Goal: Book appointment/travel/reservation

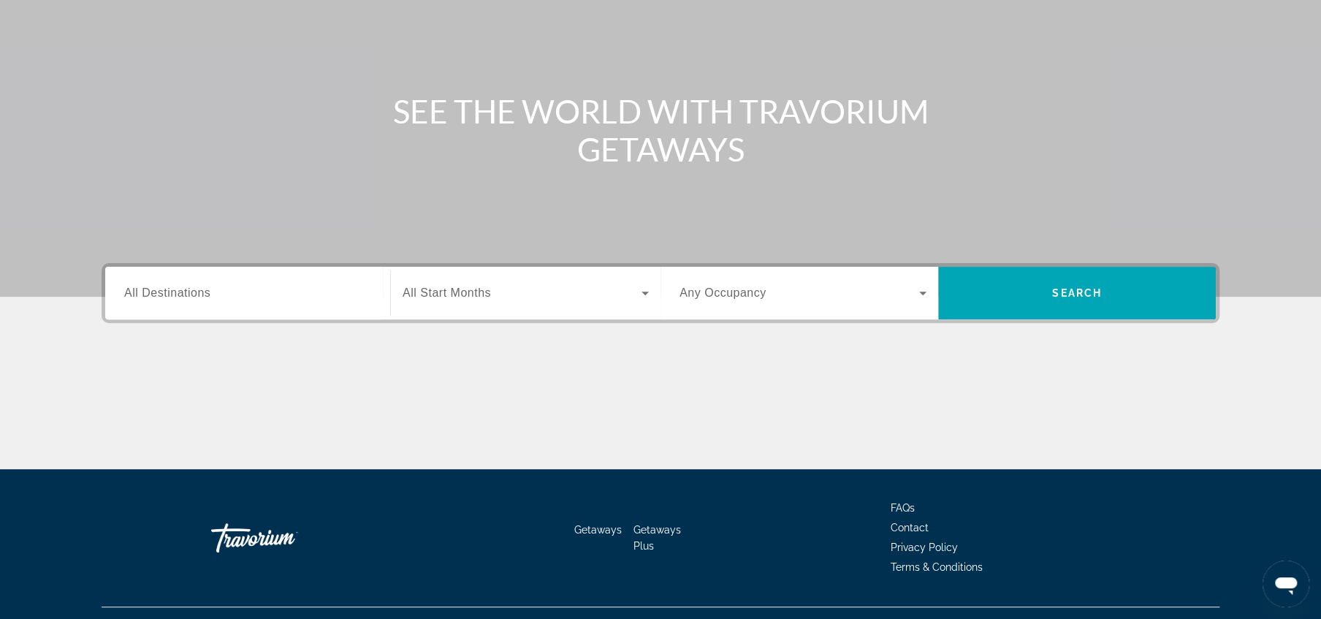
scroll to position [170, 0]
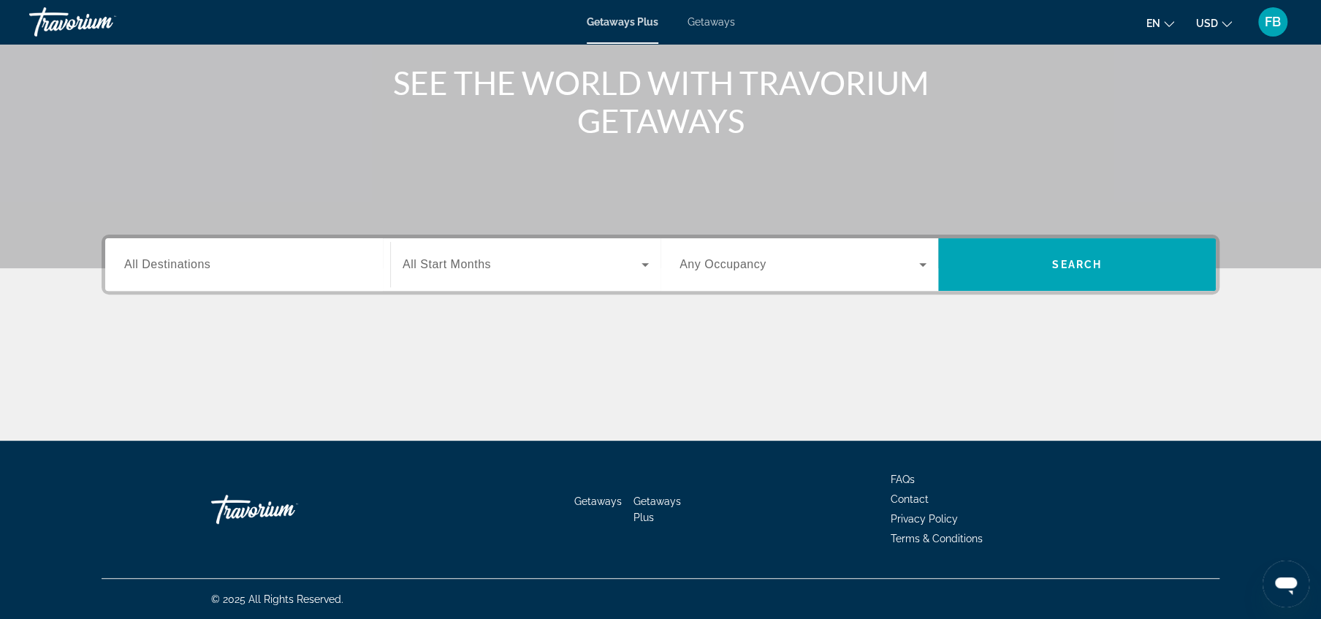
click at [156, 264] on span "All Destinations" at bounding box center [167, 264] width 86 height 12
click at [156, 264] on input "Destination All Destinations" at bounding box center [247, 265] width 247 height 18
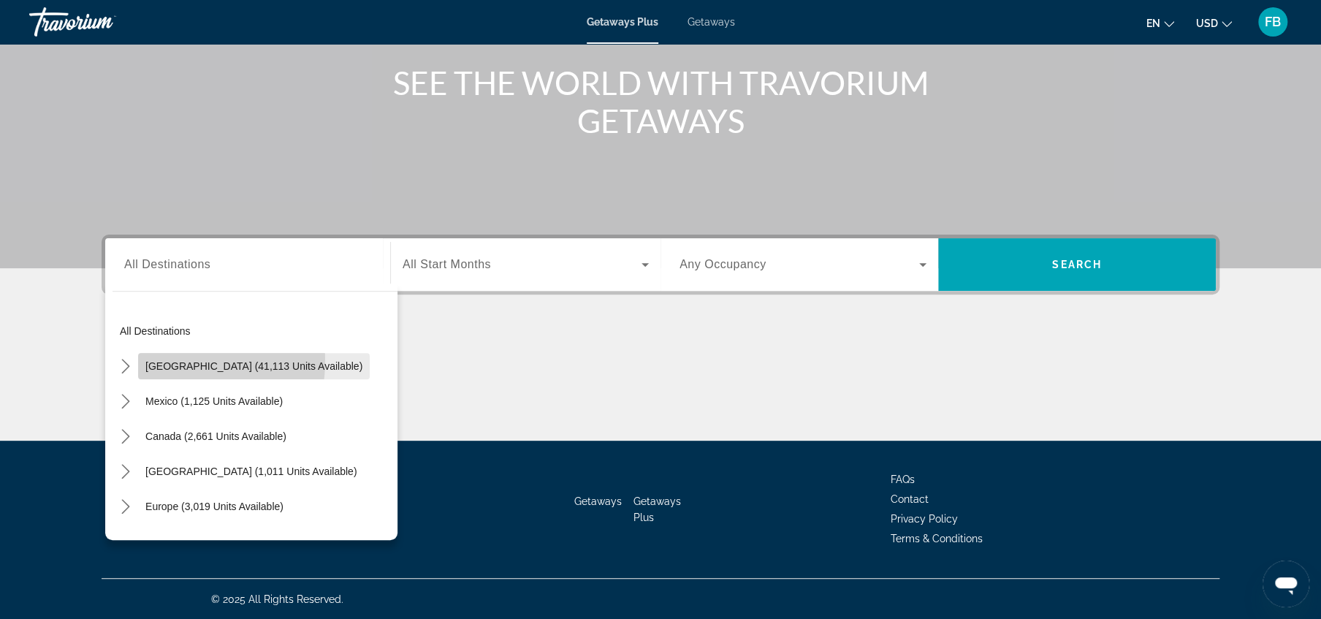
click at [170, 361] on span "[GEOGRAPHIC_DATA] (41,113 units available)" at bounding box center [253, 366] width 217 height 12
type input "**********"
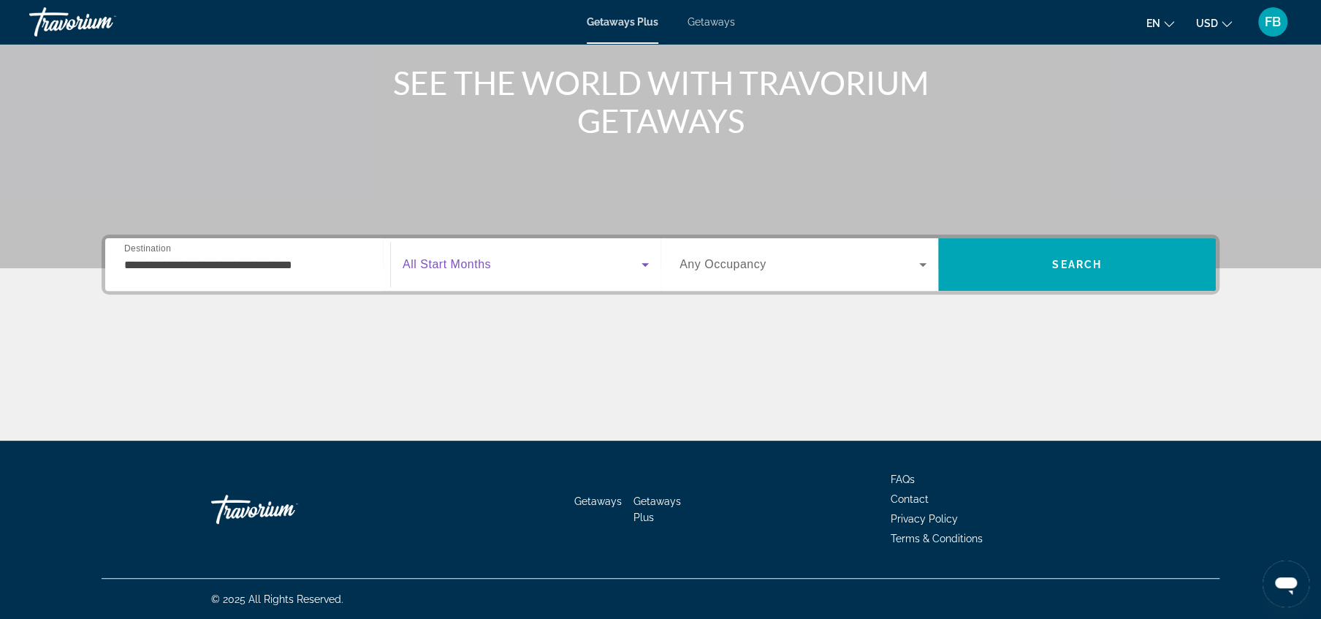
click at [506, 266] on span "Search widget" at bounding box center [522, 265] width 239 height 18
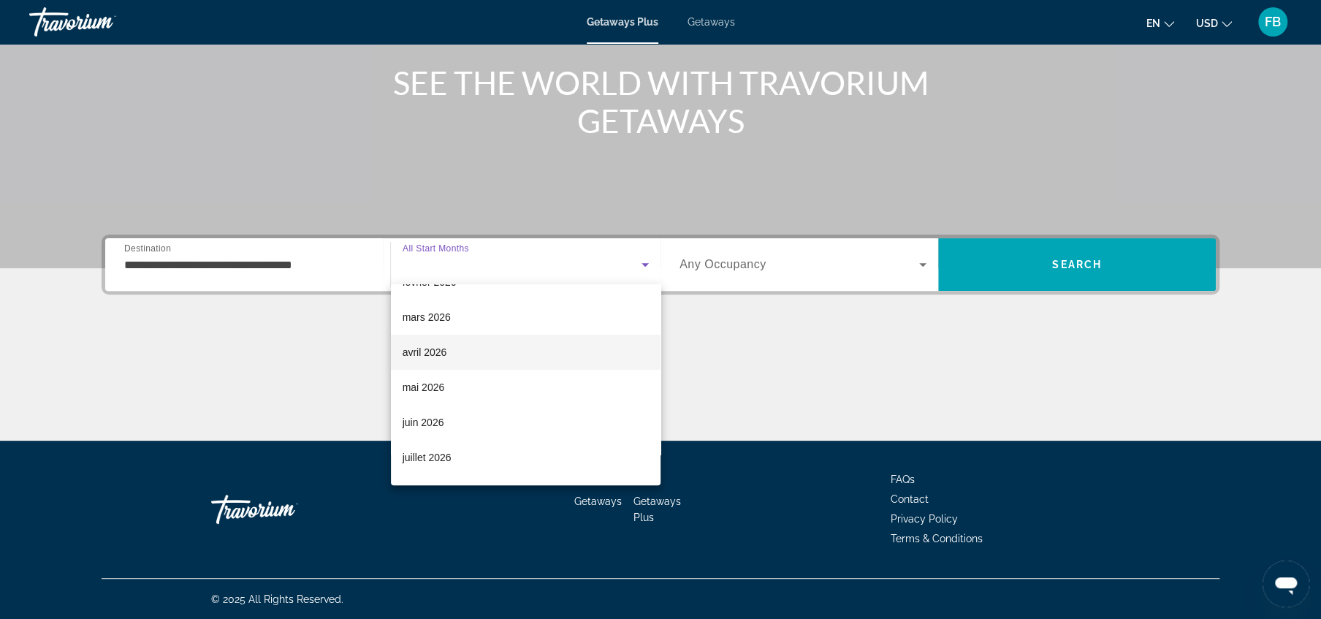
scroll to position [197, 0]
click at [407, 321] on span "mars 2026" at bounding box center [427, 322] width 48 height 18
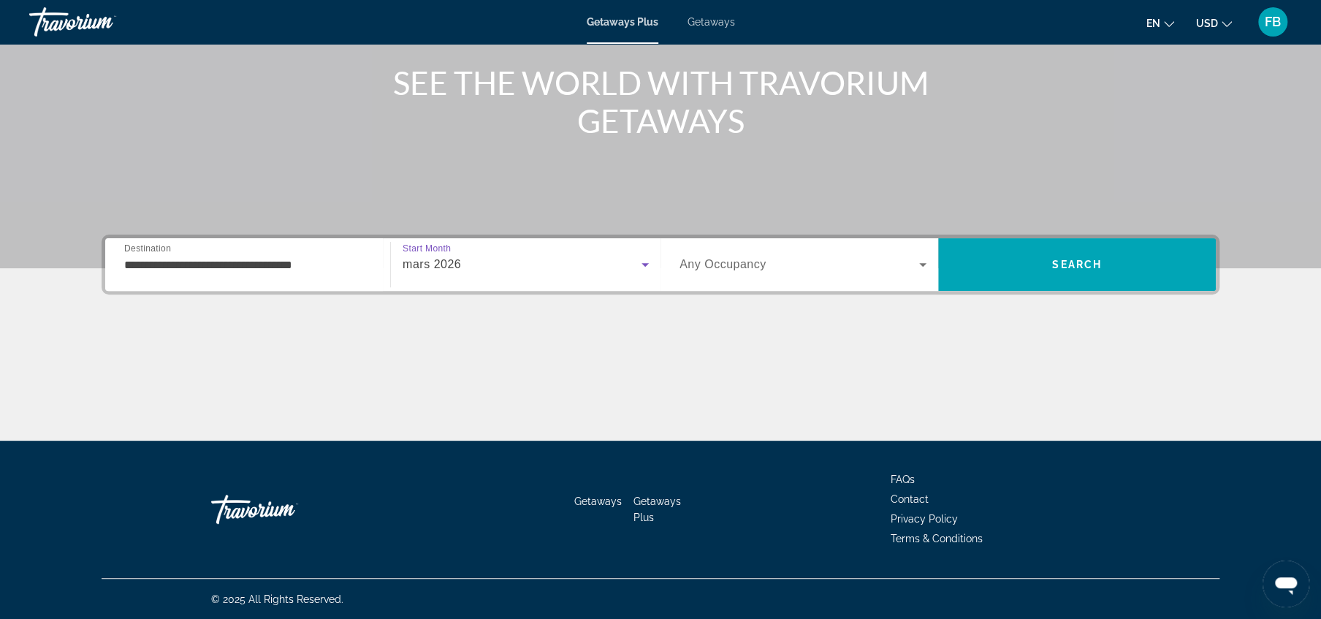
click at [744, 267] on span "Any Occupancy" at bounding box center [722, 264] width 87 height 12
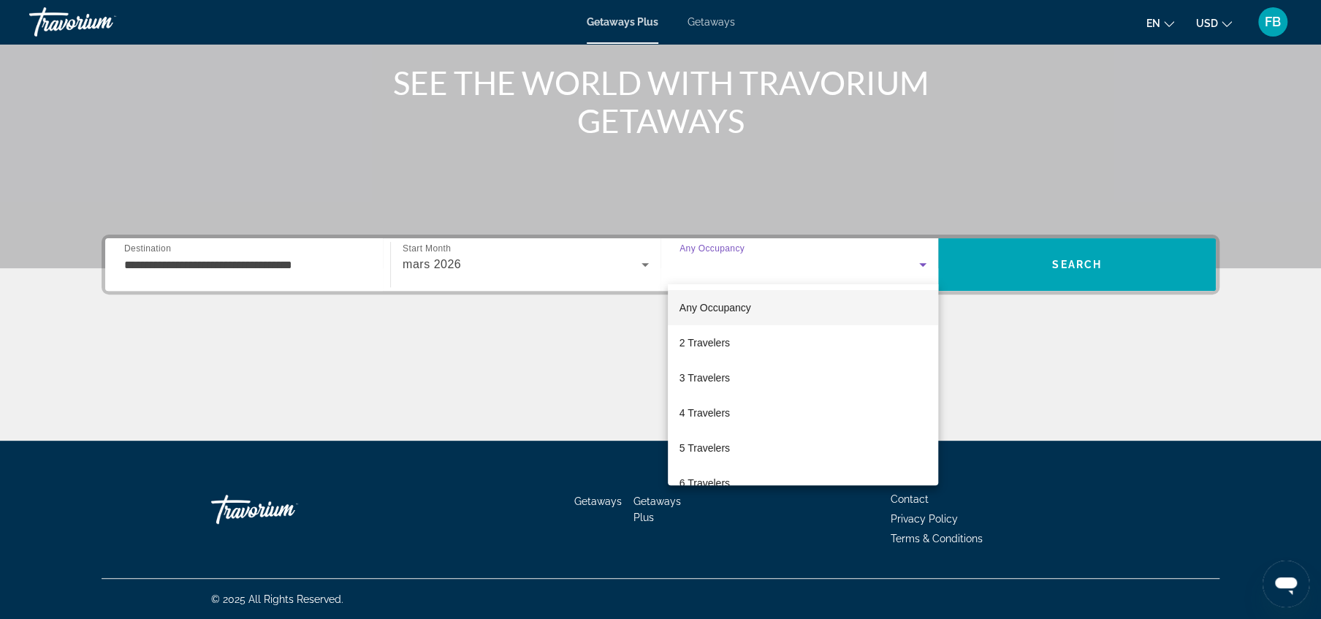
drag, startPoint x: 698, startPoint y: 376, endPoint x: 921, endPoint y: 392, distance: 223.4
click at [921, 392] on mat-option "3 Travelers" at bounding box center [803, 377] width 270 height 35
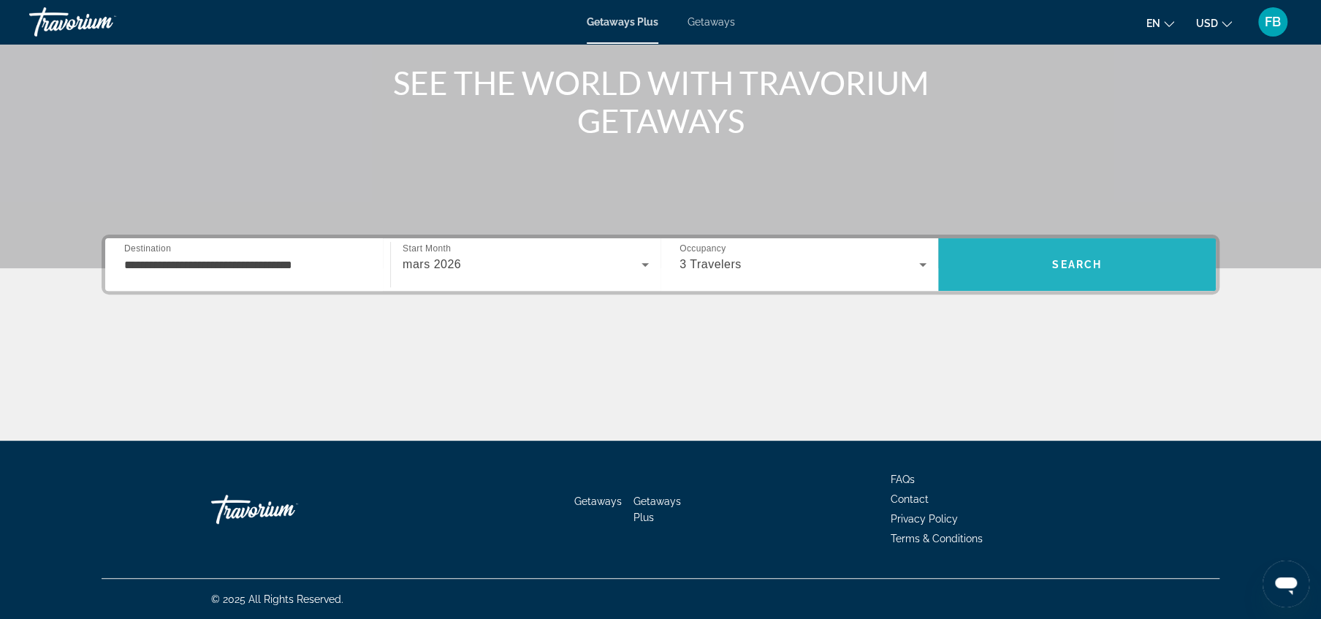
click at [1084, 265] on span "Search" at bounding box center [1077, 265] width 50 height 12
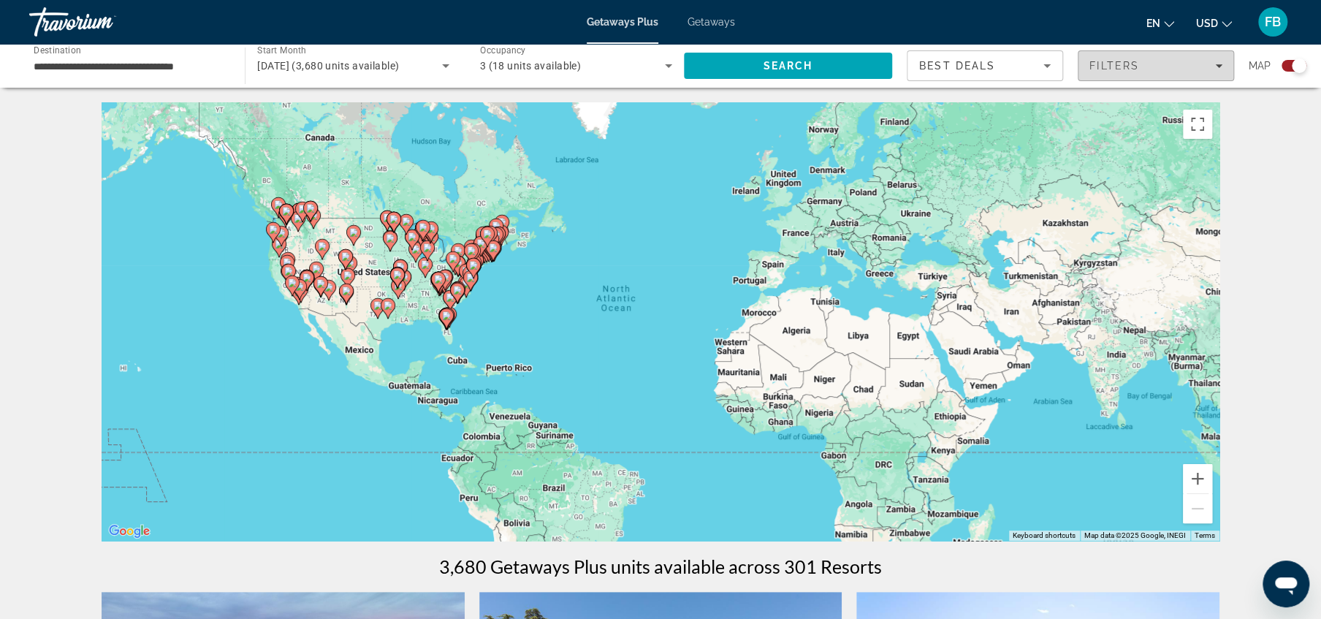
click at [1185, 71] on button "Filters" at bounding box center [1156, 65] width 156 height 31
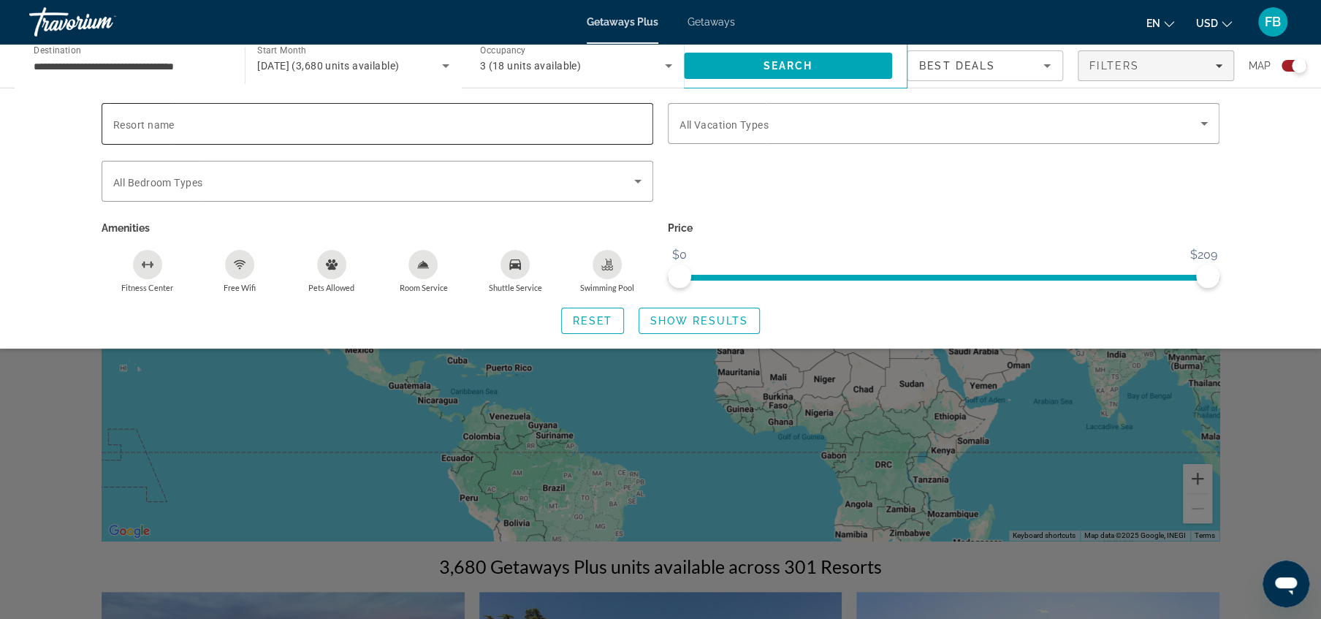
click at [141, 119] on span "Resort name" at bounding box center [143, 125] width 61 height 12
click at [141, 118] on input "Resort name" at bounding box center [377, 124] width 528 height 18
type input "**********"
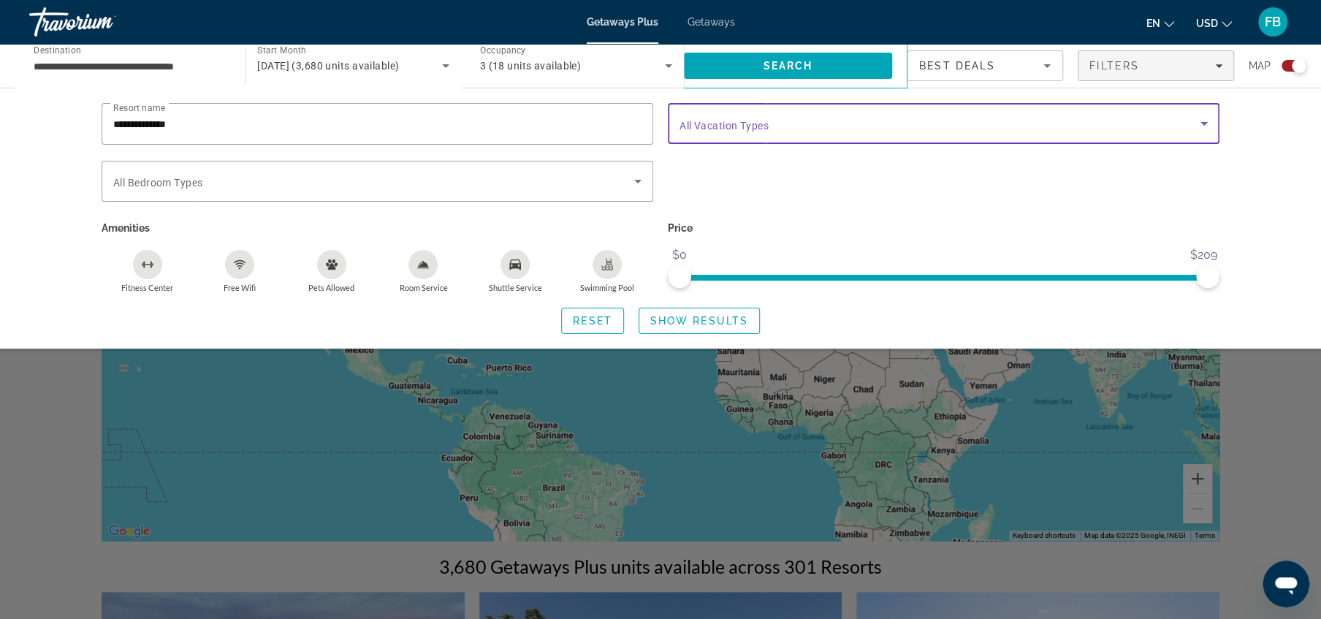
click at [1209, 121] on icon "Search widget" at bounding box center [1204, 124] width 18 height 18
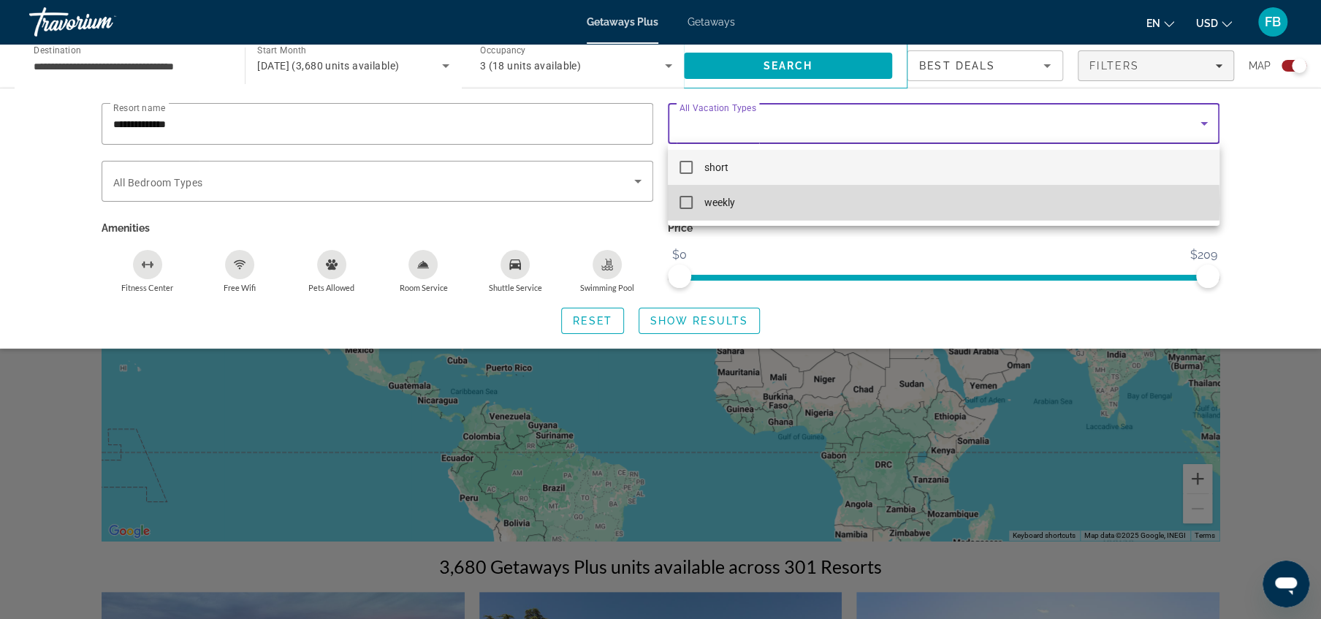
click at [686, 202] on mat-pseudo-checkbox at bounding box center [685, 202] width 13 height 13
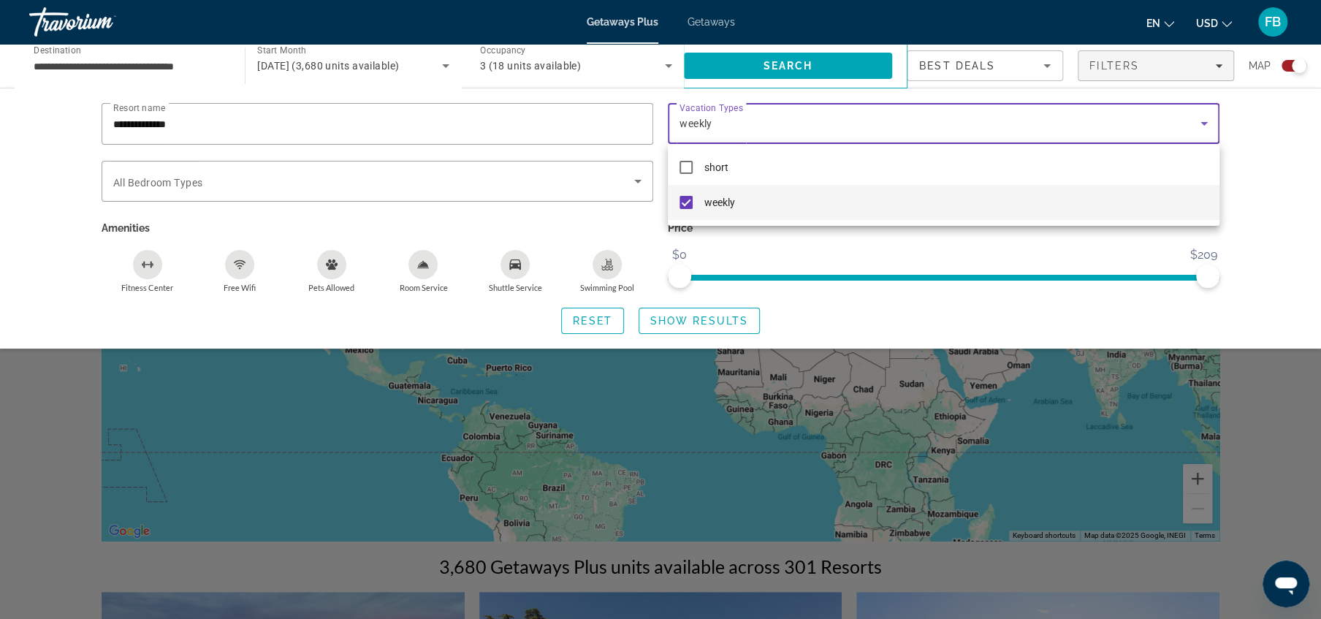
click at [637, 182] on div at bounding box center [660, 309] width 1321 height 619
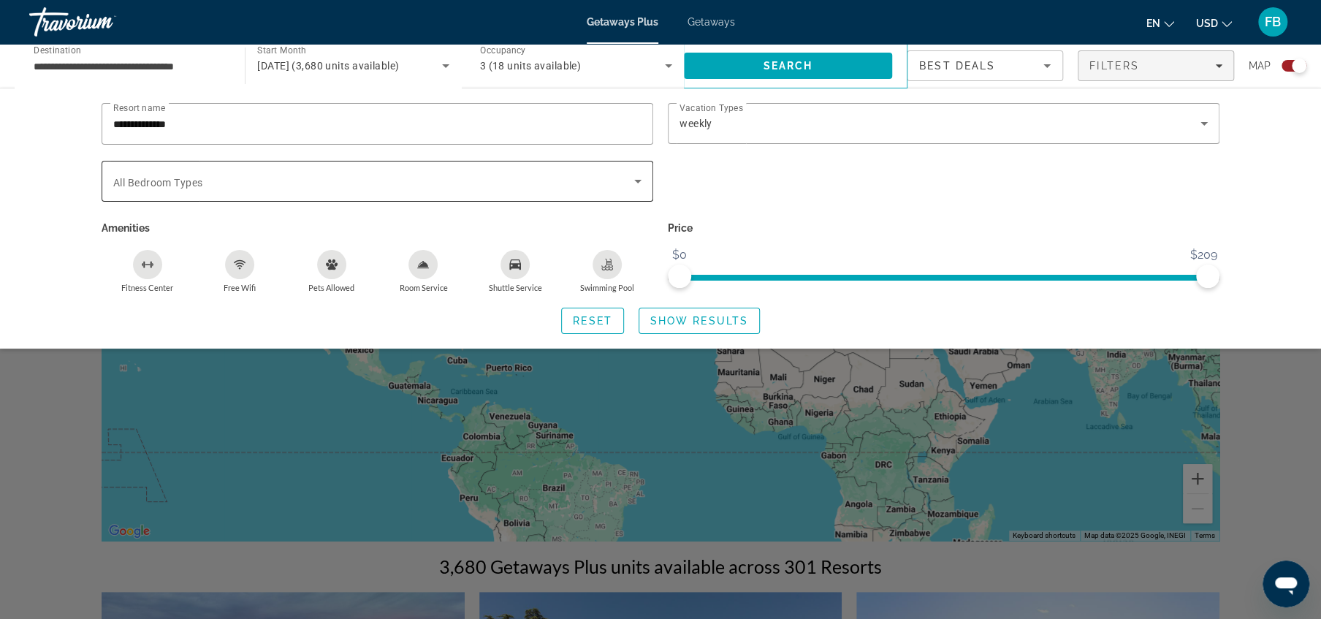
click at [573, 185] on span "Search widget" at bounding box center [373, 181] width 521 height 18
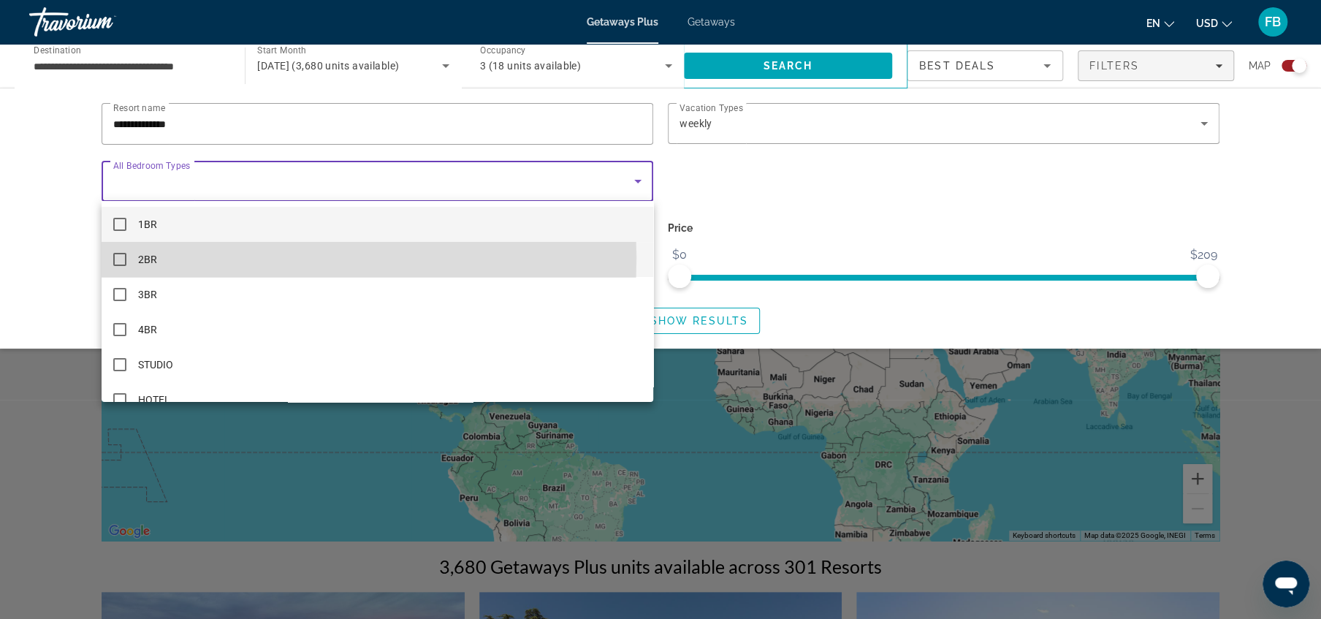
click at [121, 257] on mat-pseudo-checkbox at bounding box center [119, 259] width 13 height 13
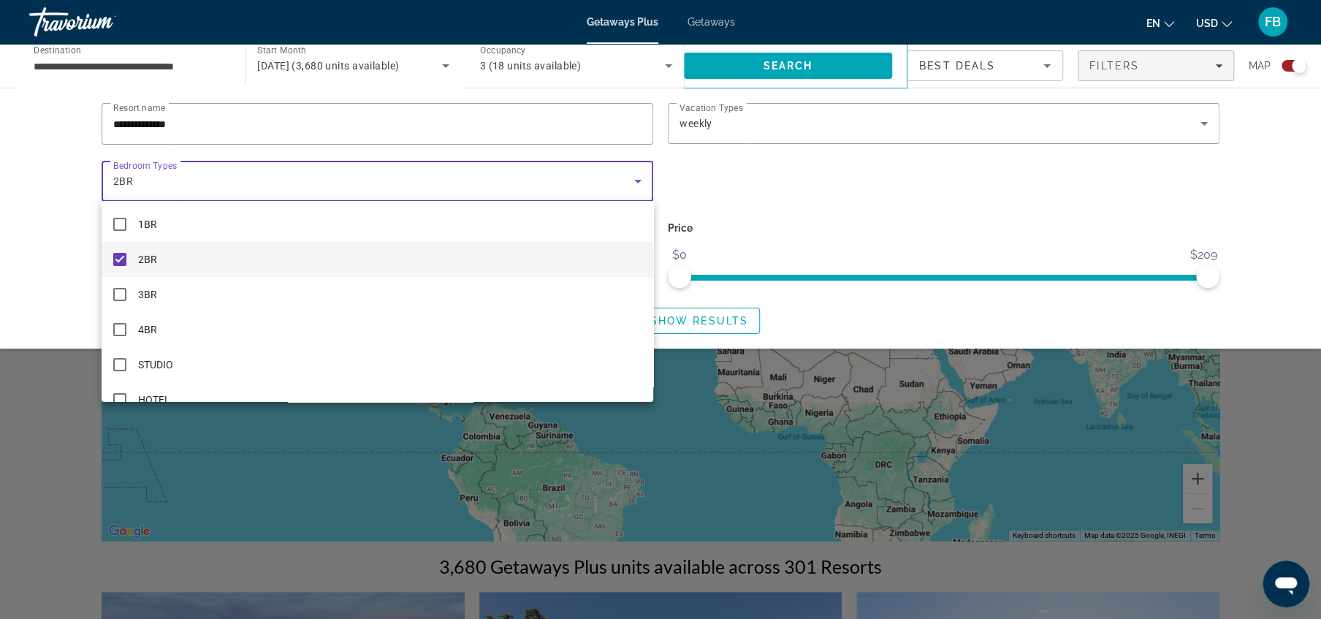
click at [764, 179] on div at bounding box center [660, 309] width 1321 height 619
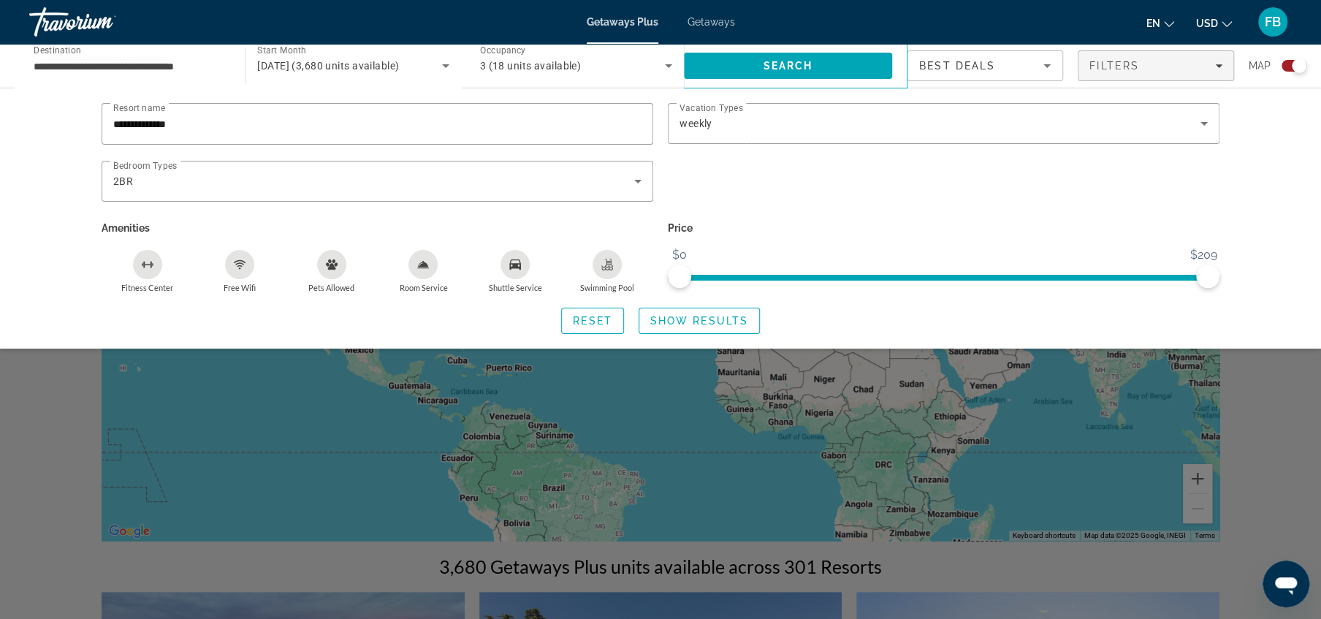
click at [236, 260] on icon "Free Wifi" at bounding box center [240, 262] width 12 height 4
click at [609, 265] on icon "Swimming Pool" at bounding box center [607, 266] width 12 height 3
click at [695, 327] on span "Search widget" at bounding box center [699, 320] width 120 height 35
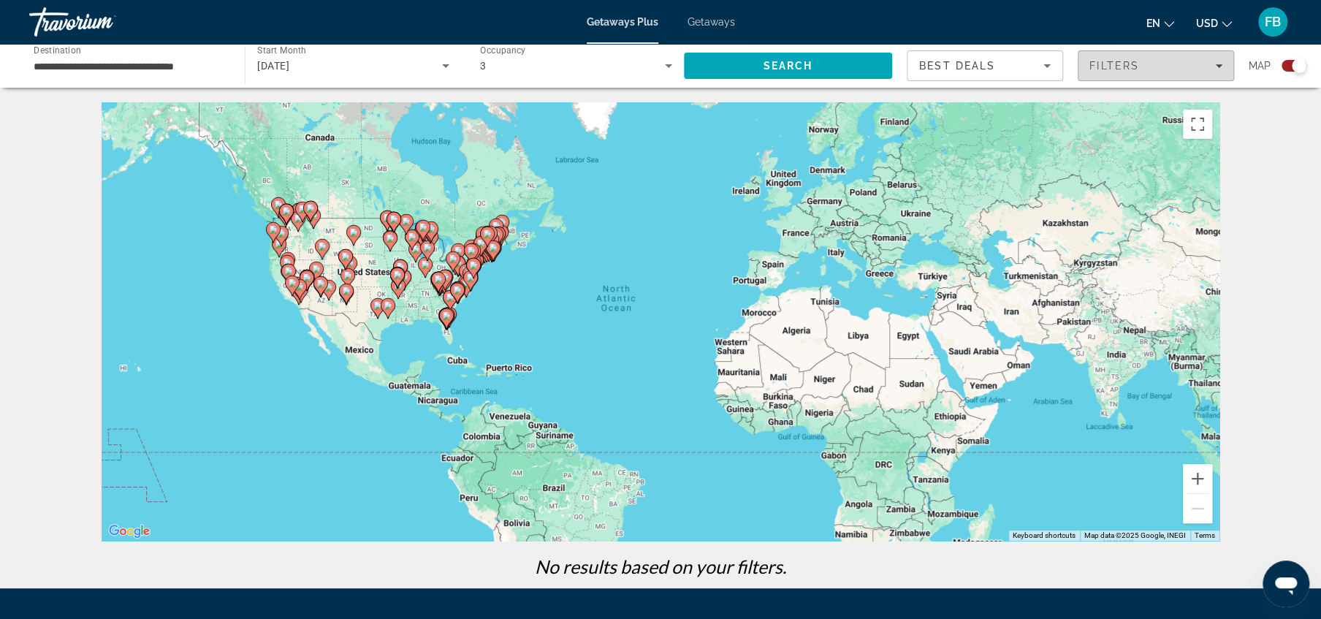
click at [1125, 66] on span "Filters" at bounding box center [1114, 66] width 50 height 12
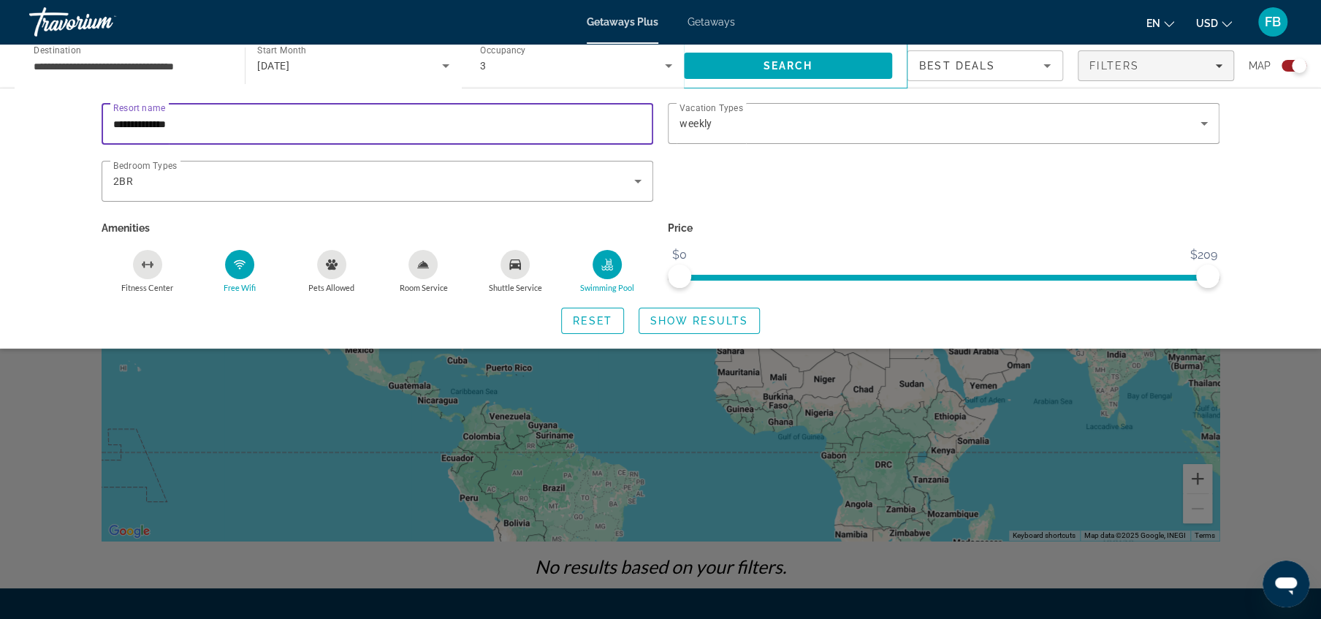
click at [218, 121] on input "**********" at bounding box center [377, 124] width 528 height 18
type input "*"
type input "**********"
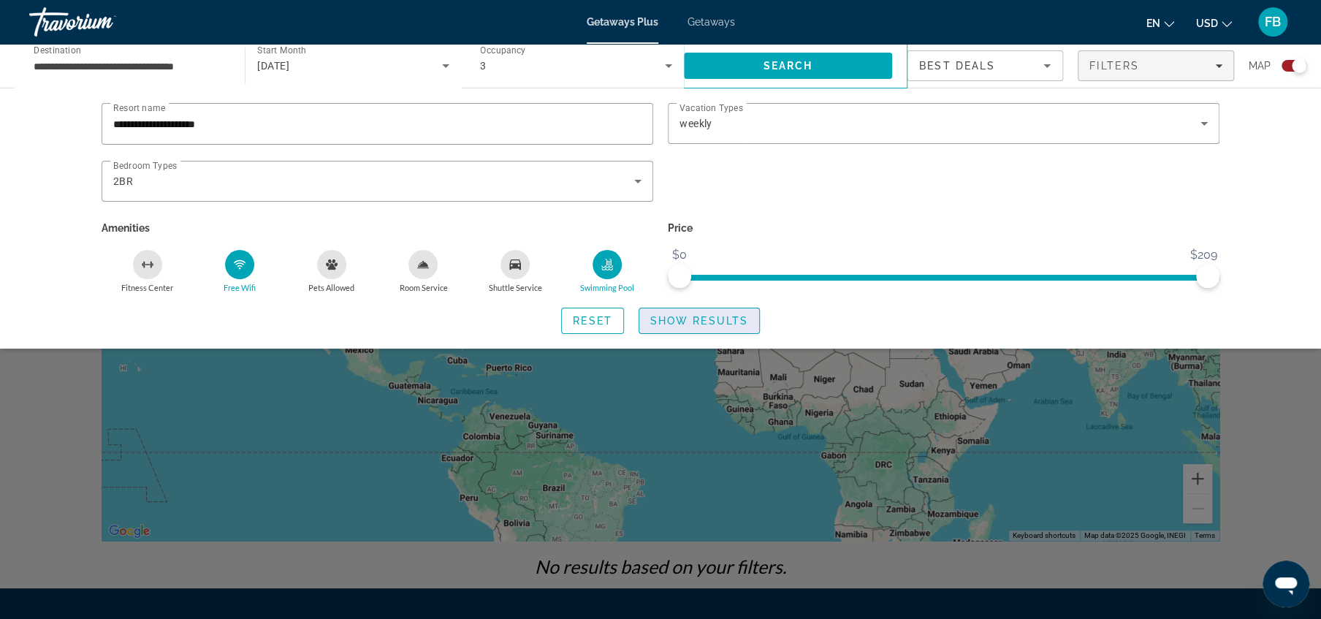
click at [691, 322] on span "Show Results" at bounding box center [699, 321] width 98 height 12
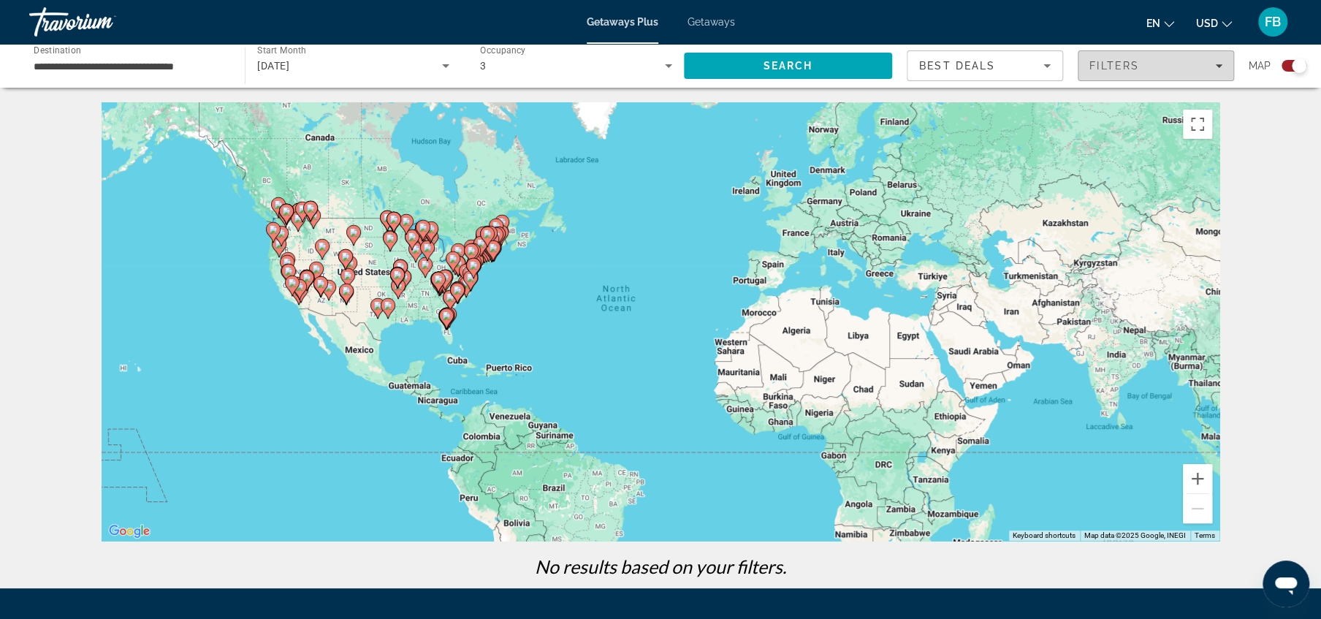
click at [1114, 67] on span "Filters" at bounding box center [1114, 66] width 50 height 12
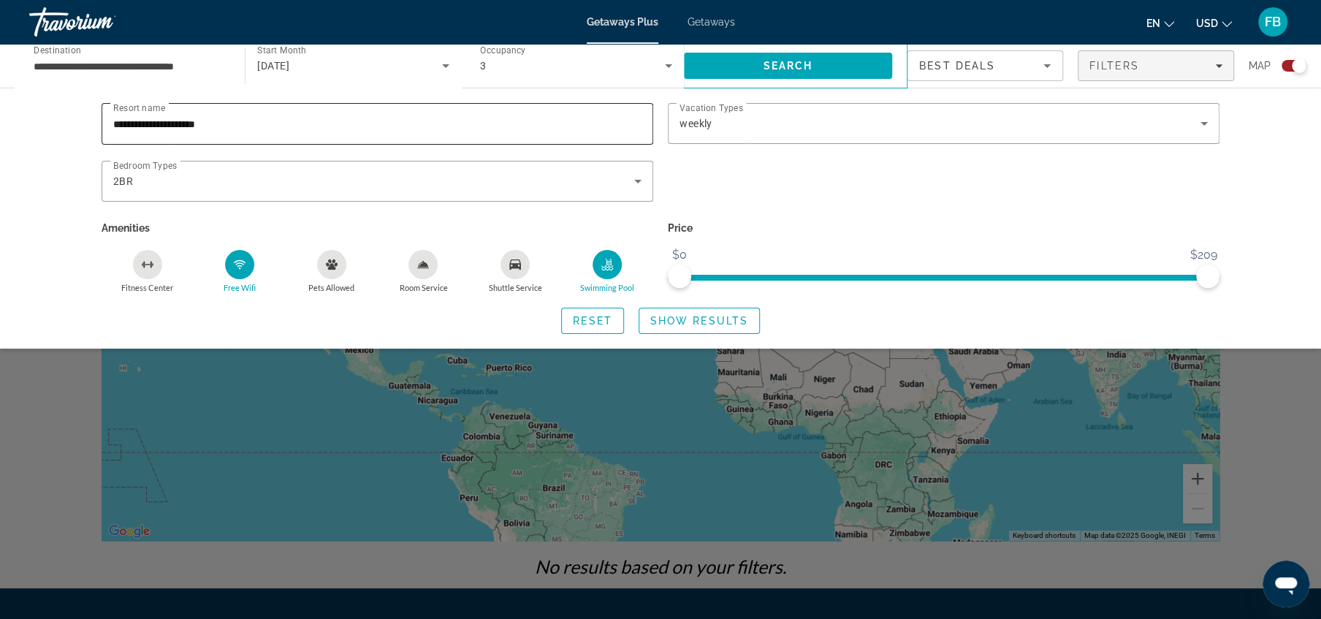
click at [241, 126] on input "**********" at bounding box center [377, 124] width 528 height 18
type input "*"
type input "**********"
click at [720, 321] on span "Show Results" at bounding box center [699, 321] width 98 height 12
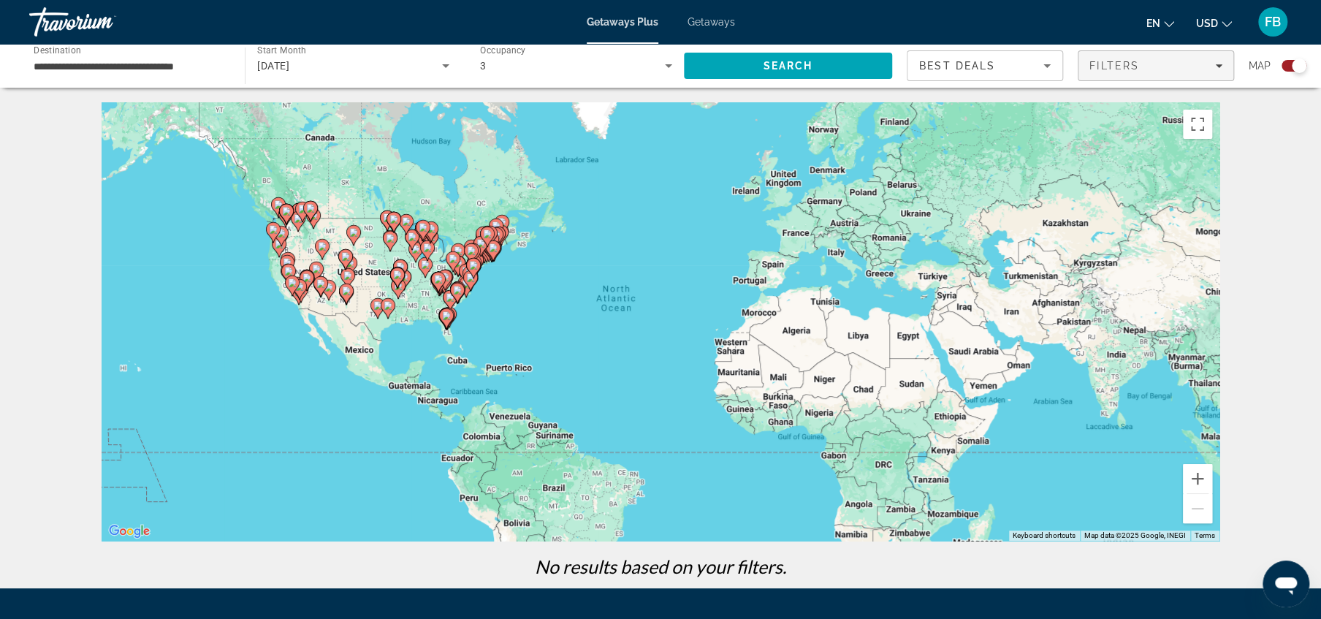
click at [1114, 67] on span "Filters" at bounding box center [1114, 66] width 50 height 12
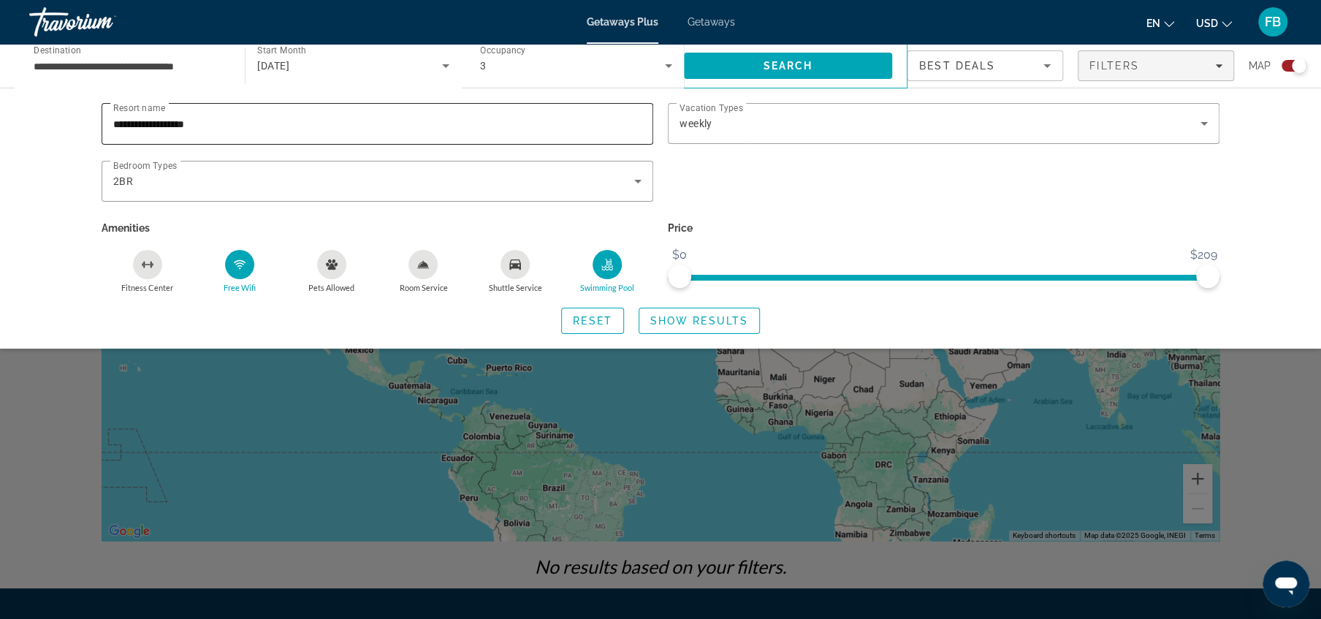
click at [227, 122] on input "**********" at bounding box center [377, 124] width 528 height 18
type input "*"
type input "**********"
click at [746, 316] on span "Show Results" at bounding box center [699, 321] width 98 height 12
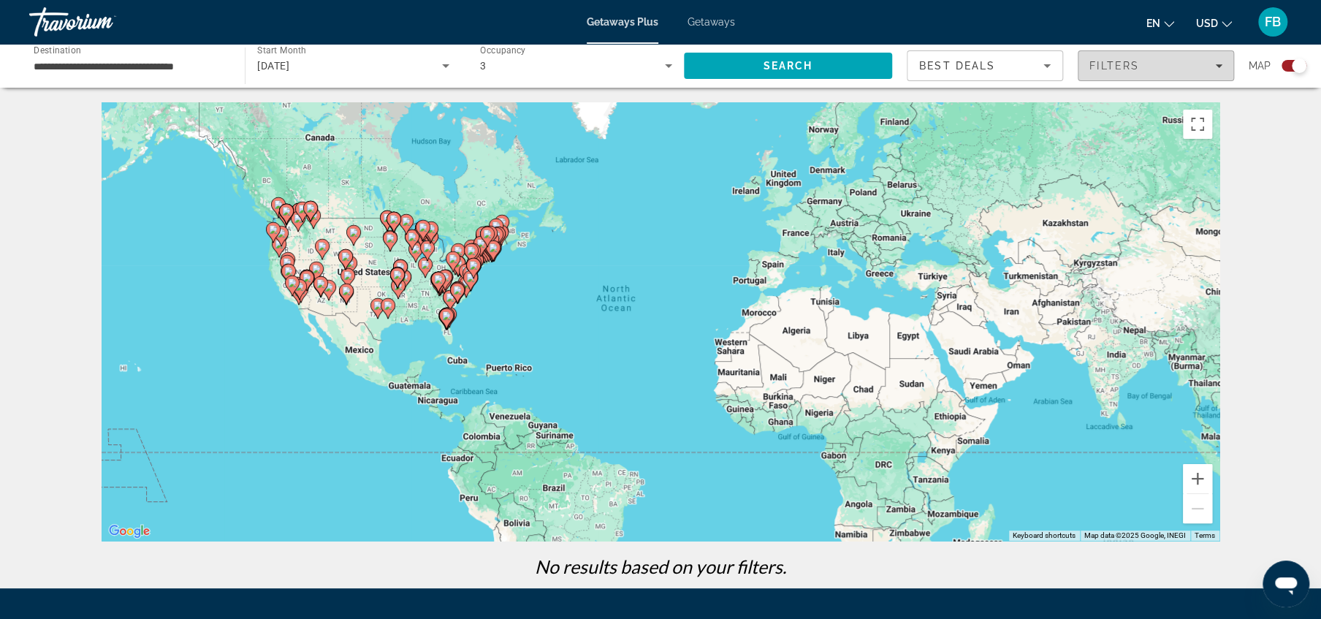
click at [1145, 73] on span "Filters" at bounding box center [1155, 65] width 155 height 35
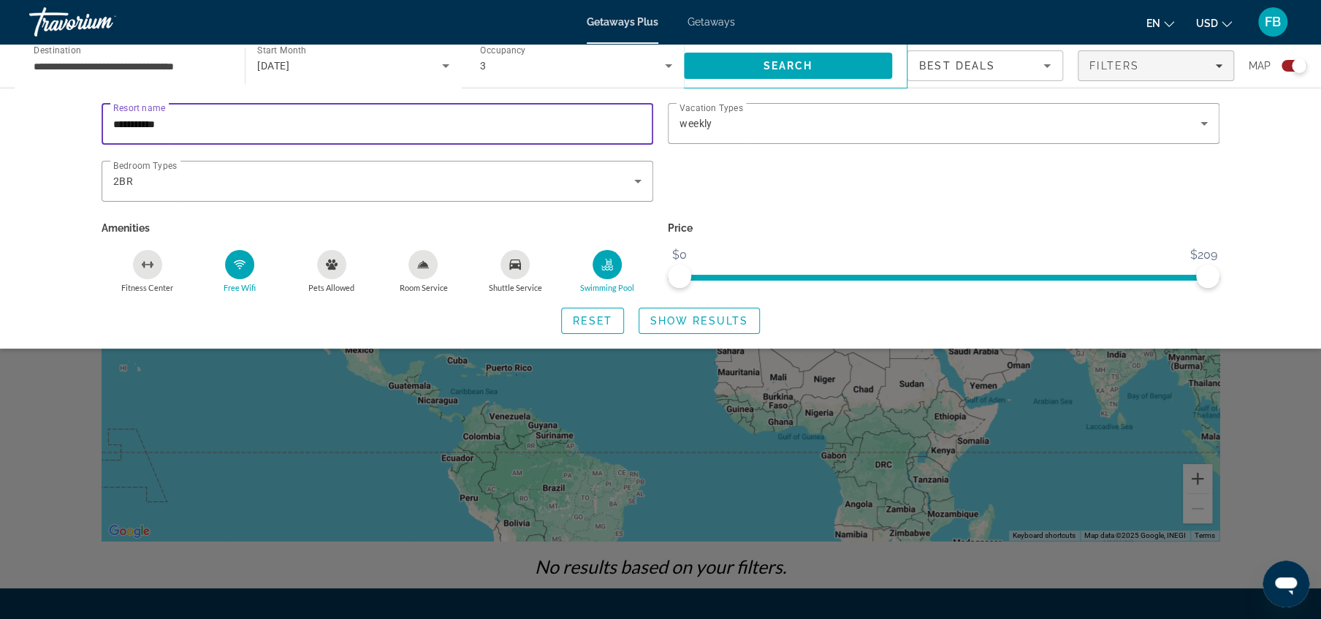
click at [215, 118] on input "**********" at bounding box center [377, 124] width 528 height 18
type input "*"
click at [70, 61] on input "**********" at bounding box center [130, 67] width 192 height 18
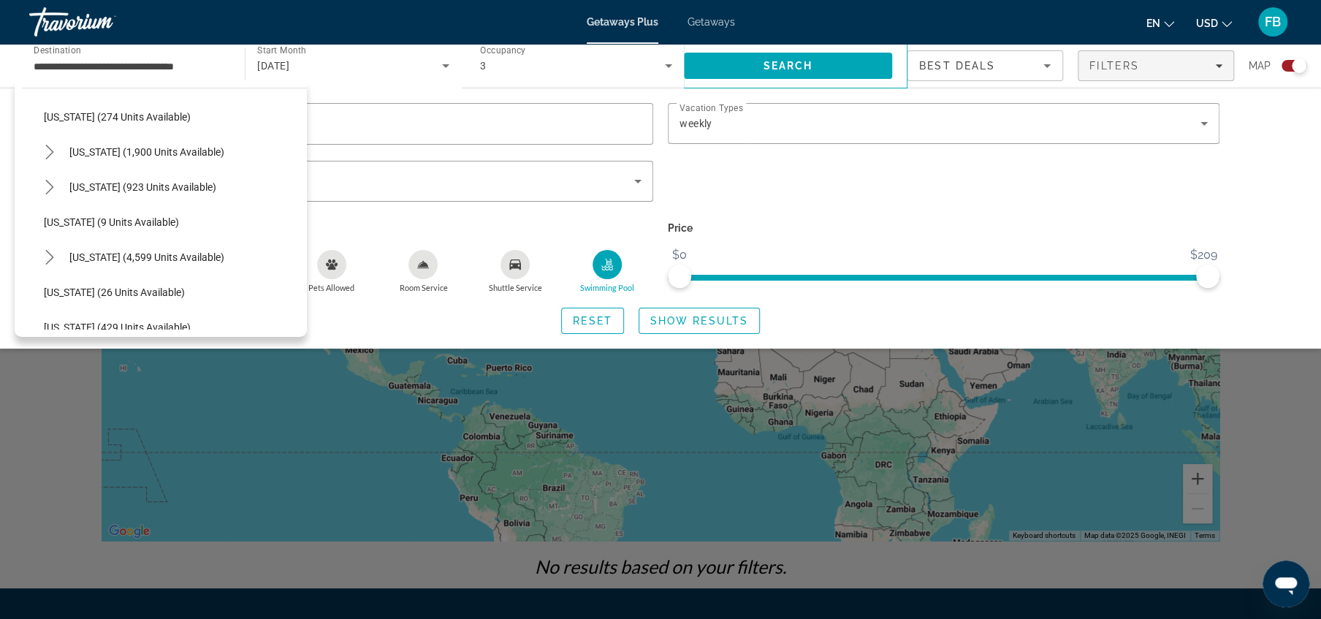
scroll to position [143, 0]
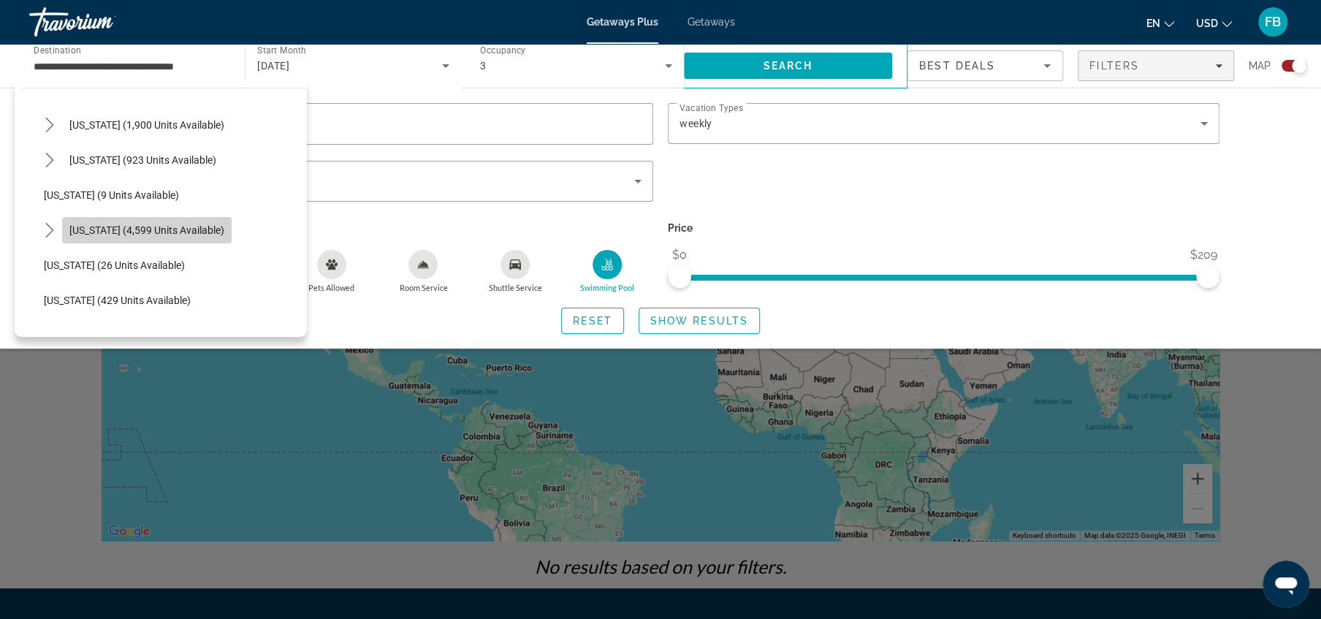
click at [153, 230] on span "[US_STATE] (4,599 units available)" at bounding box center [146, 230] width 155 height 12
type input "**********"
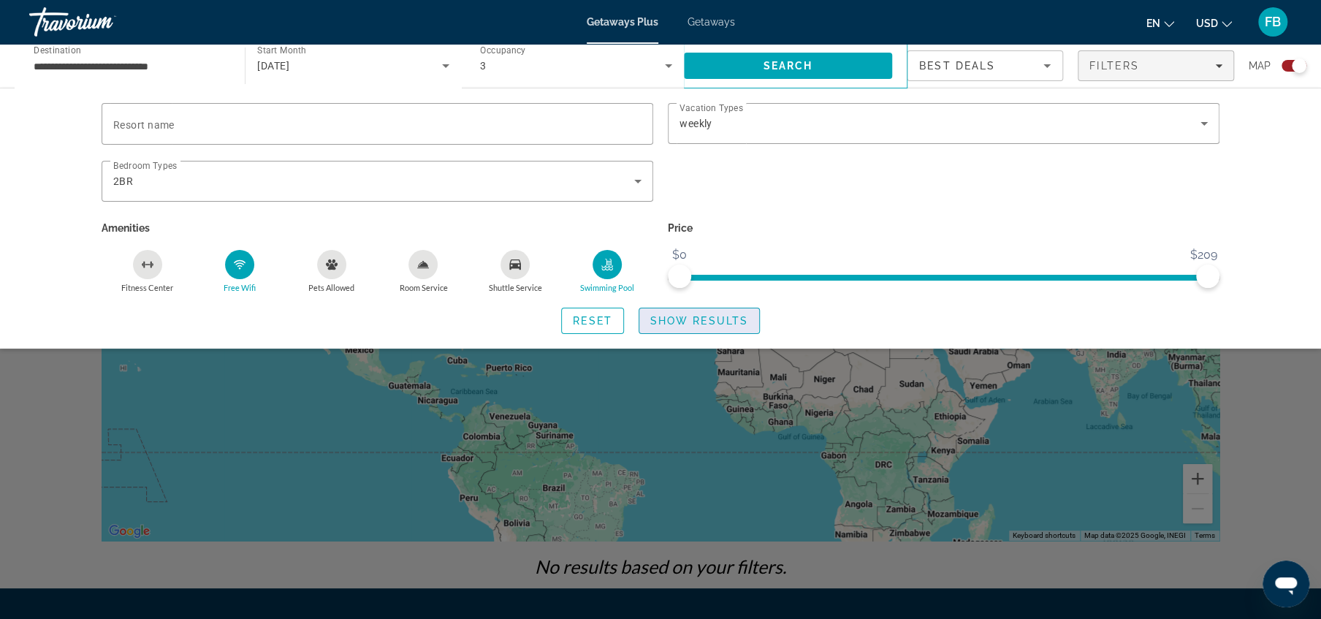
click at [674, 316] on span "Show Results" at bounding box center [699, 321] width 98 height 12
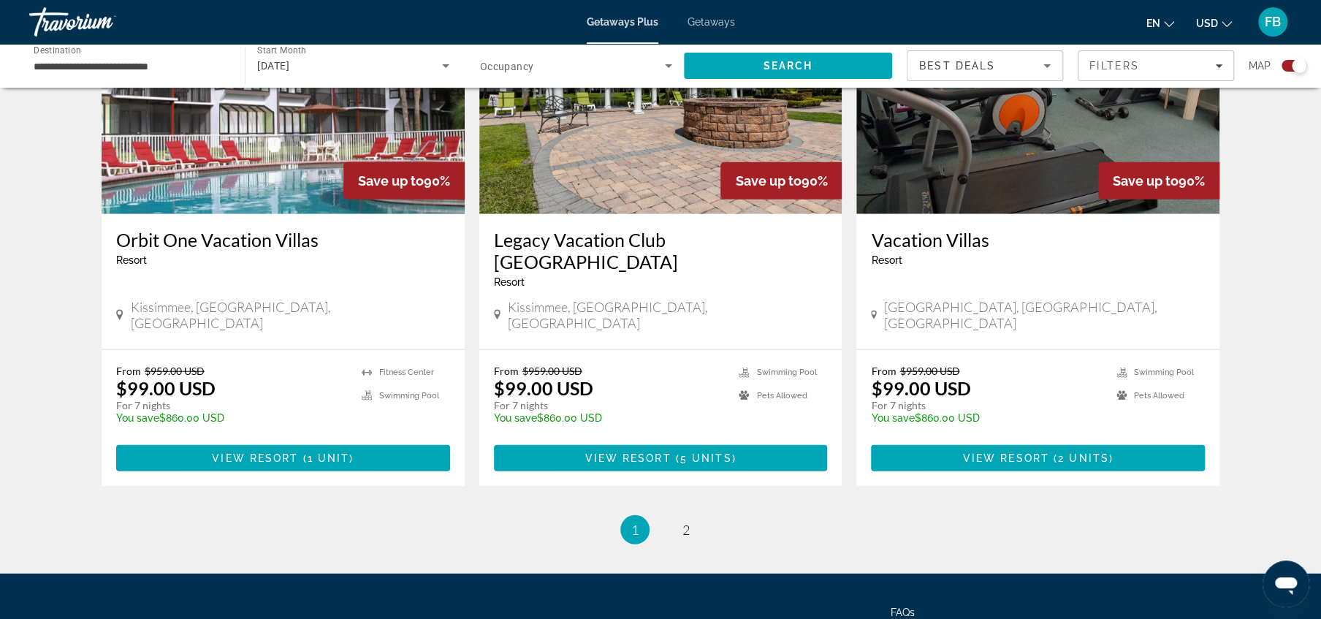
scroll to position [2220, 0]
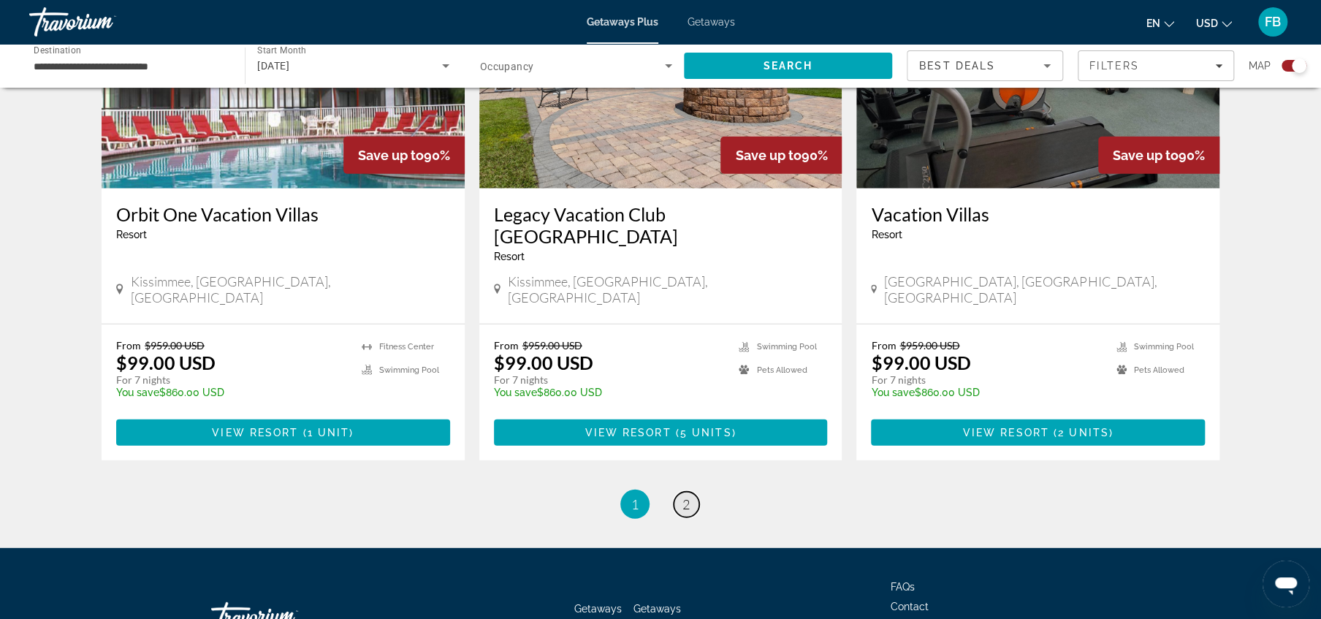
click at [679, 492] on link "page 2" at bounding box center [687, 505] width 26 height 26
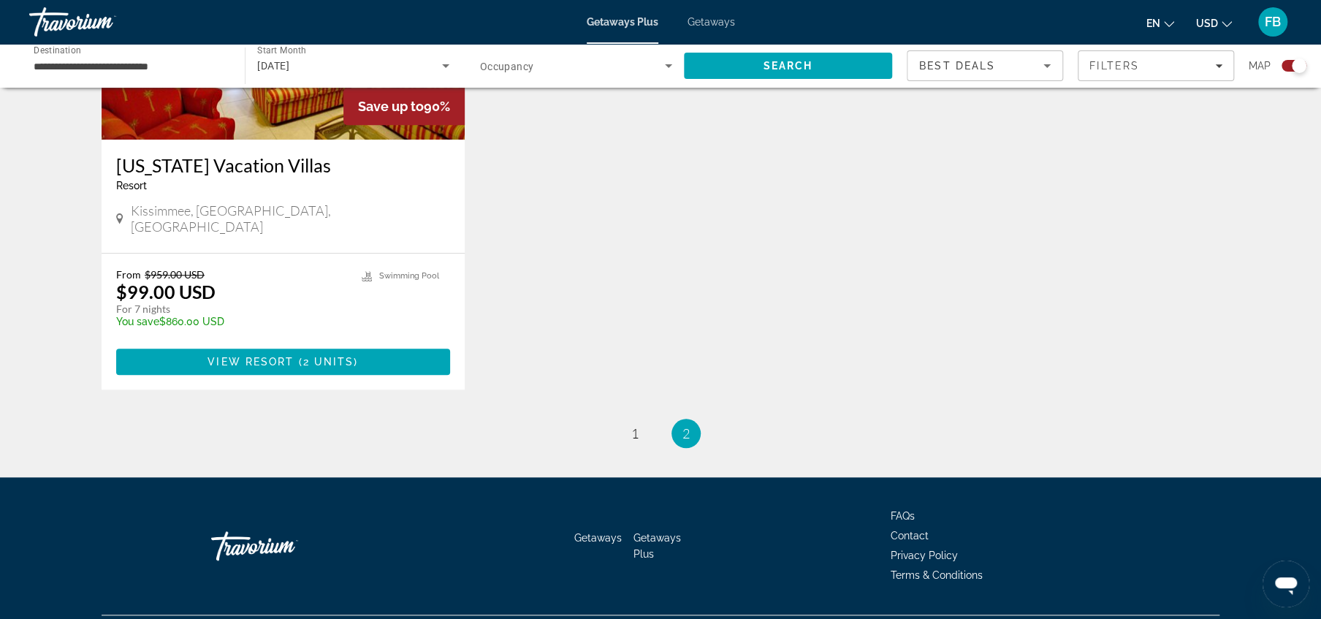
scroll to position [707, 0]
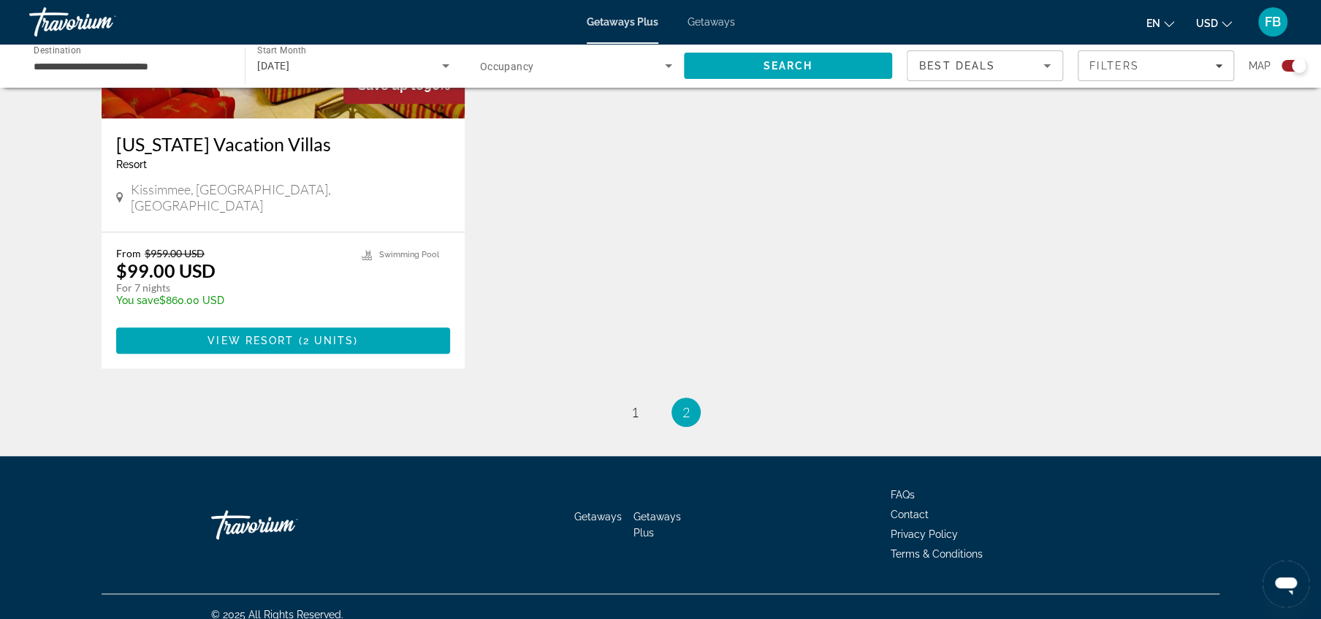
drag, startPoint x: 1326, startPoint y: 210, endPoint x: 40, endPoint y: 25, distance: 1299.1
click at [633, 404] on span "1" at bounding box center [634, 412] width 7 height 16
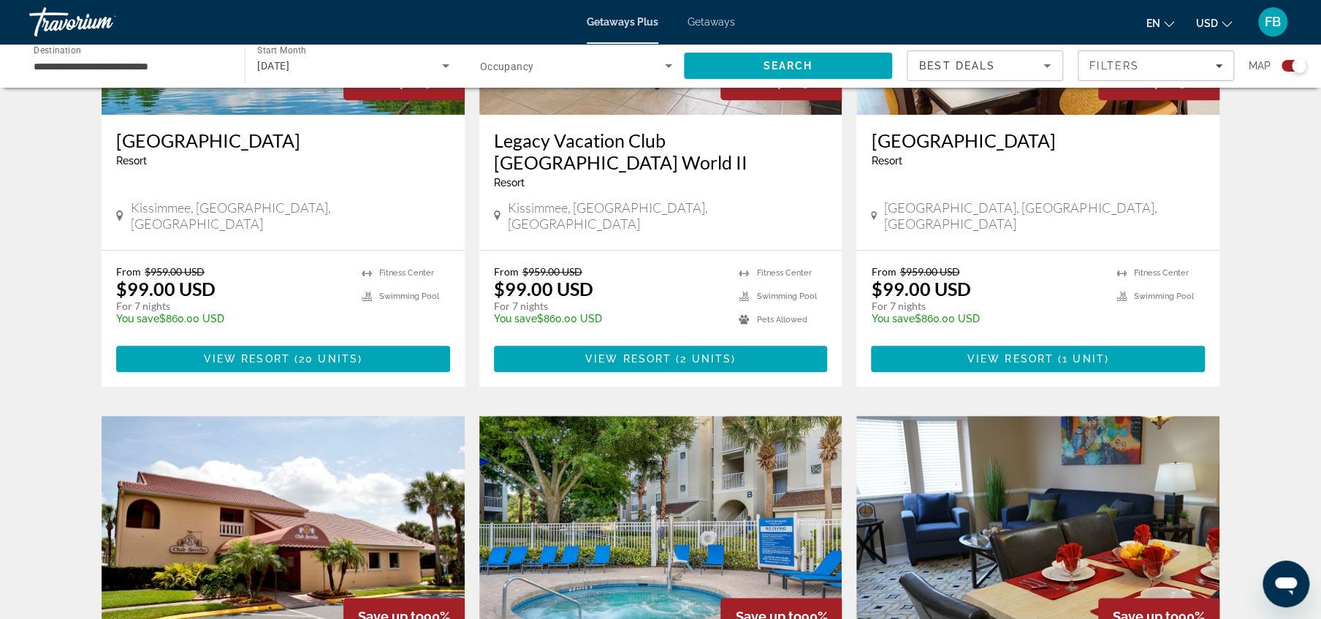
scroll to position [734, 0]
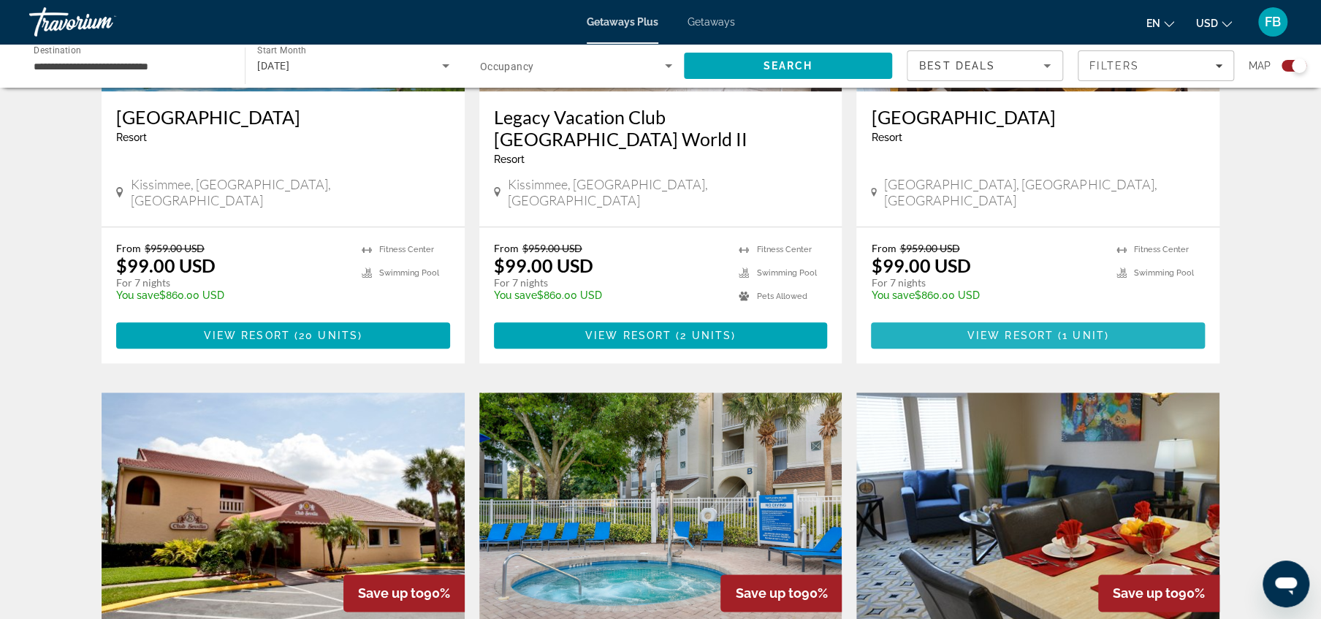
click at [1002, 325] on span "Main content" at bounding box center [1038, 335] width 334 height 35
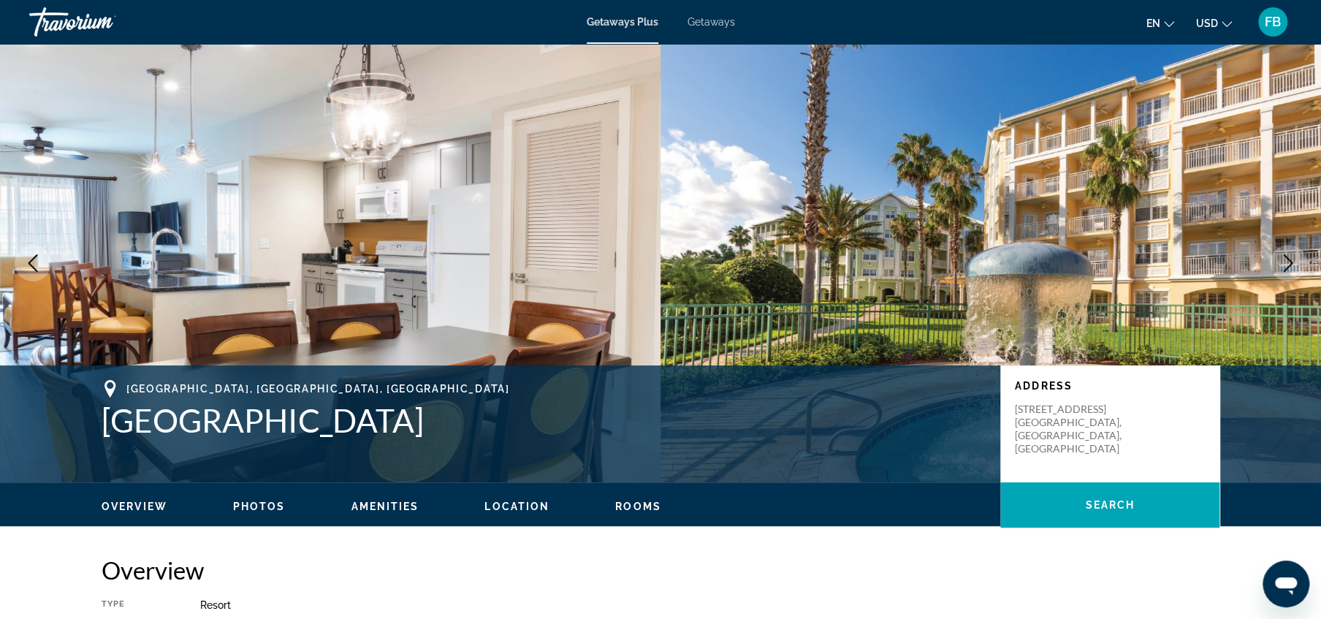
click at [1289, 262] on icon "Next image" at bounding box center [1288, 263] width 18 height 18
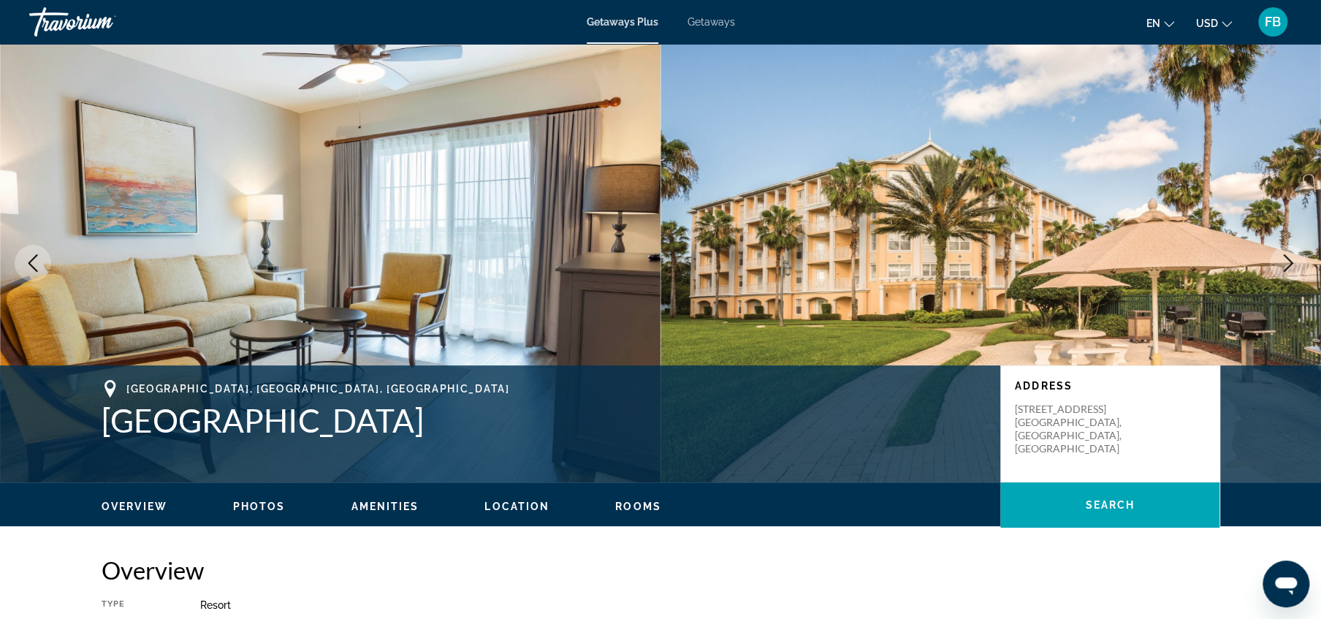
click at [1289, 262] on icon "Next image" at bounding box center [1288, 263] width 18 height 18
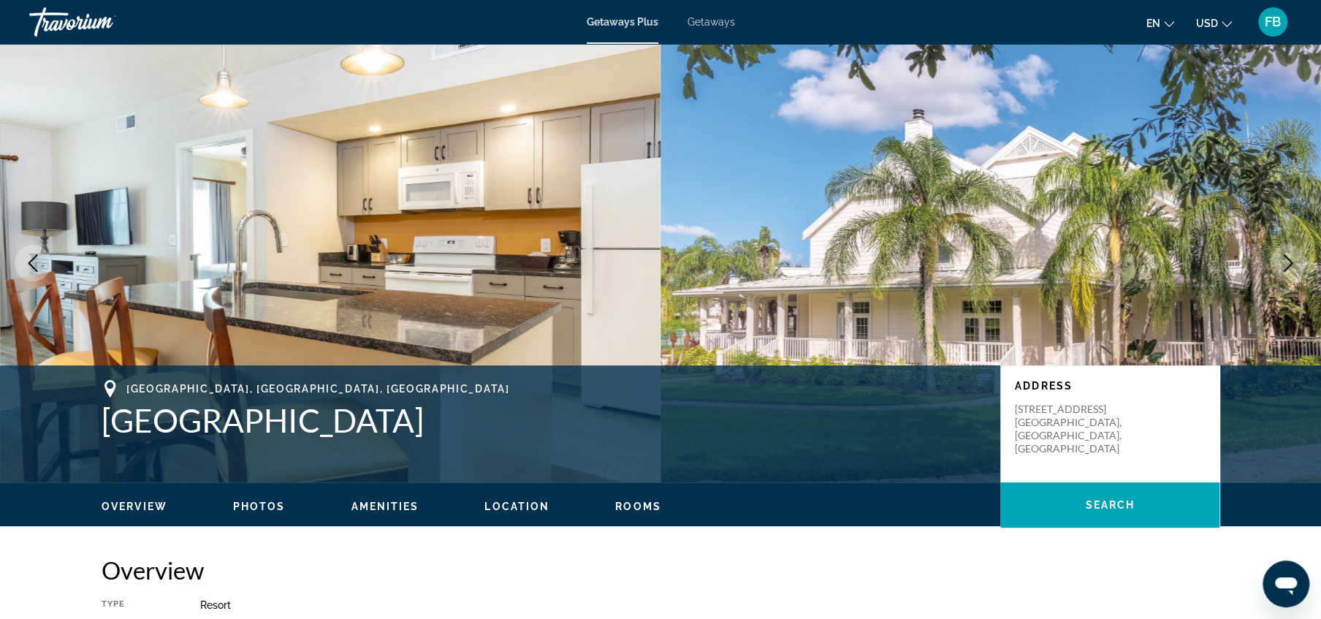
click at [1287, 264] on icon "Next image" at bounding box center [1288, 263] width 18 height 18
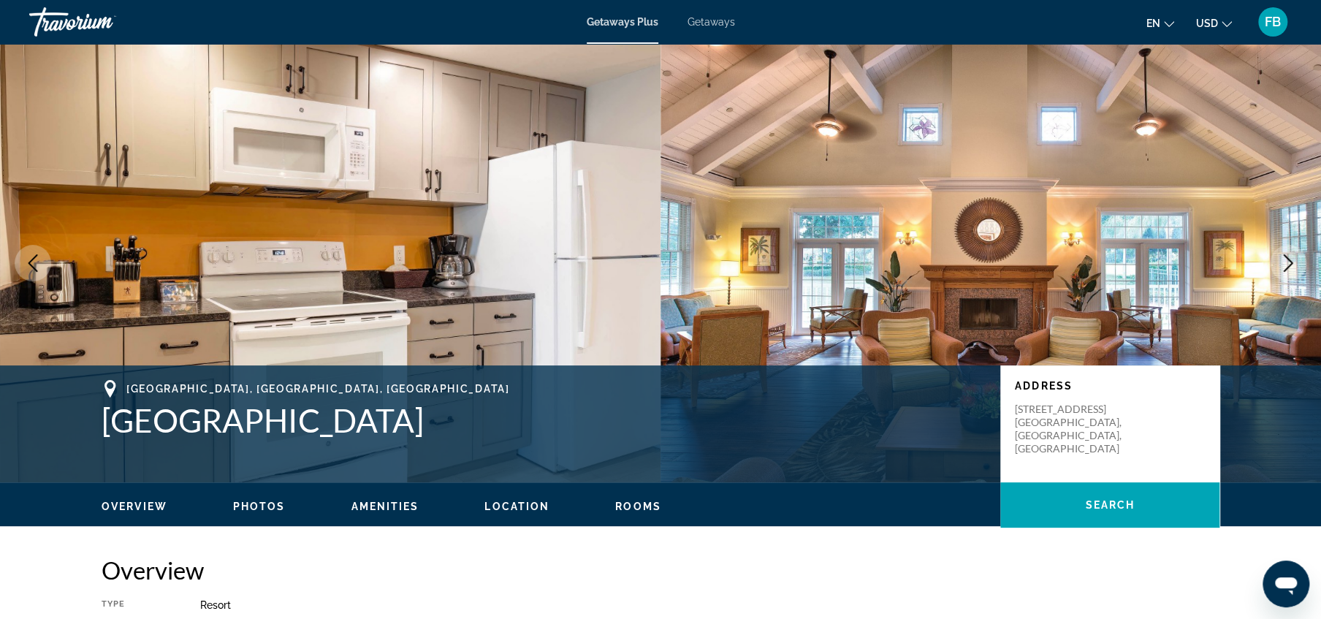
click at [1287, 264] on icon "Next image" at bounding box center [1288, 263] width 18 height 18
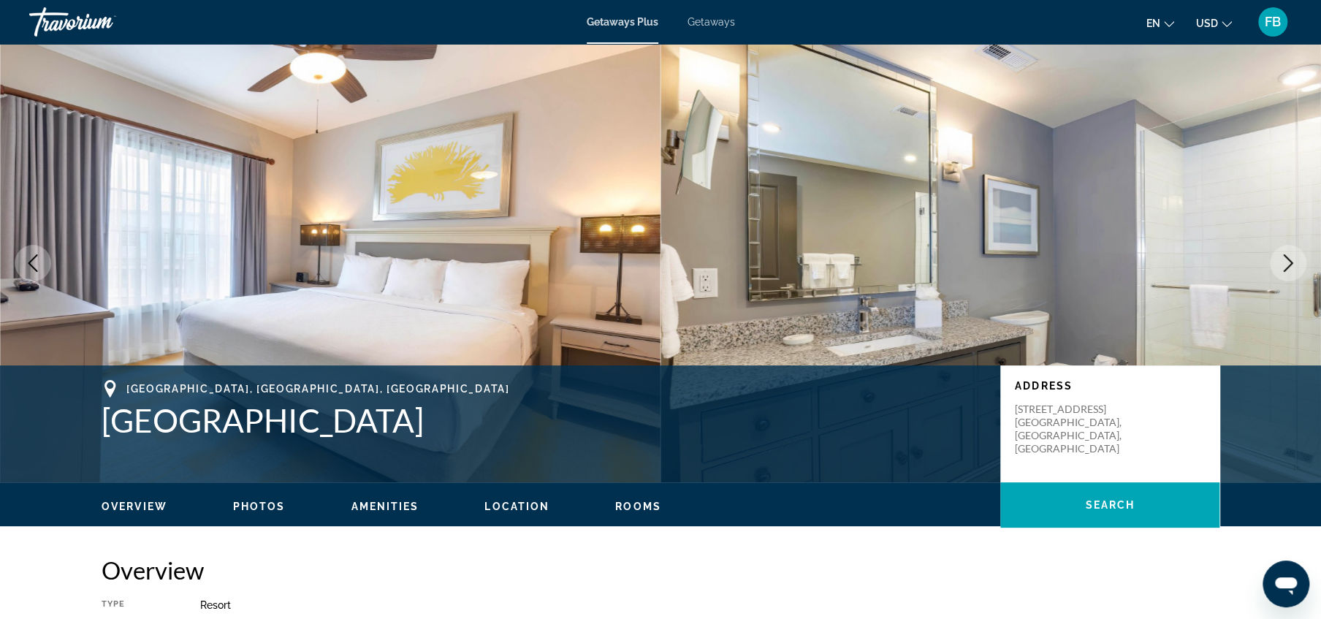
click at [1287, 264] on icon "Next image" at bounding box center [1288, 263] width 18 height 18
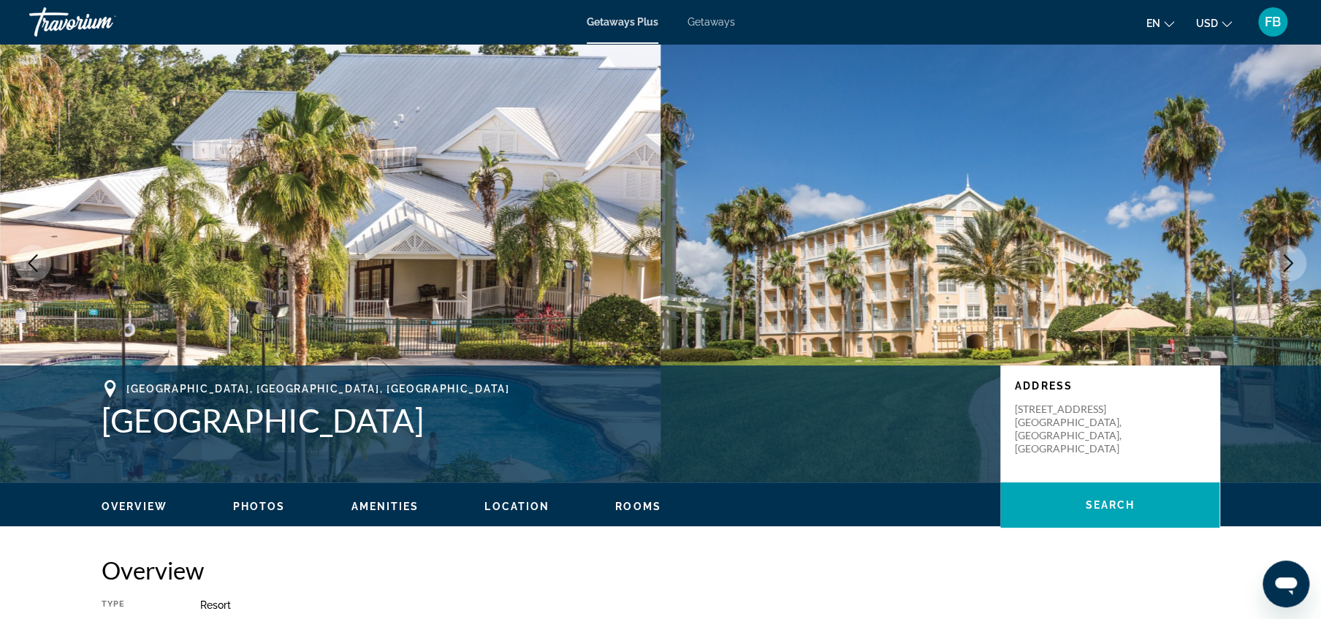
click at [1287, 264] on icon "Next image" at bounding box center [1288, 263] width 18 height 18
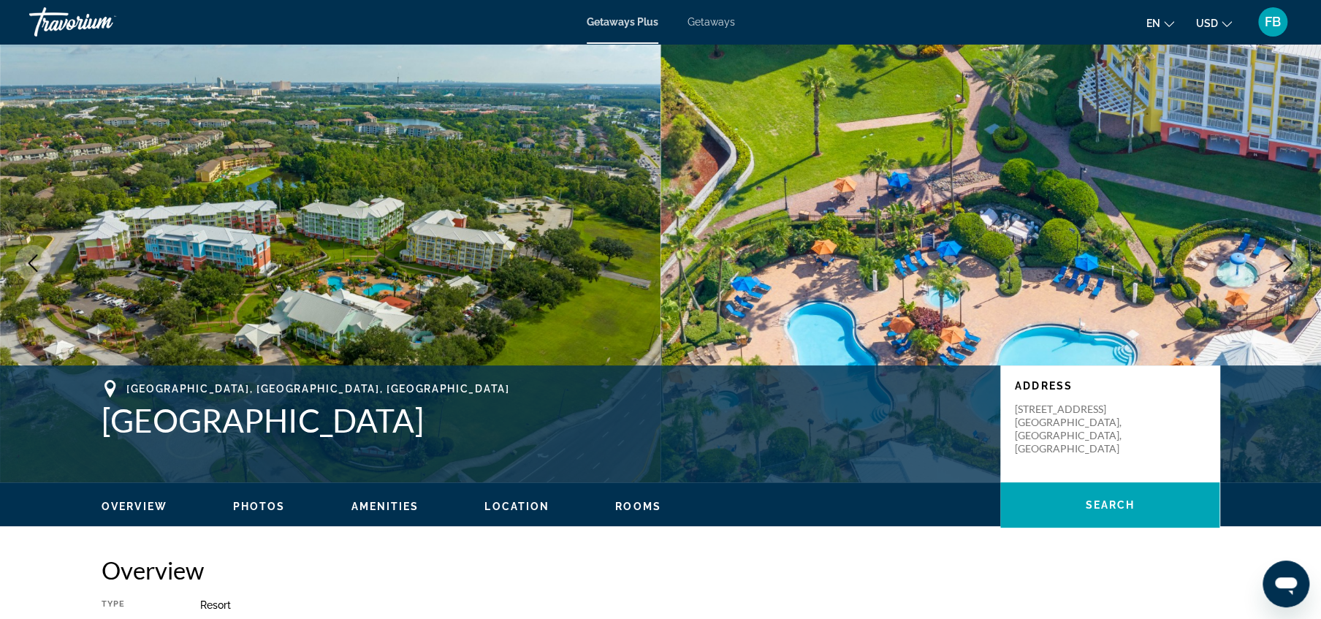
click at [1287, 264] on icon "Next image" at bounding box center [1288, 263] width 18 height 18
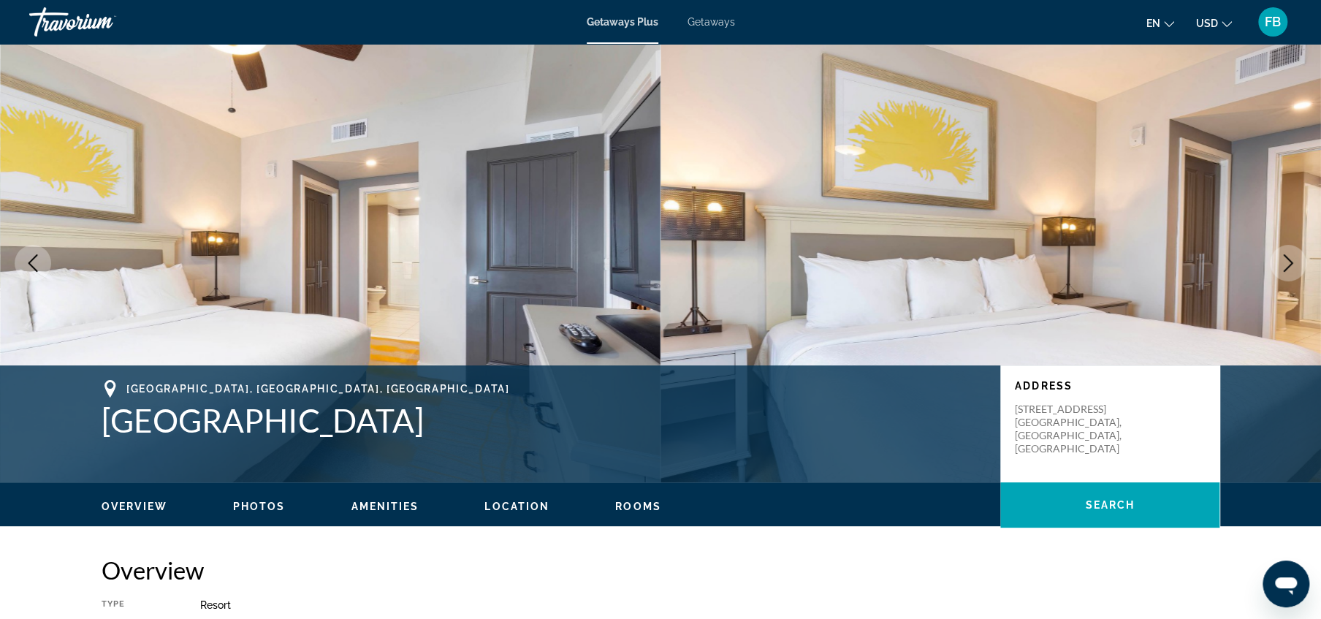
click at [1287, 264] on icon "Next image" at bounding box center [1288, 263] width 18 height 18
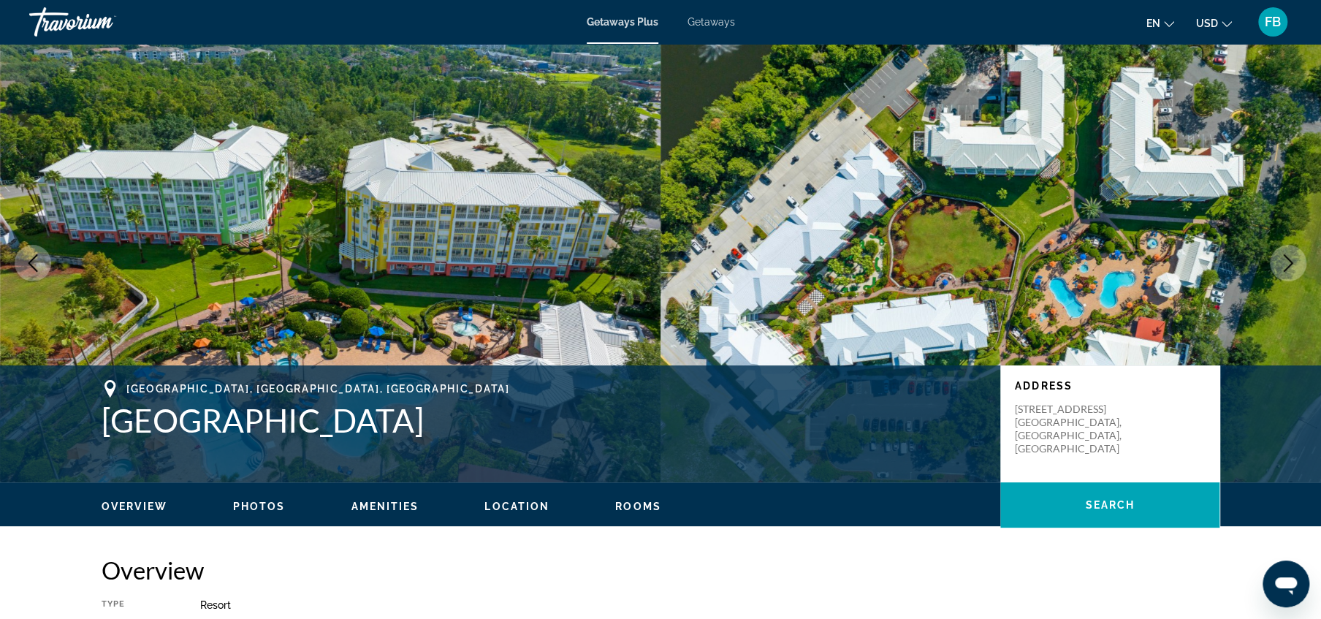
click at [1287, 264] on icon "Next image" at bounding box center [1288, 263] width 18 height 18
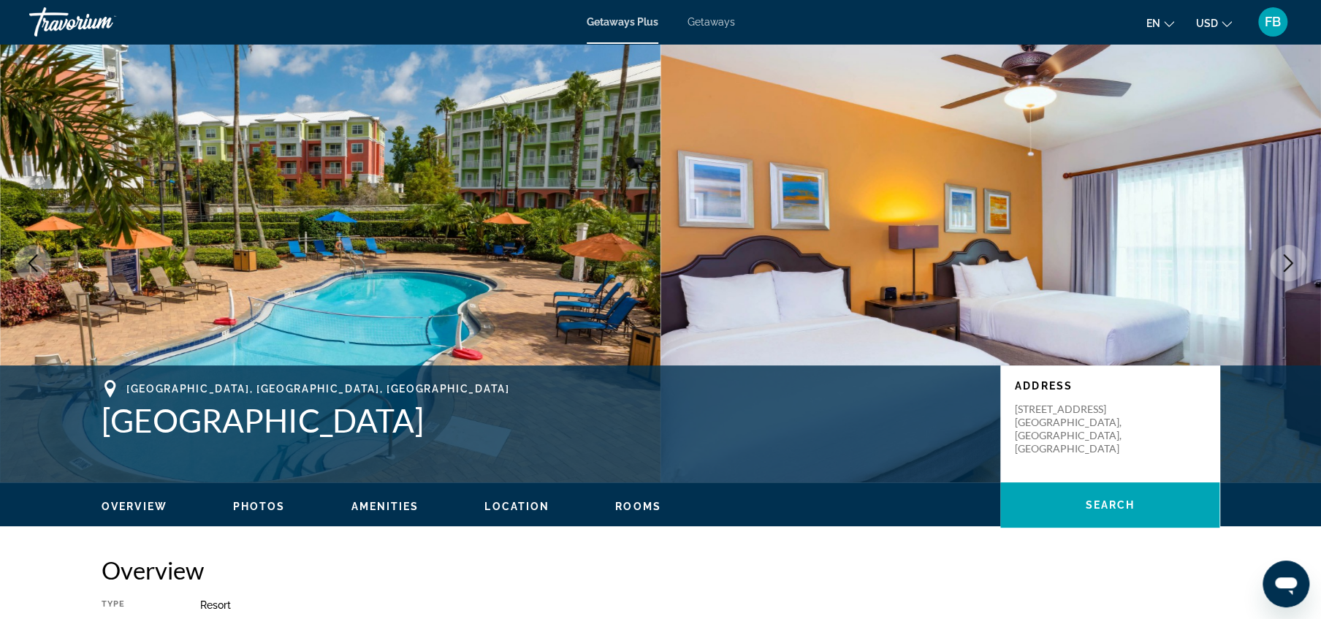
click at [1287, 264] on icon "Next image" at bounding box center [1288, 263] width 18 height 18
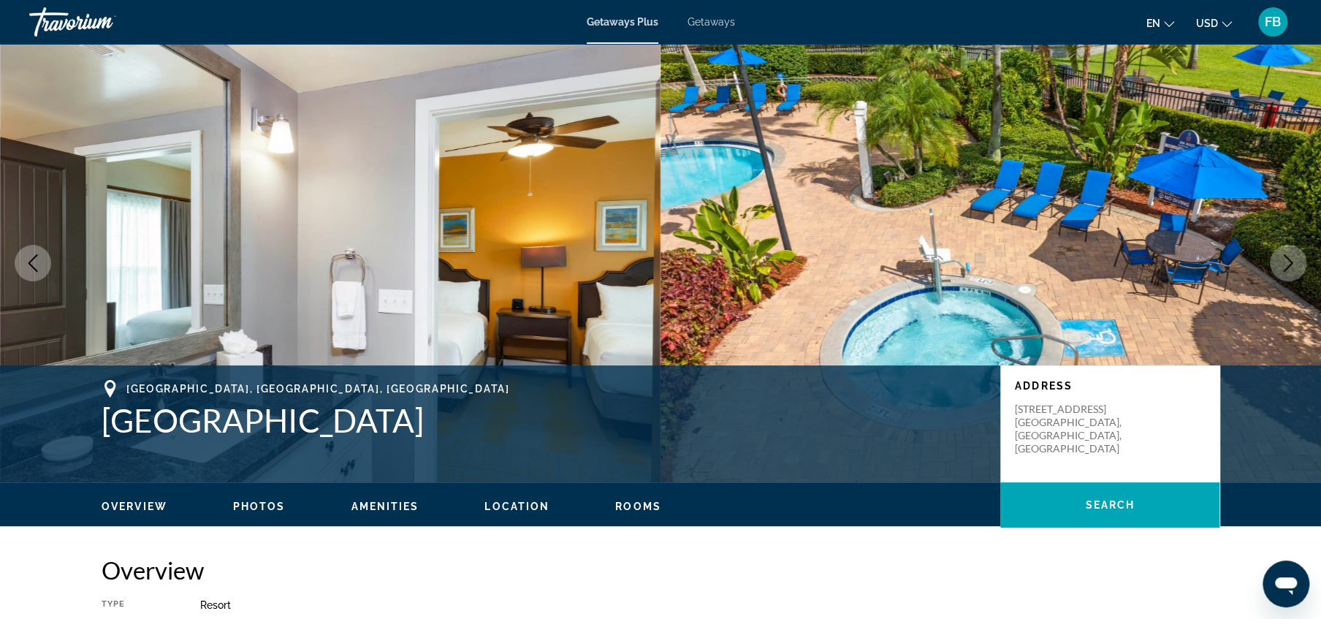
click at [1287, 264] on icon "Next image" at bounding box center [1288, 263] width 18 height 18
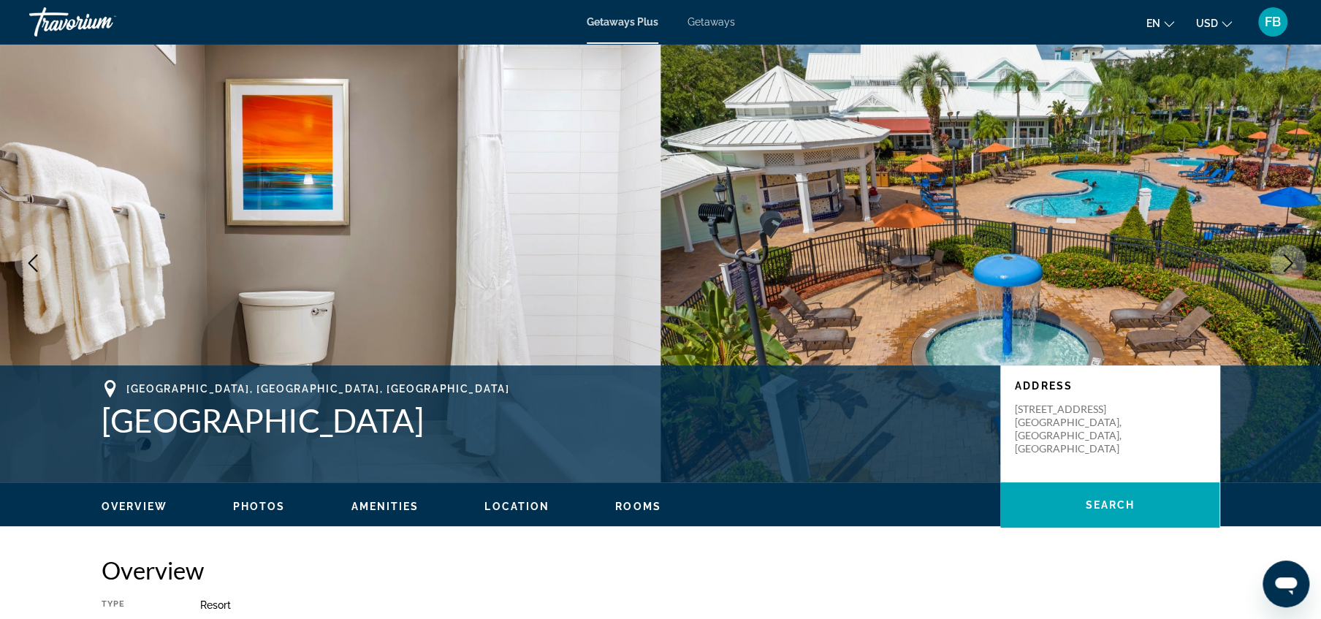
click at [1287, 264] on icon "Next image" at bounding box center [1288, 263] width 18 height 18
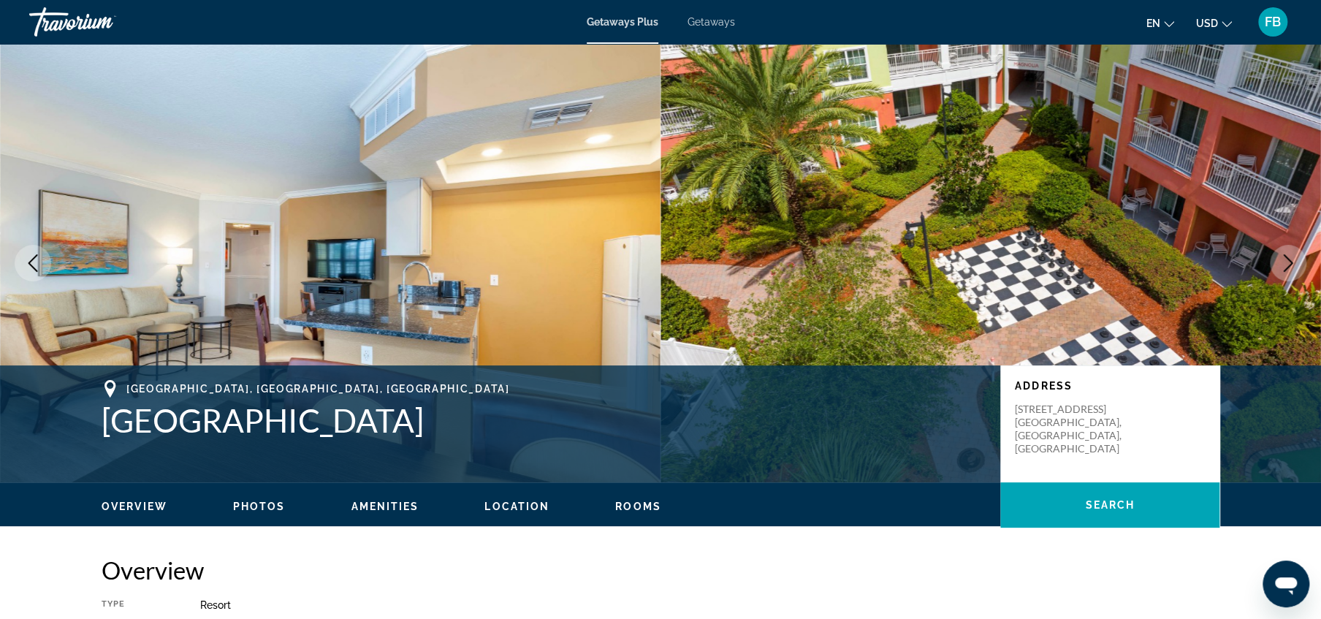
click at [1287, 264] on icon "Next image" at bounding box center [1288, 263] width 18 height 18
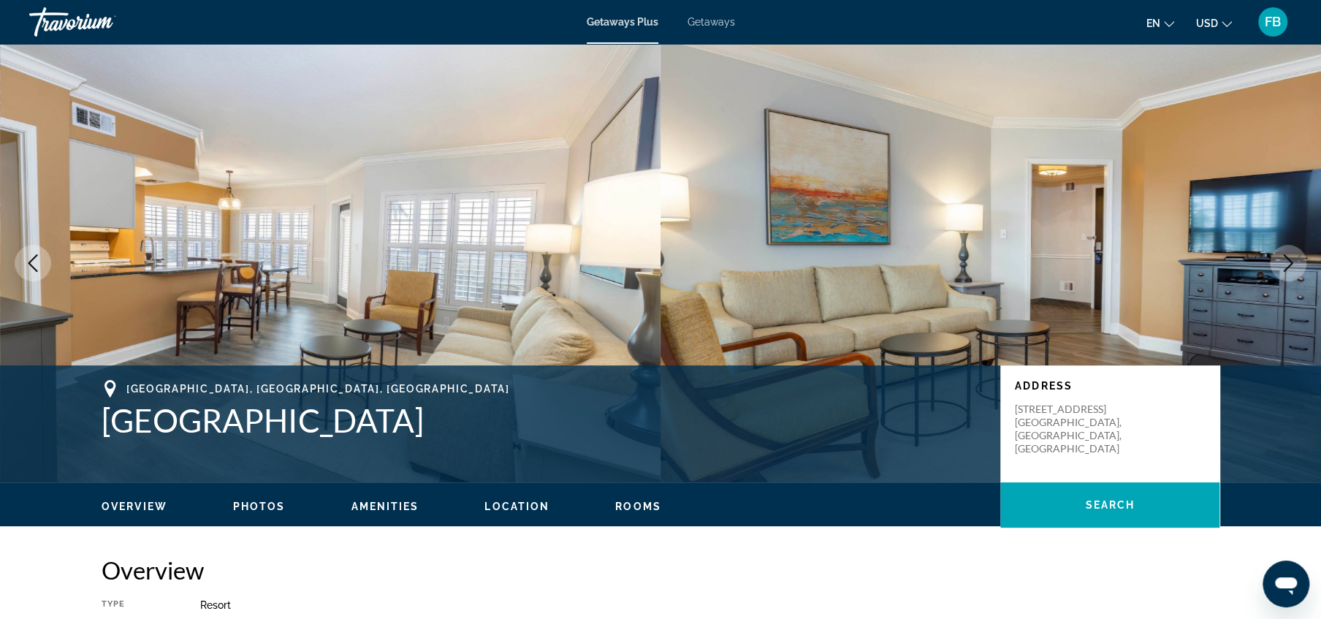
click at [1287, 264] on icon "Next image" at bounding box center [1288, 263] width 18 height 18
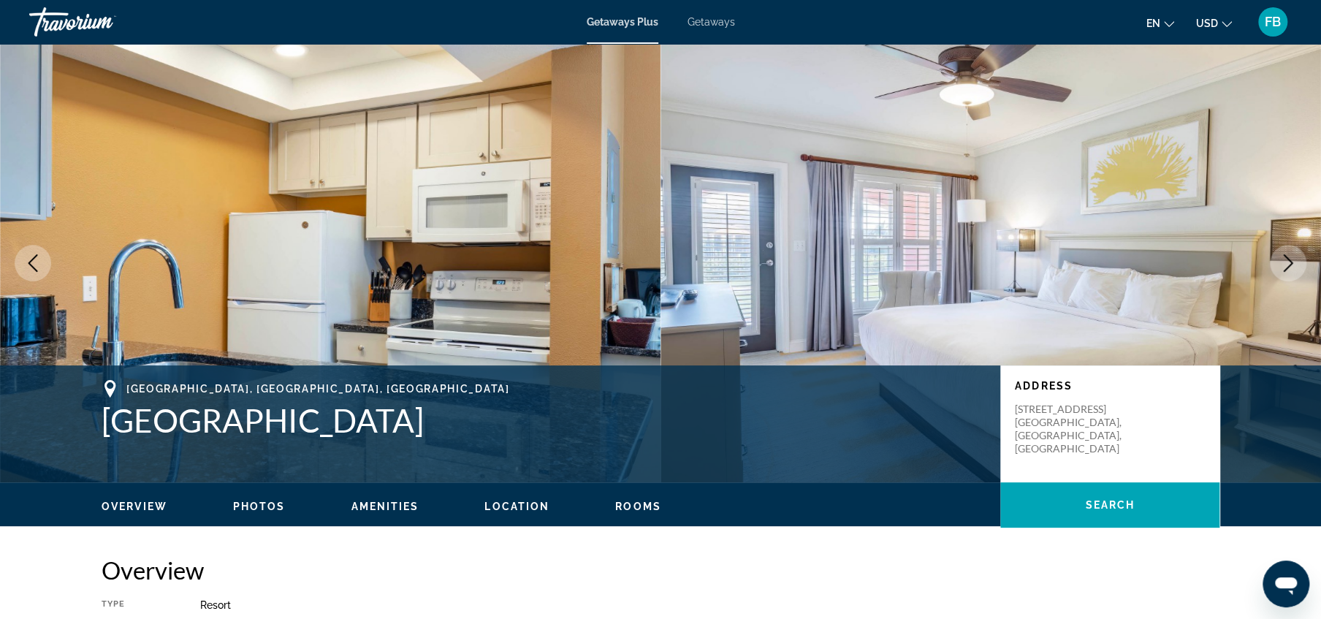
click at [1287, 264] on icon "Next image" at bounding box center [1288, 263] width 18 height 18
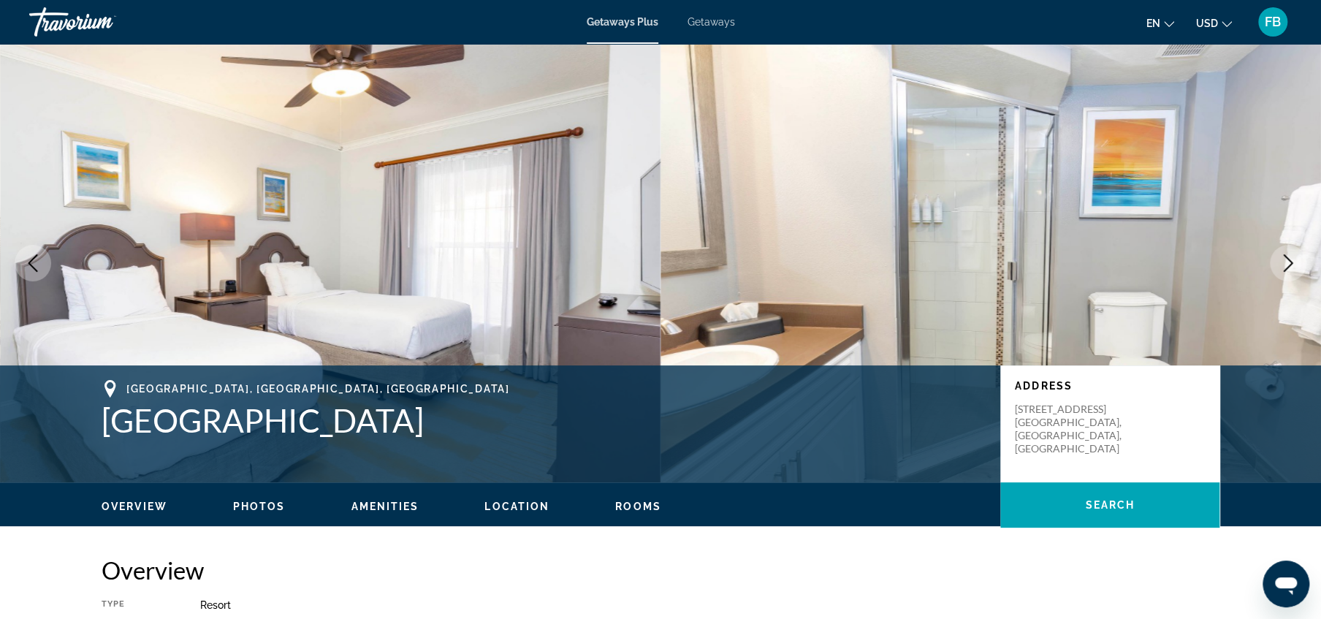
click at [1287, 264] on icon "Next image" at bounding box center [1288, 263] width 18 height 18
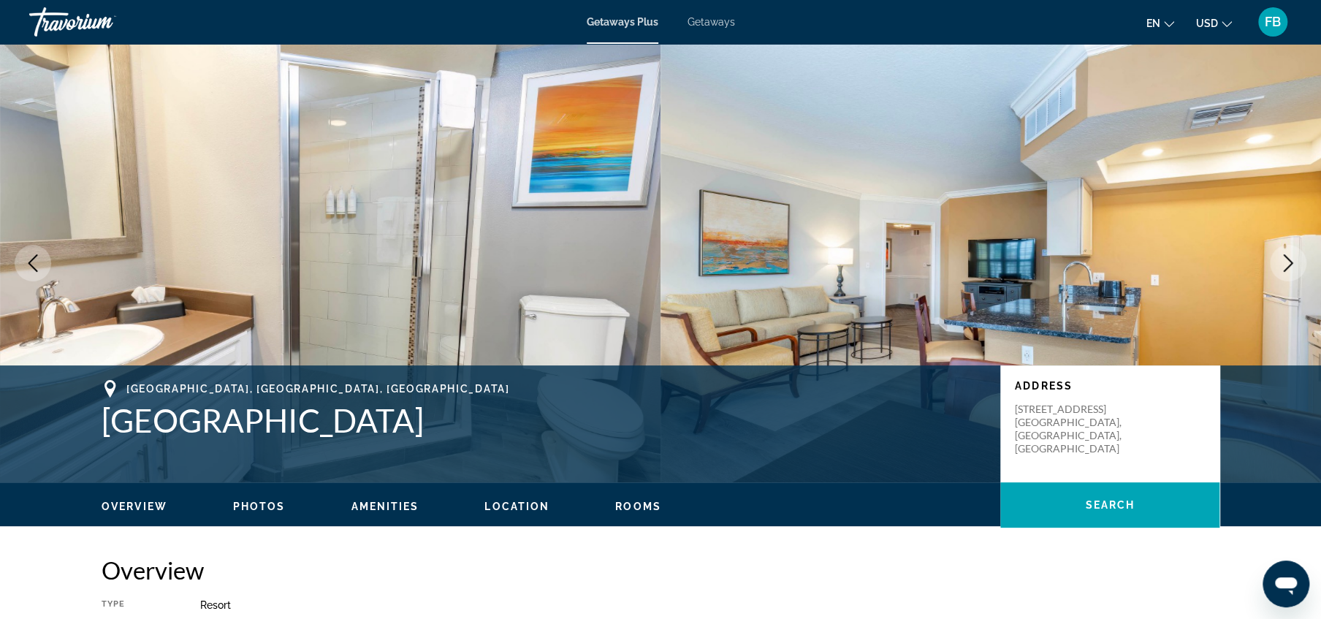
click at [1283, 267] on icon "Next image" at bounding box center [1288, 263] width 18 height 18
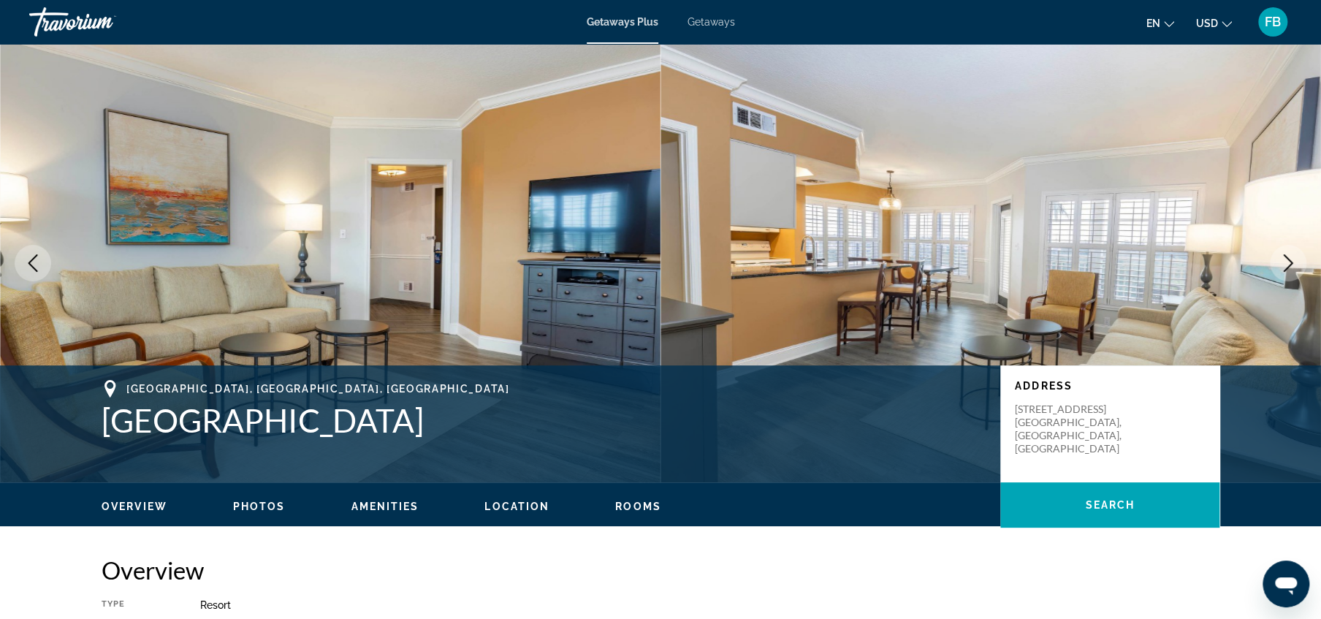
click at [1281, 267] on icon "Next image" at bounding box center [1288, 263] width 18 height 18
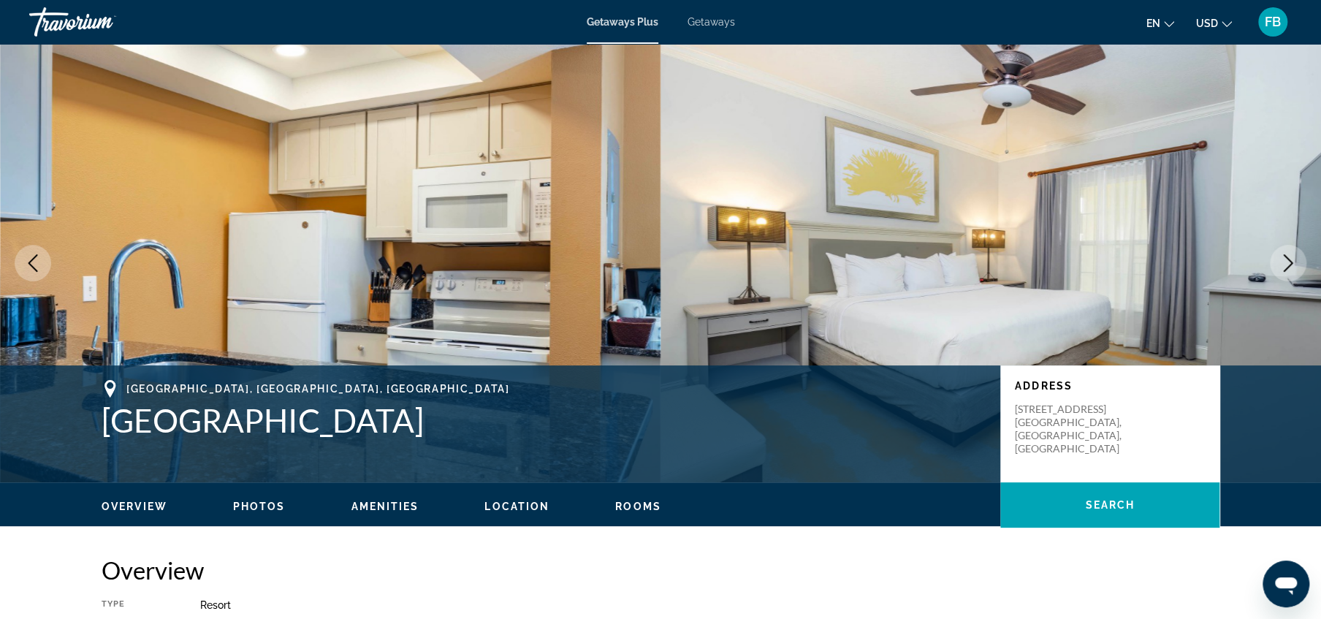
click at [1281, 267] on icon "Next image" at bounding box center [1288, 263] width 18 height 18
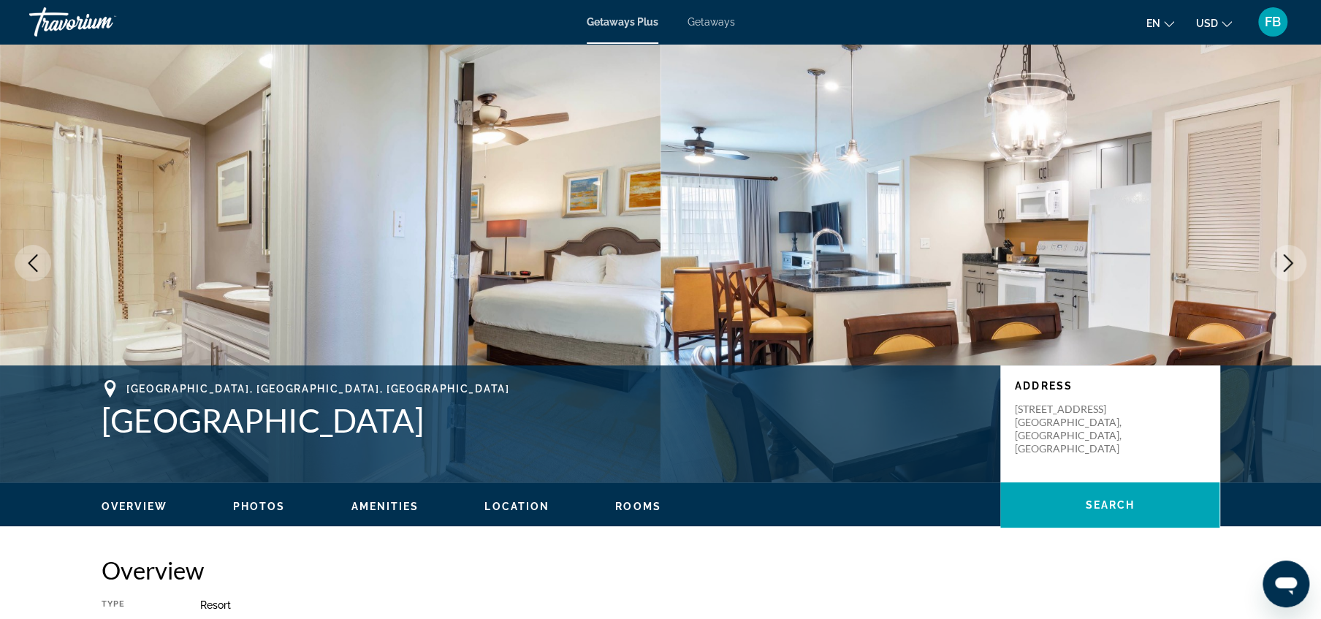
click at [1281, 267] on icon "Next image" at bounding box center [1288, 263] width 18 height 18
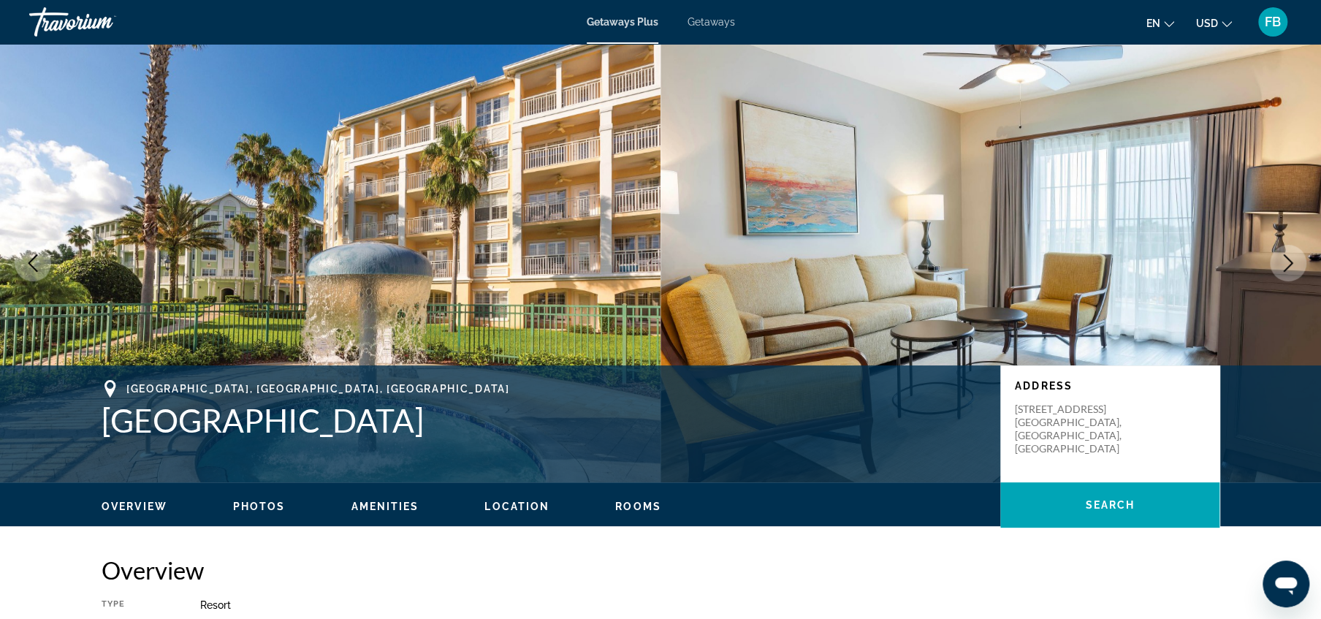
click at [1281, 267] on icon "Next image" at bounding box center [1288, 263] width 18 height 18
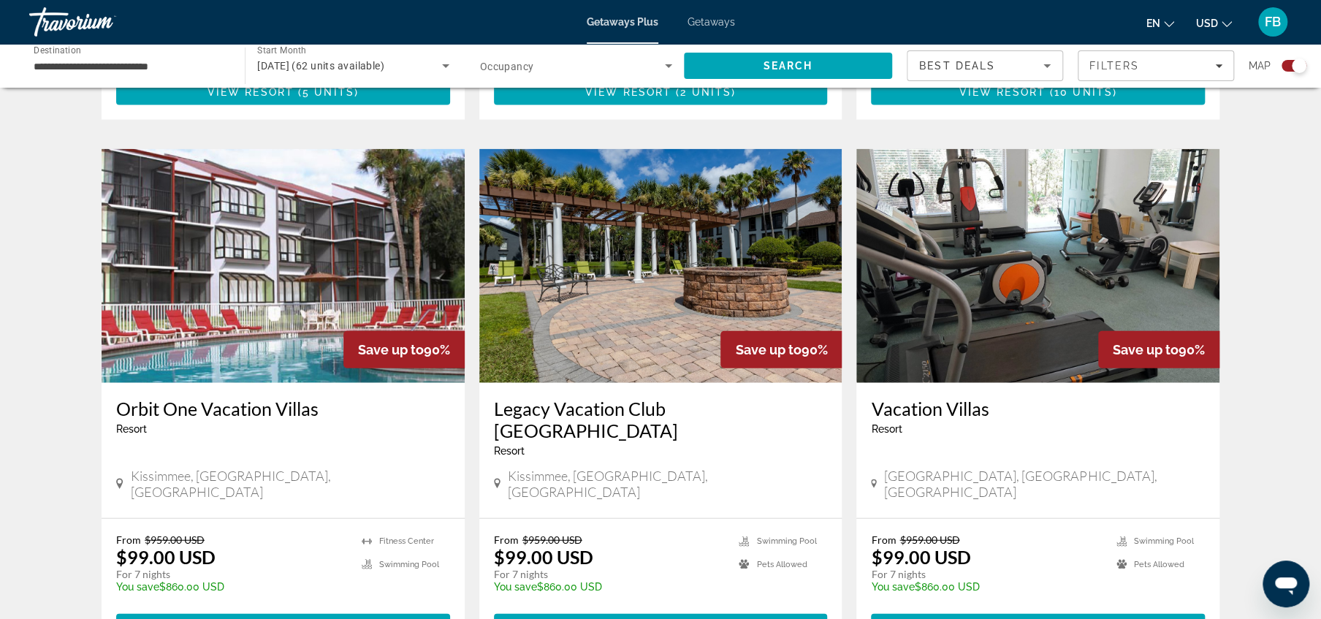
scroll to position [2022, 0]
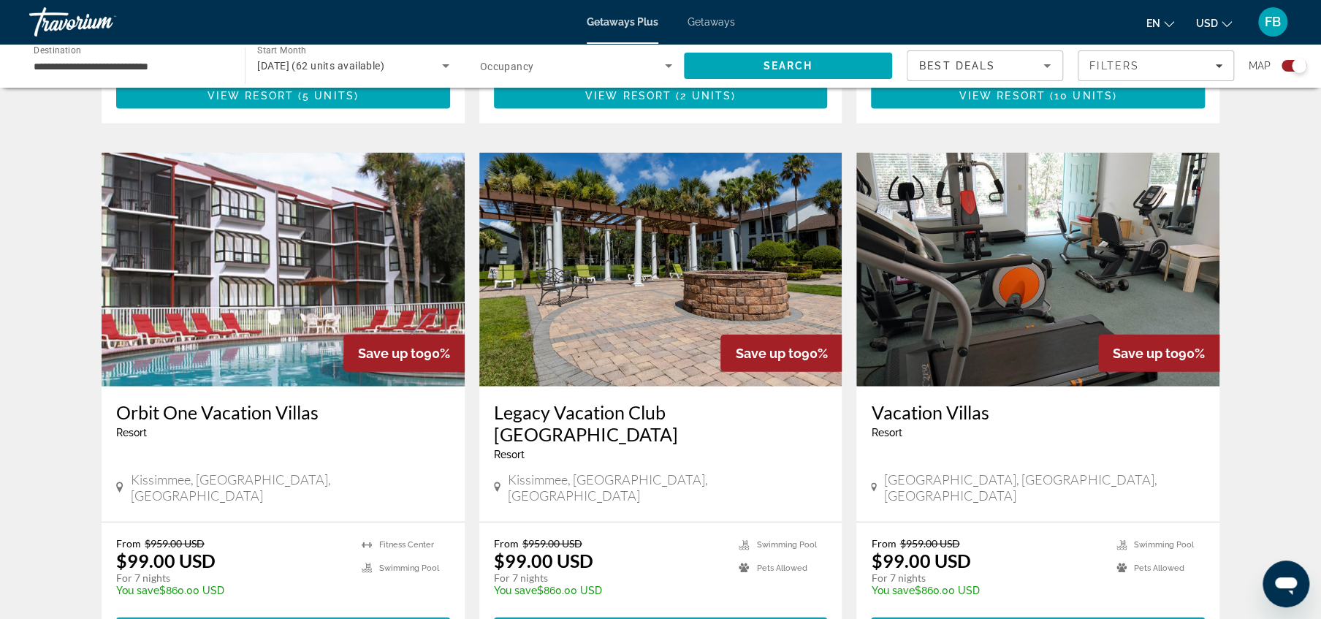
click at [267, 618] on span "View Resort" at bounding box center [255, 631] width 86 height 12
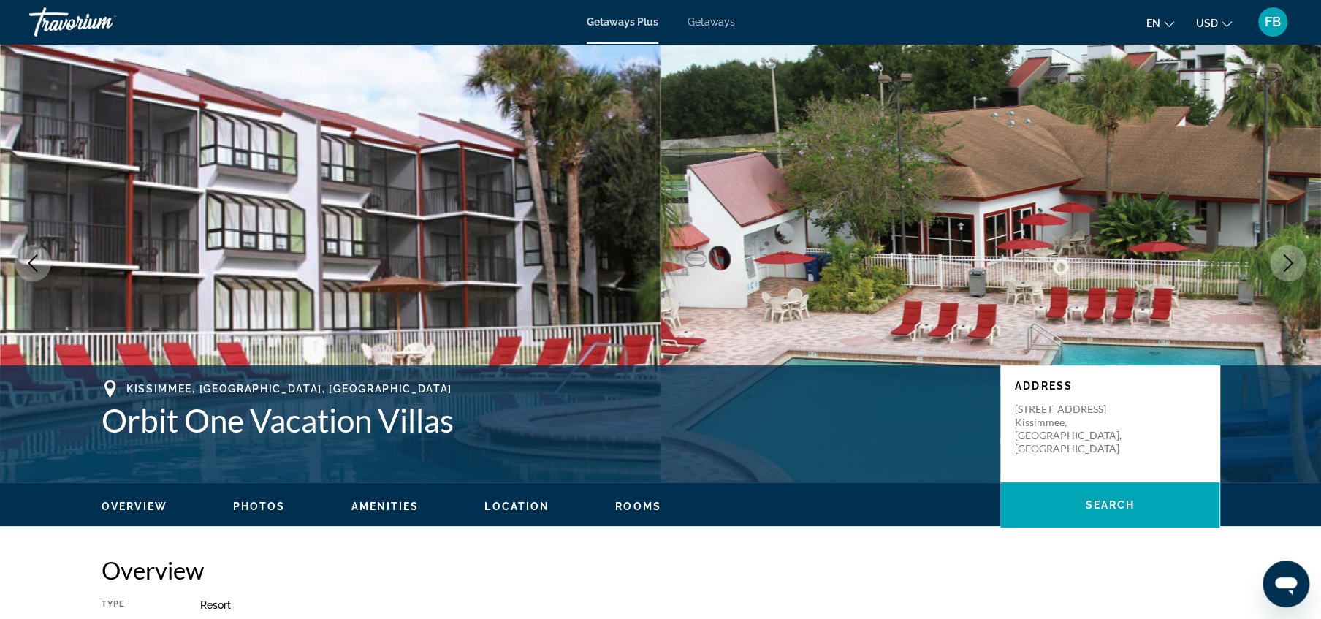
click at [1298, 262] on button "Next image" at bounding box center [1288, 263] width 37 height 37
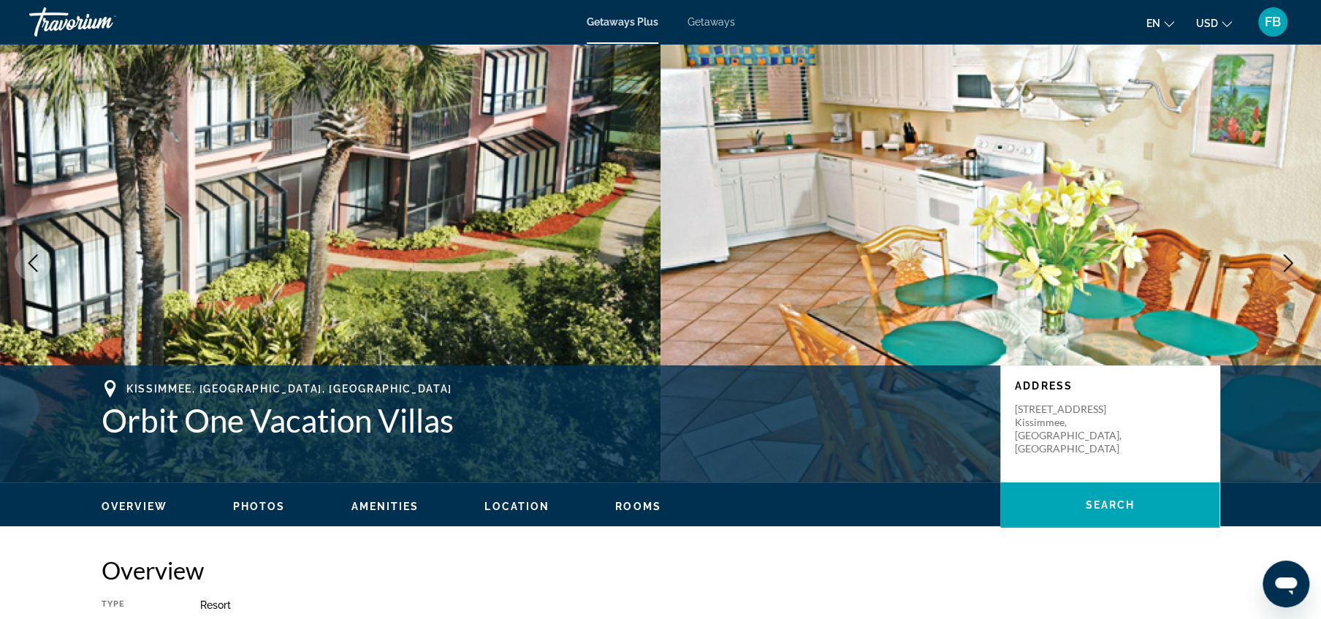
click at [1298, 262] on button "Next image" at bounding box center [1288, 263] width 37 height 37
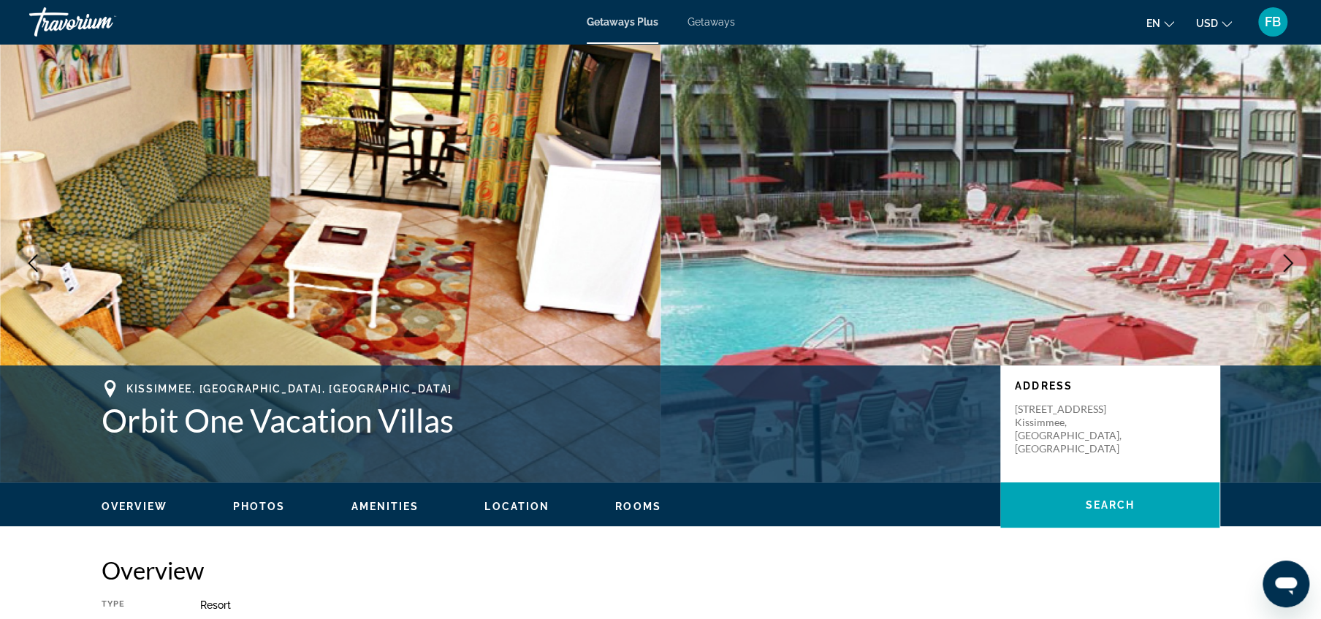
click at [1298, 262] on button "Next image" at bounding box center [1288, 263] width 37 height 37
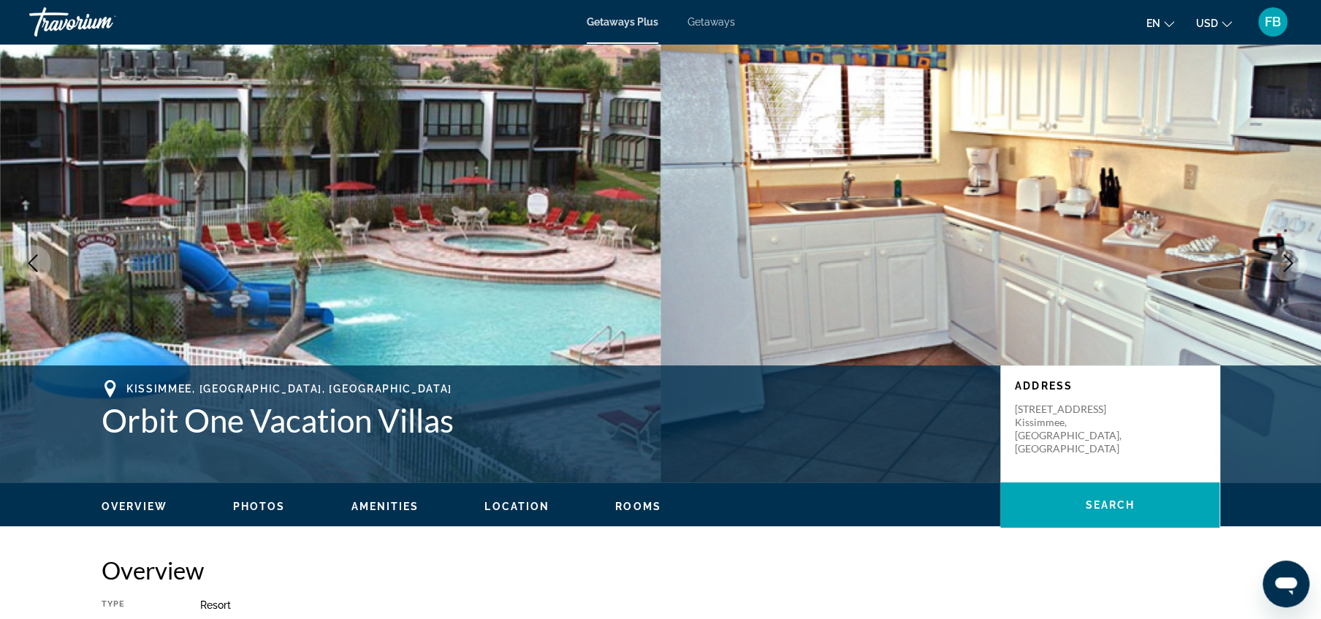
click at [1298, 262] on button "Next image" at bounding box center [1288, 263] width 37 height 37
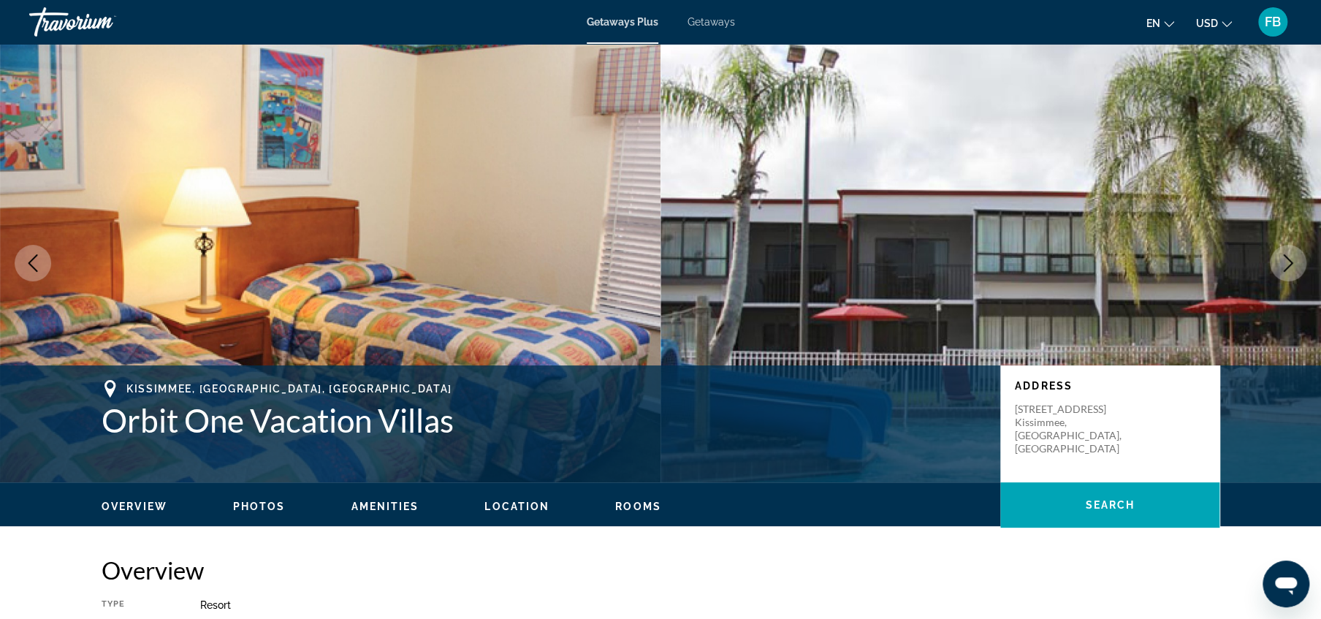
click at [1298, 262] on button "Next image" at bounding box center [1288, 263] width 37 height 37
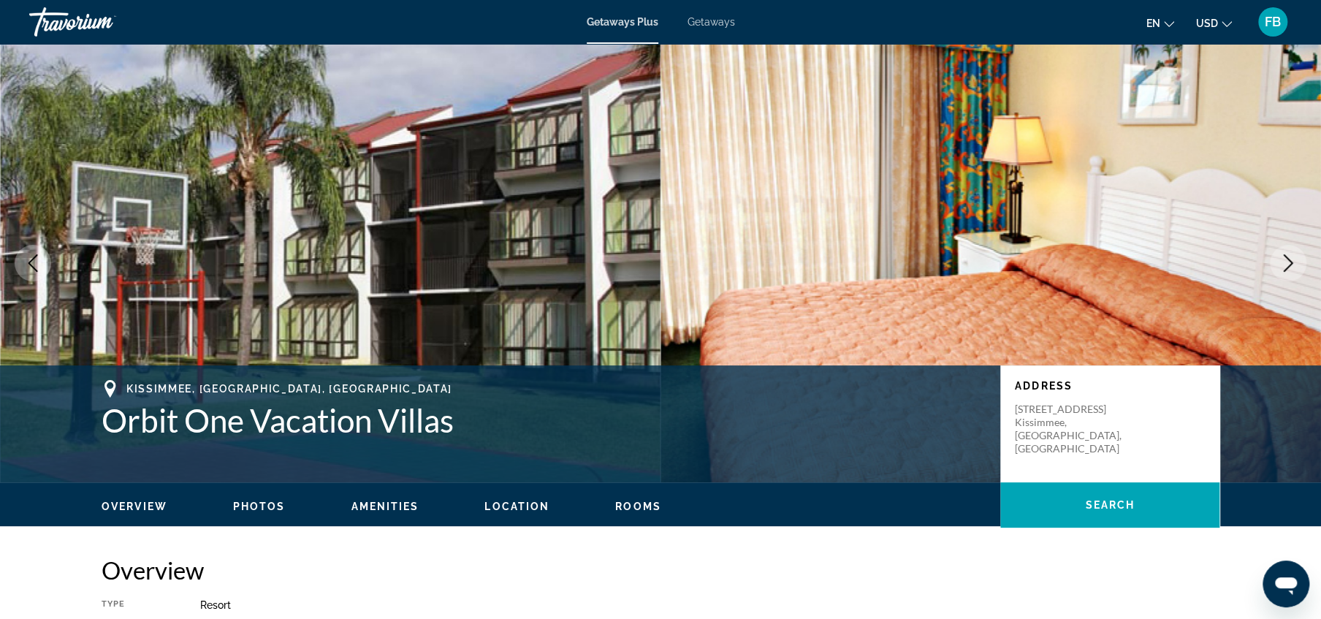
click at [1298, 262] on button "Next image" at bounding box center [1288, 263] width 37 height 37
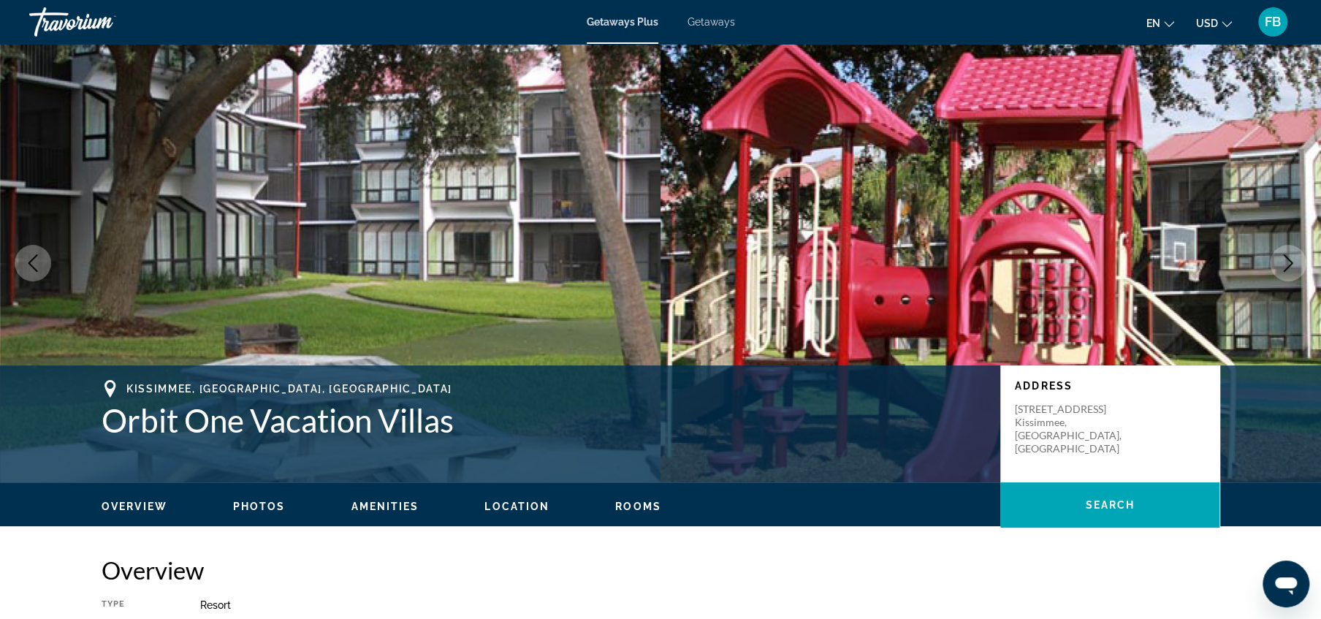
click at [1298, 262] on button "Next image" at bounding box center [1288, 263] width 37 height 37
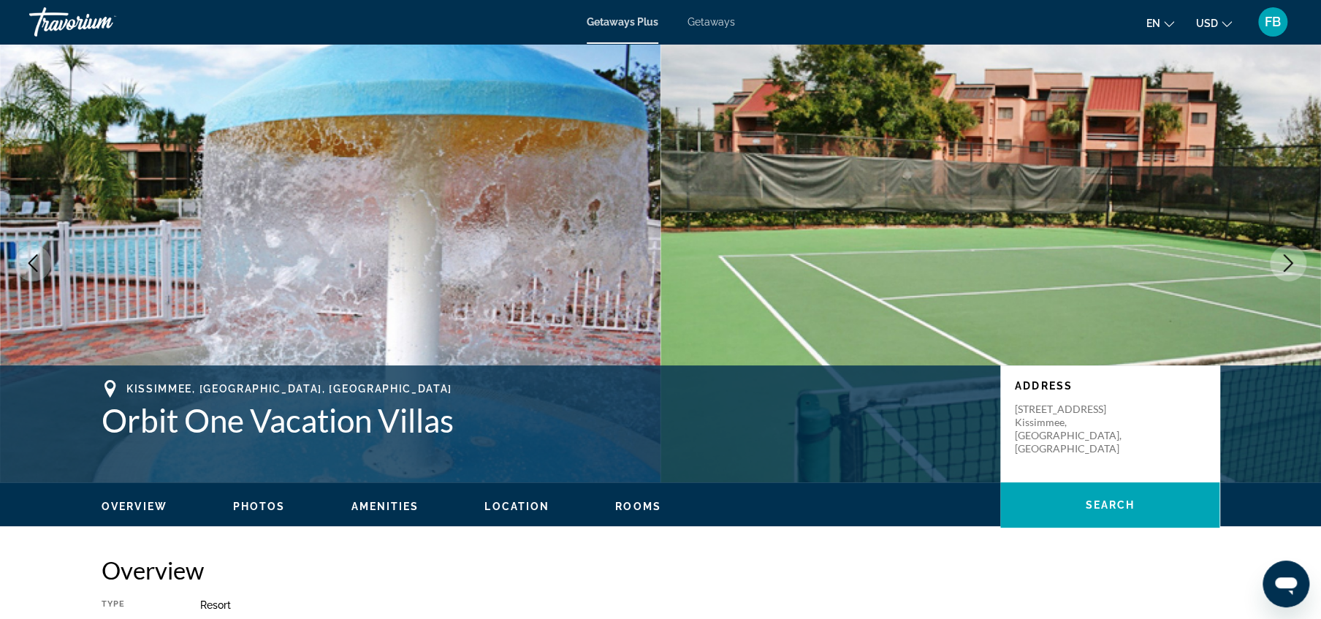
click at [1298, 262] on button "Next image" at bounding box center [1288, 263] width 37 height 37
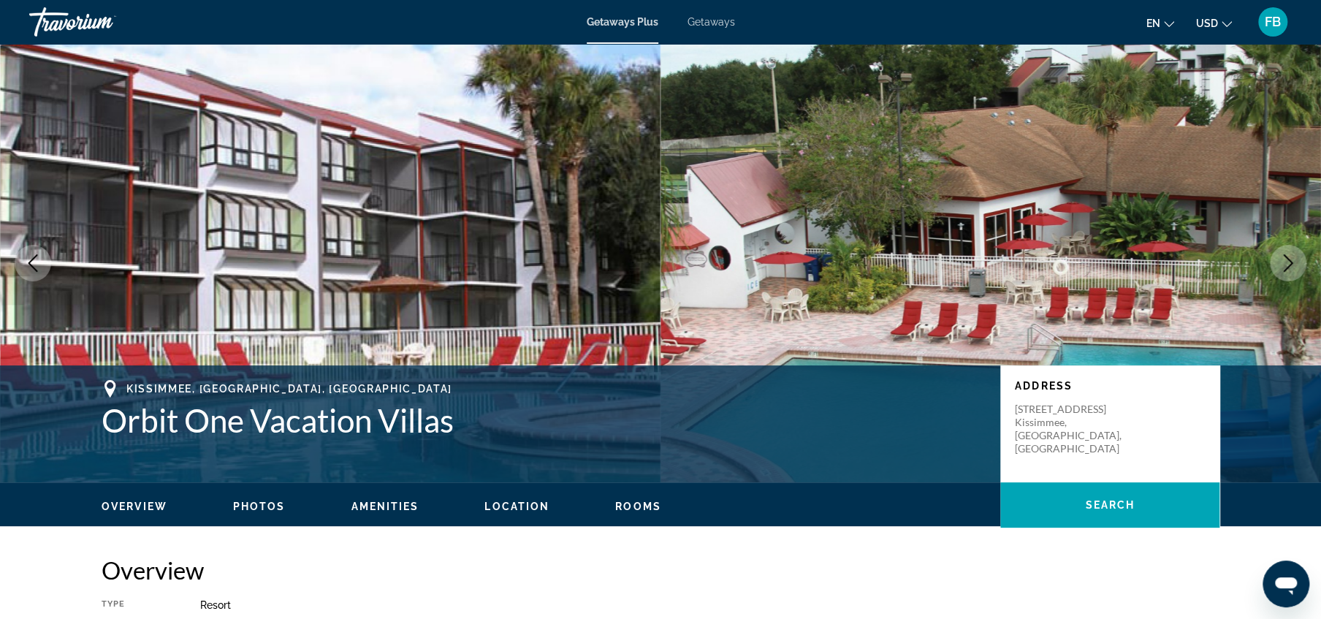
click at [1278, 267] on button "Next image" at bounding box center [1288, 263] width 37 height 37
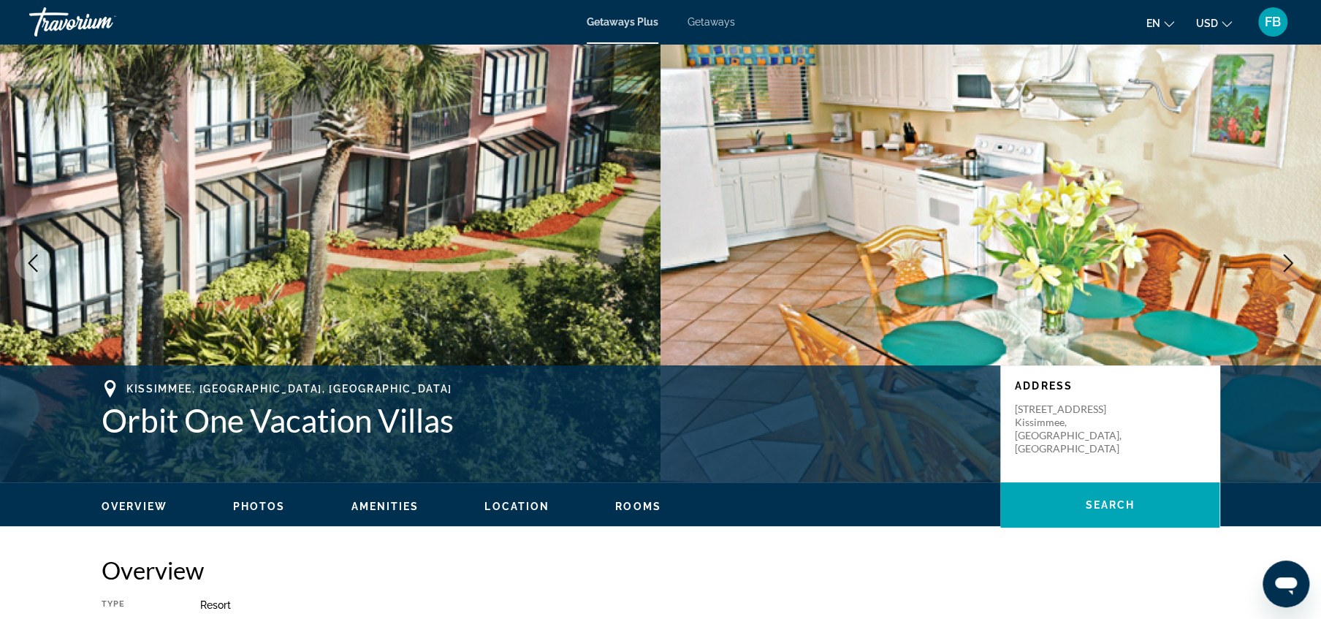
click at [1278, 267] on button "Next image" at bounding box center [1288, 263] width 37 height 37
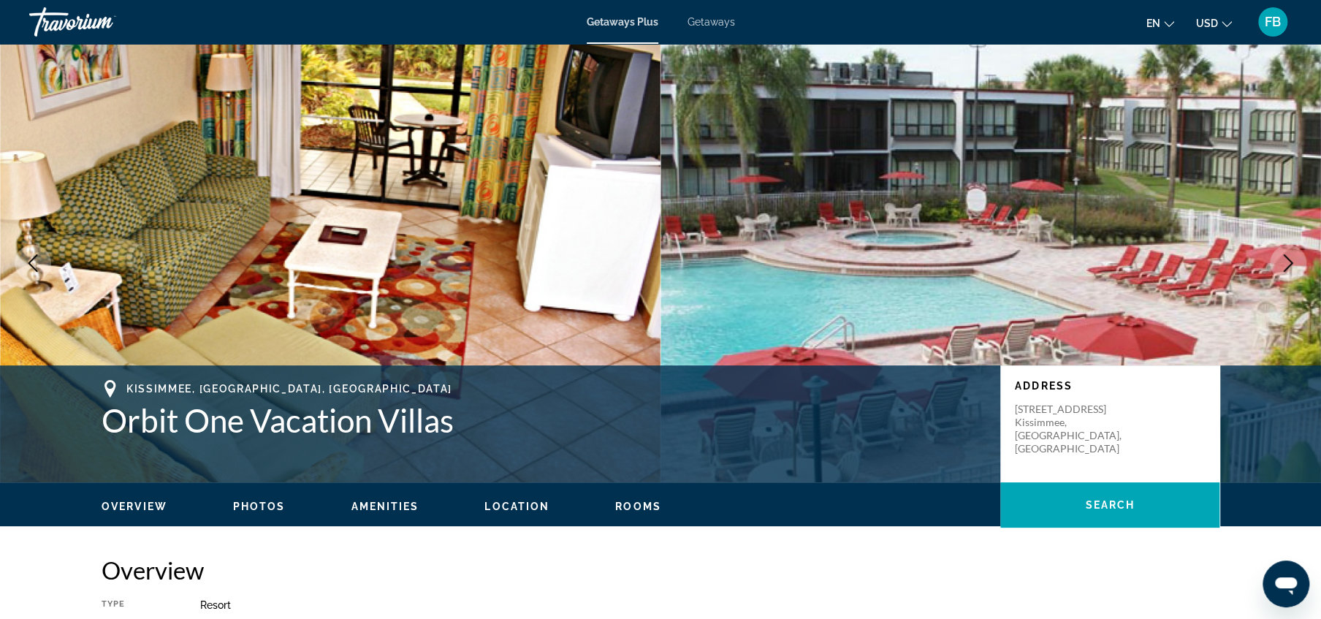
click at [1278, 267] on button "Next image" at bounding box center [1288, 263] width 37 height 37
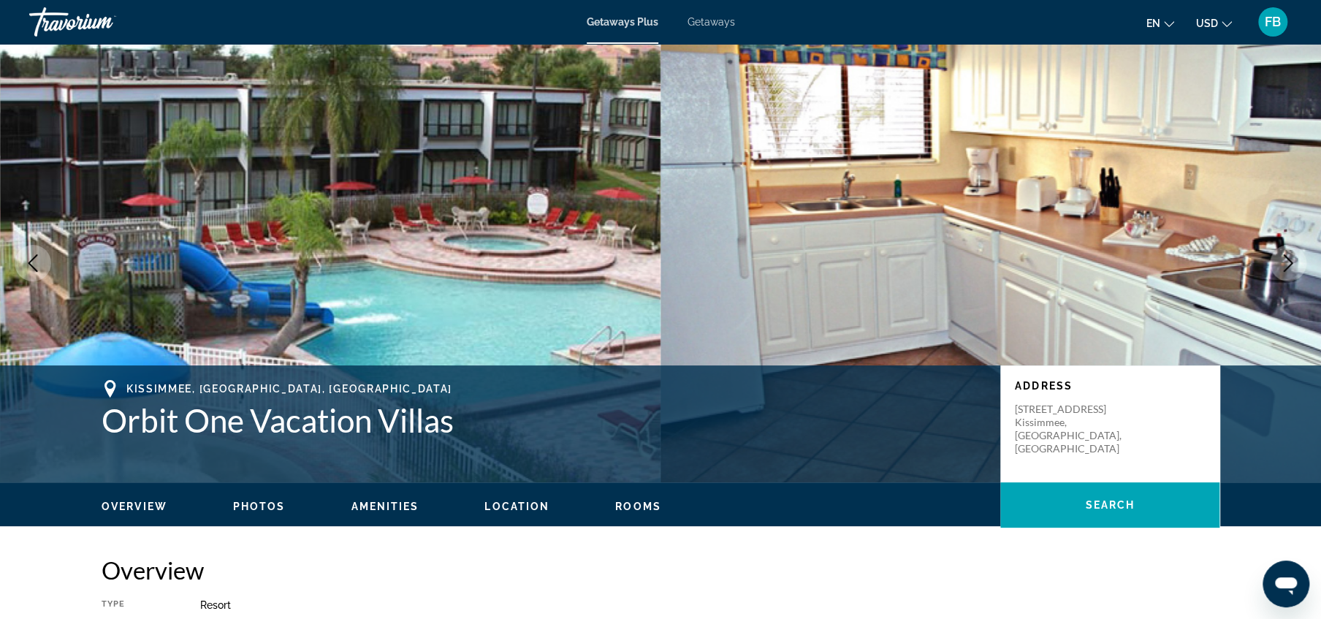
click at [1278, 267] on button "Next image" at bounding box center [1288, 263] width 37 height 37
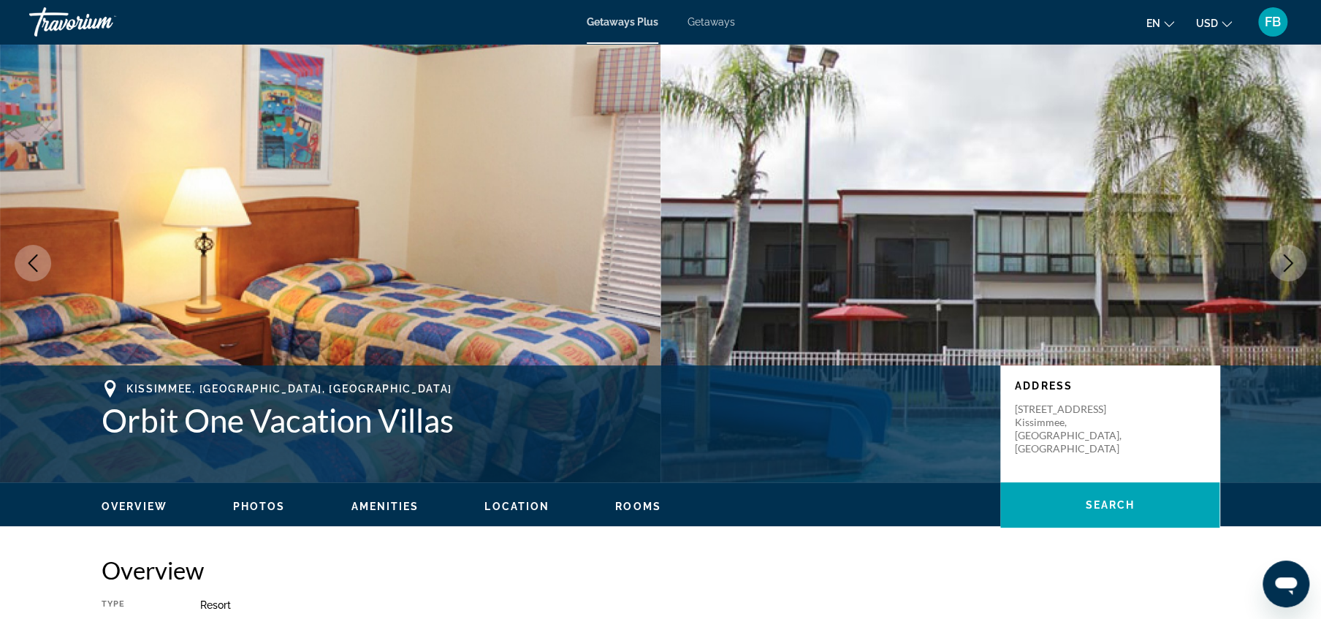
click at [1278, 267] on button "Next image" at bounding box center [1288, 263] width 37 height 37
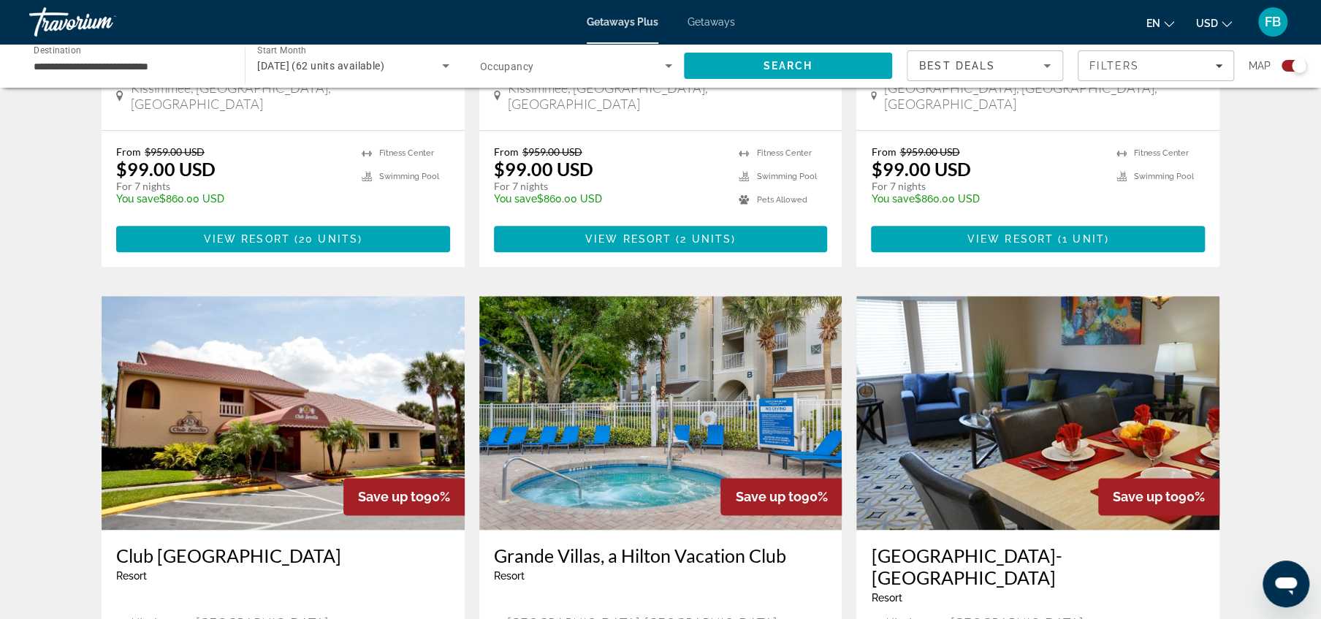
scroll to position [833, 0]
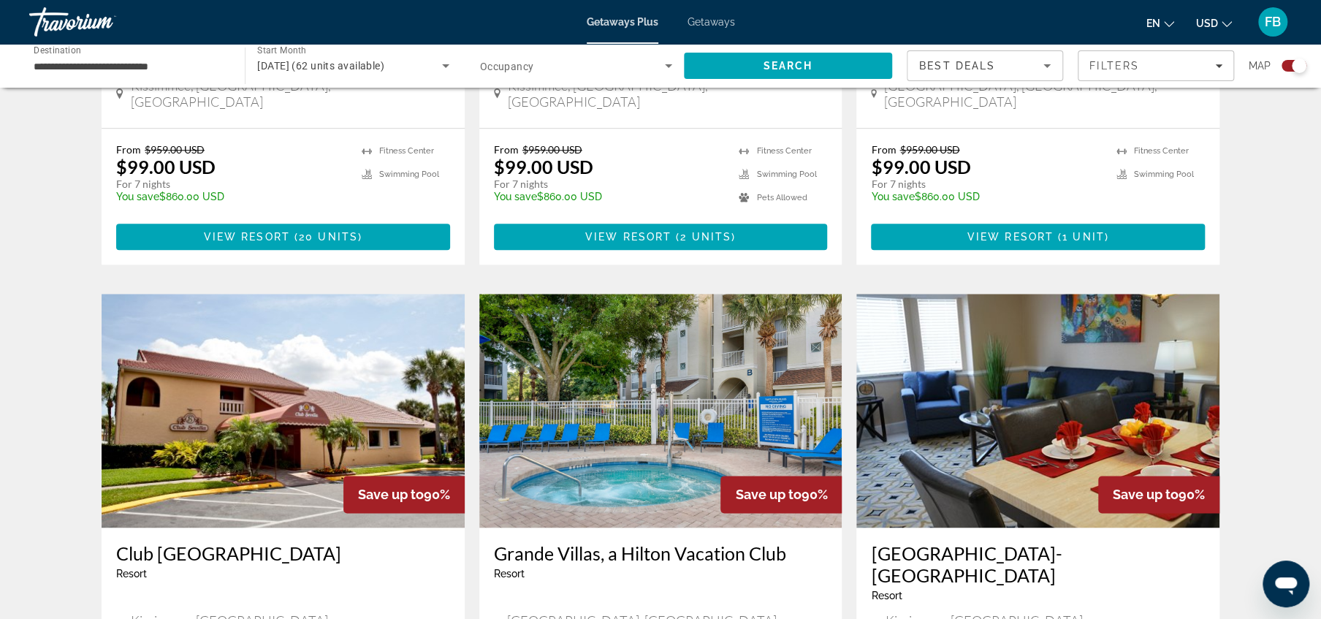
click at [578, 409] on img "Main content" at bounding box center [660, 411] width 363 height 234
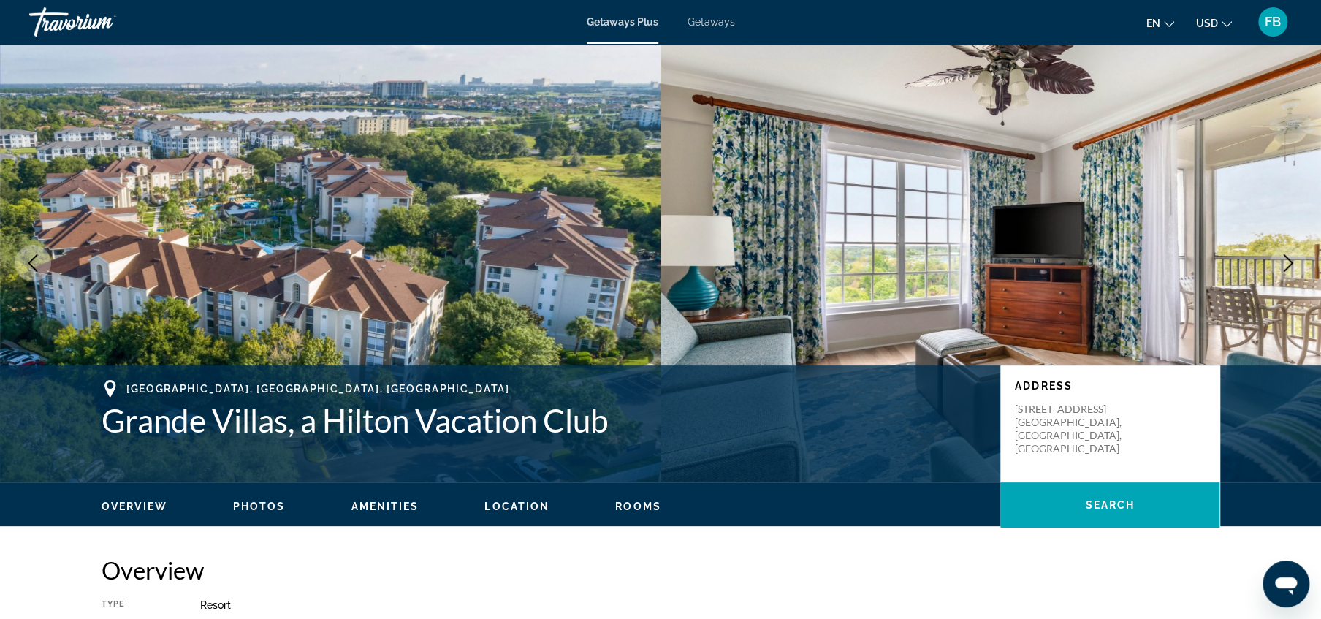
click at [1282, 259] on icon "Next image" at bounding box center [1288, 263] width 18 height 18
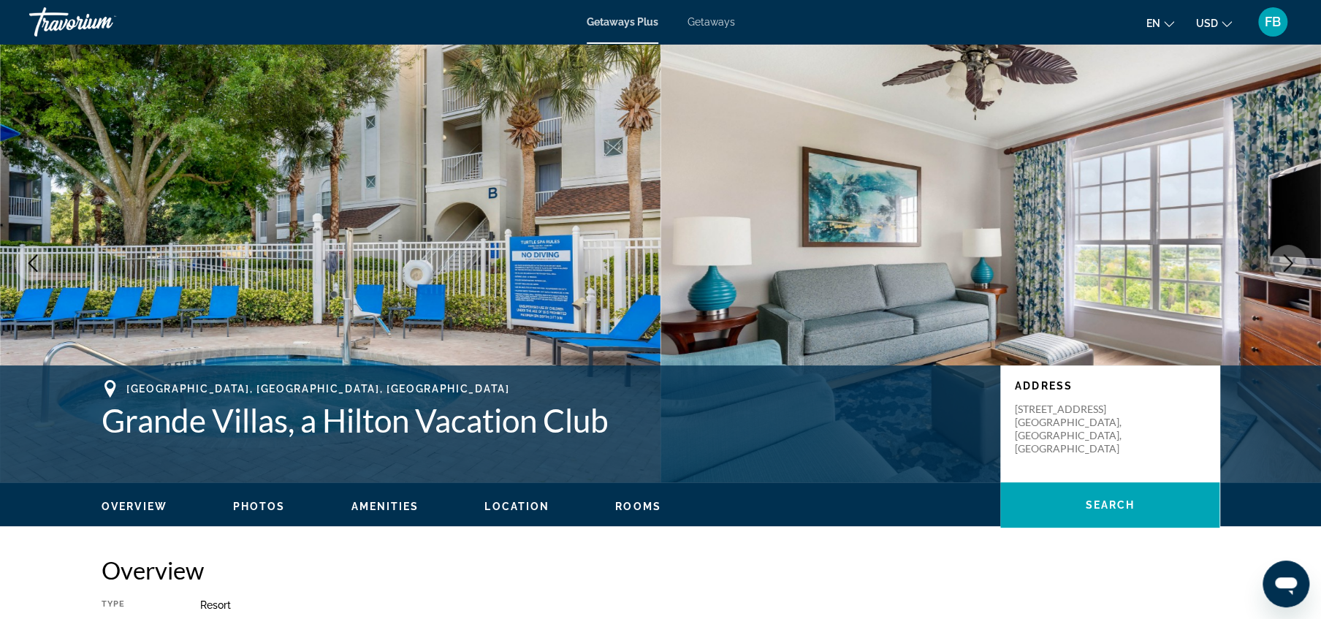
click at [580, 297] on img "Main content" at bounding box center [330, 263] width 660 height 438
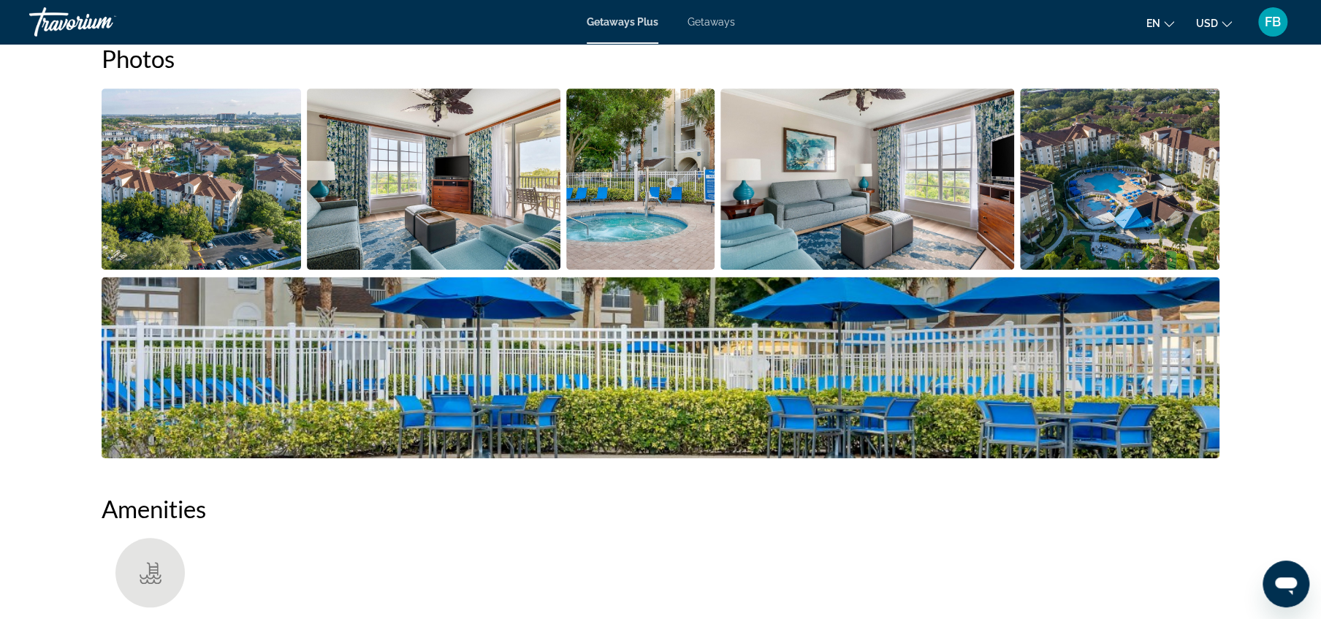
scroll to position [659, 0]
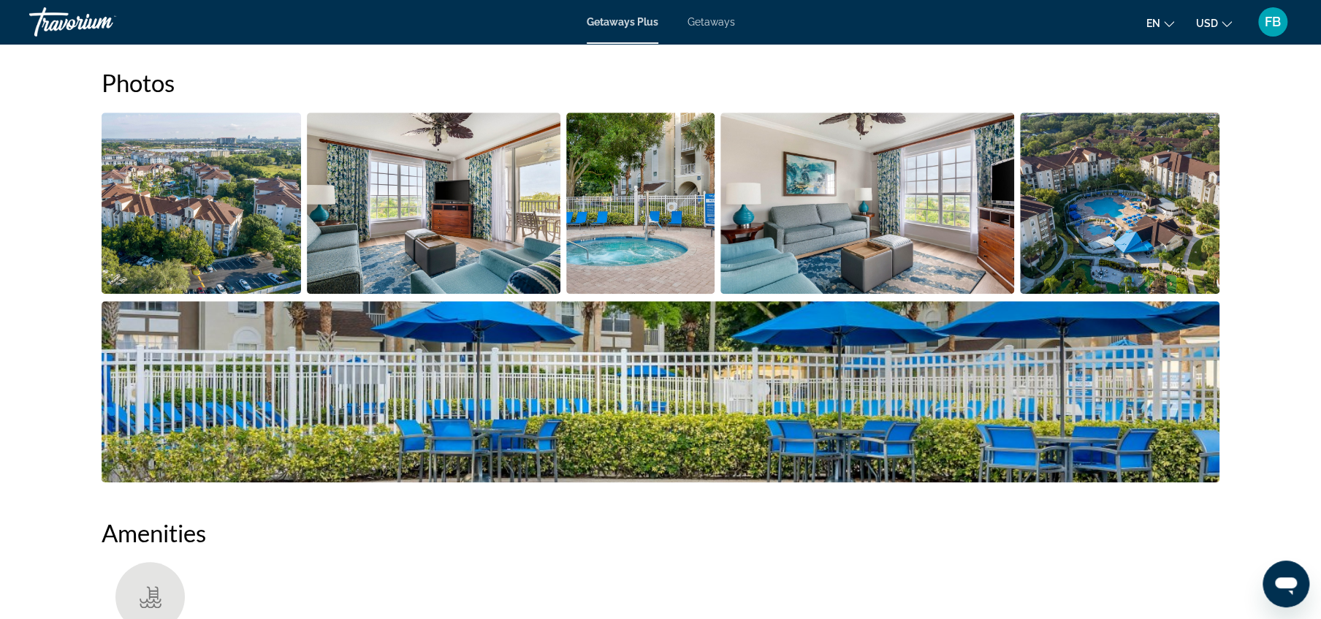
click at [1140, 216] on img "Open full-screen image slider" at bounding box center [1119, 203] width 199 height 181
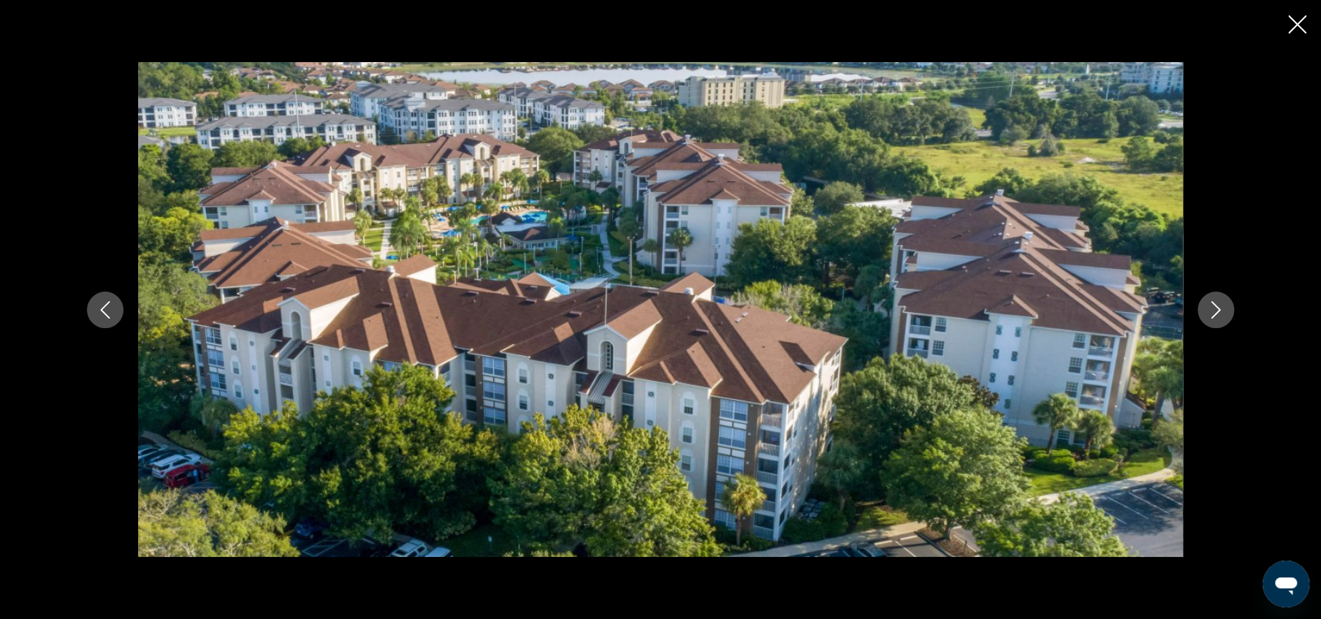
click at [1203, 308] on button "Next image" at bounding box center [1215, 310] width 37 height 37
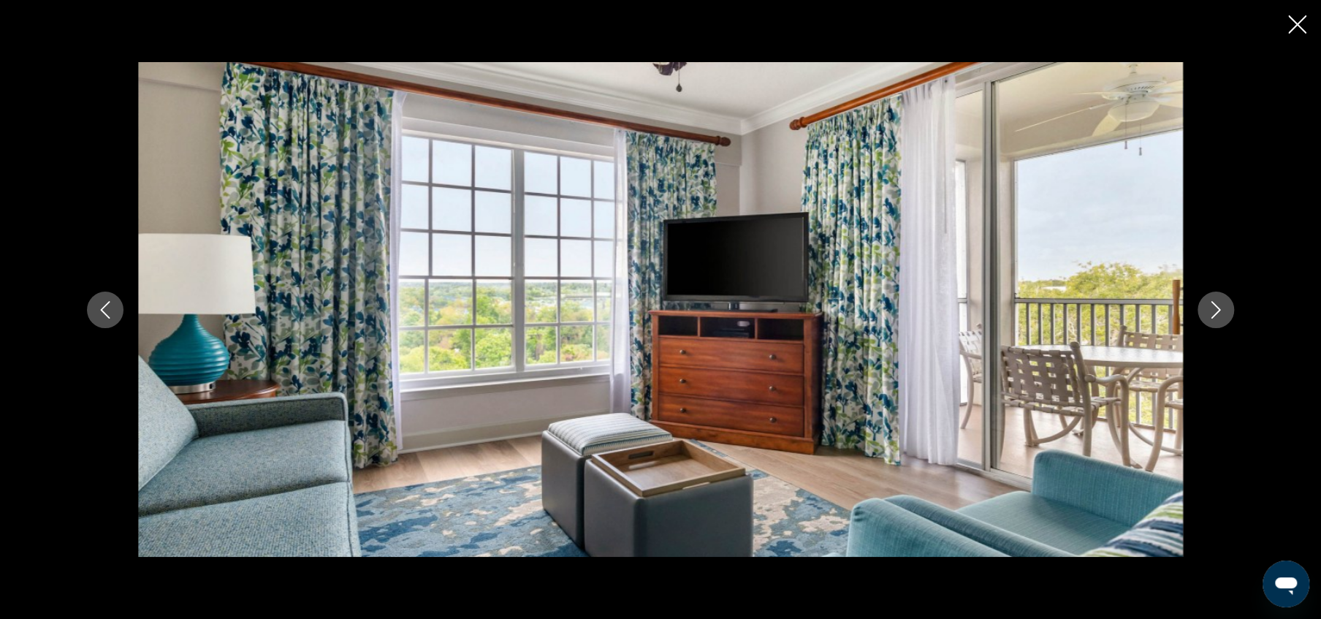
click at [1203, 308] on button "Next image" at bounding box center [1215, 310] width 37 height 37
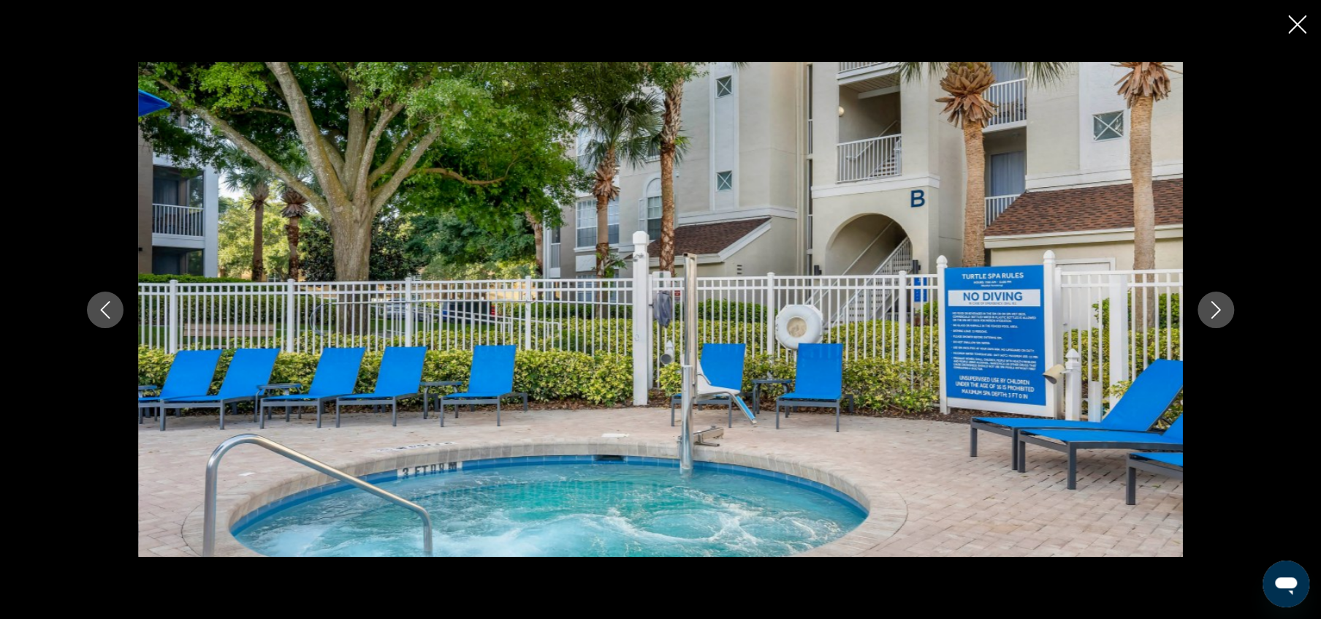
click at [1203, 308] on button "Next image" at bounding box center [1215, 310] width 37 height 37
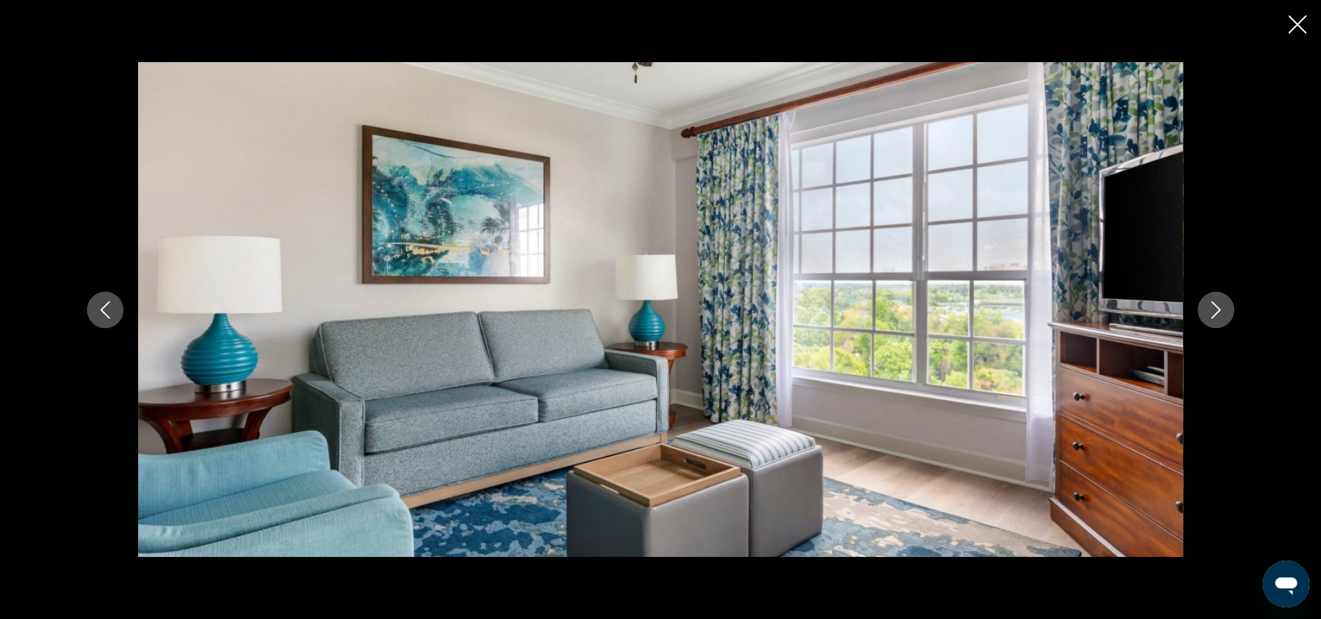
click at [1203, 308] on button "Next image" at bounding box center [1215, 310] width 37 height 37
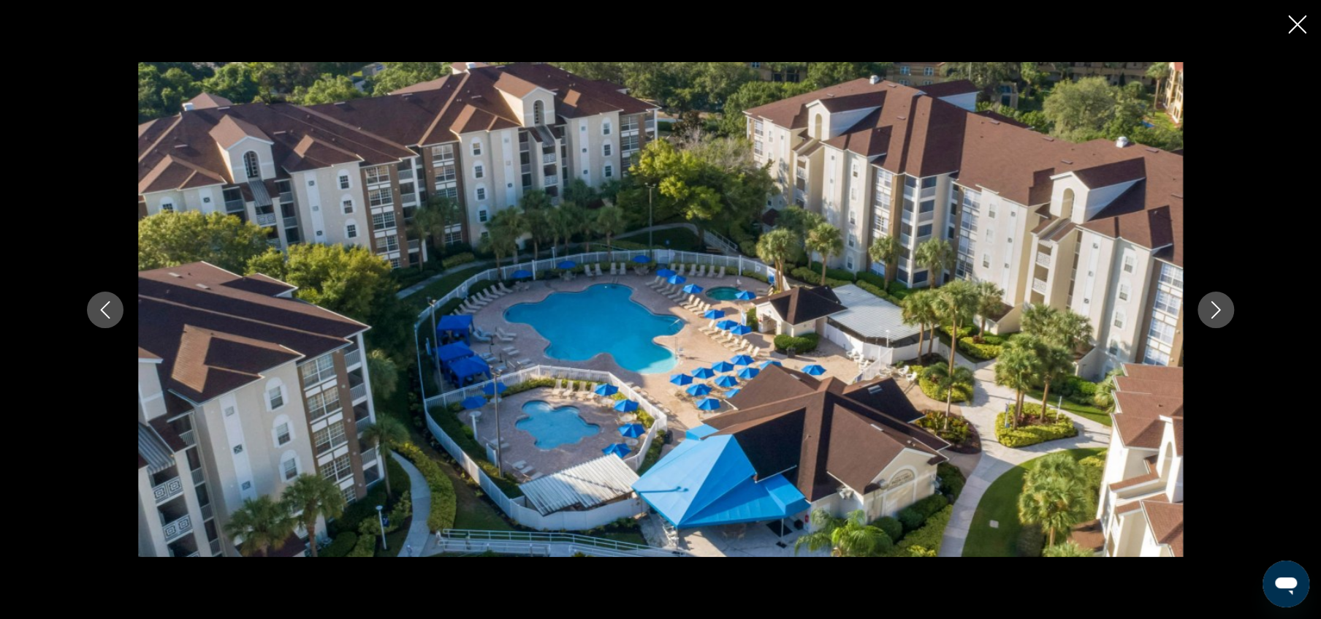
click at [1203, 308] on button "Next image" at bounding box center [1215, 310] width 37 height 37
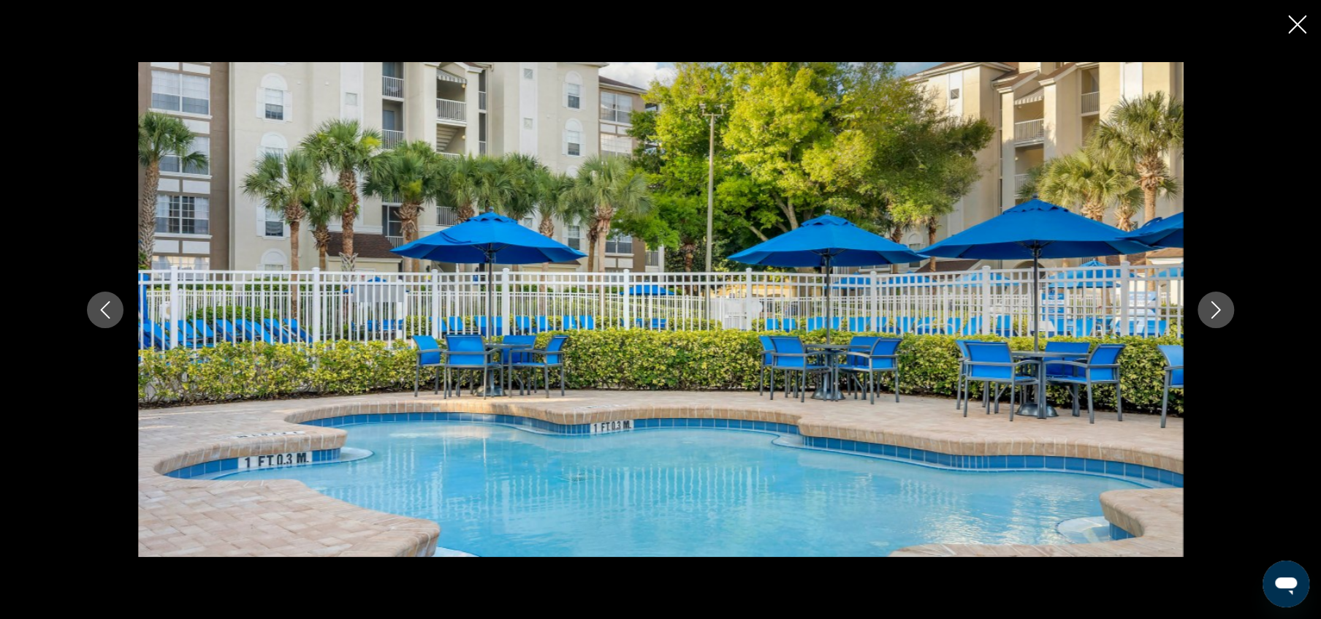
click at [1203, 308] on button "Next image" at bounding box center [1215, 310] width 37 height 37
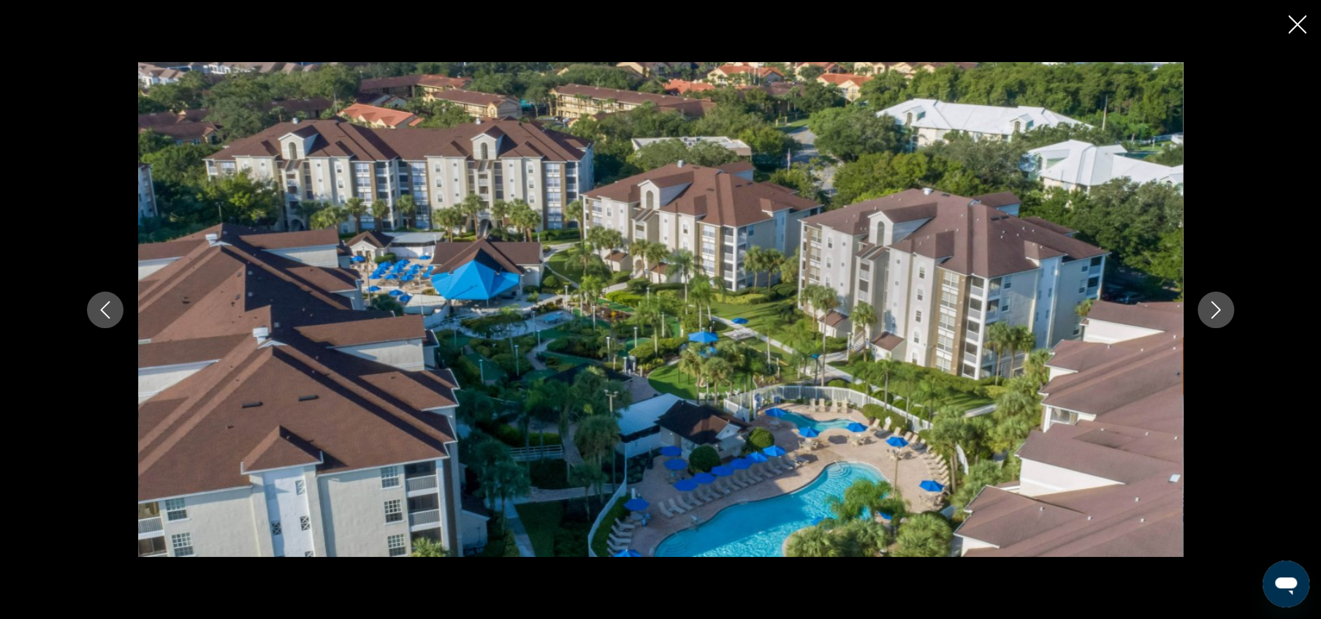
click at [1203, 308] on button "Next image" at bounding box center [1215, 310] width 37 height 37
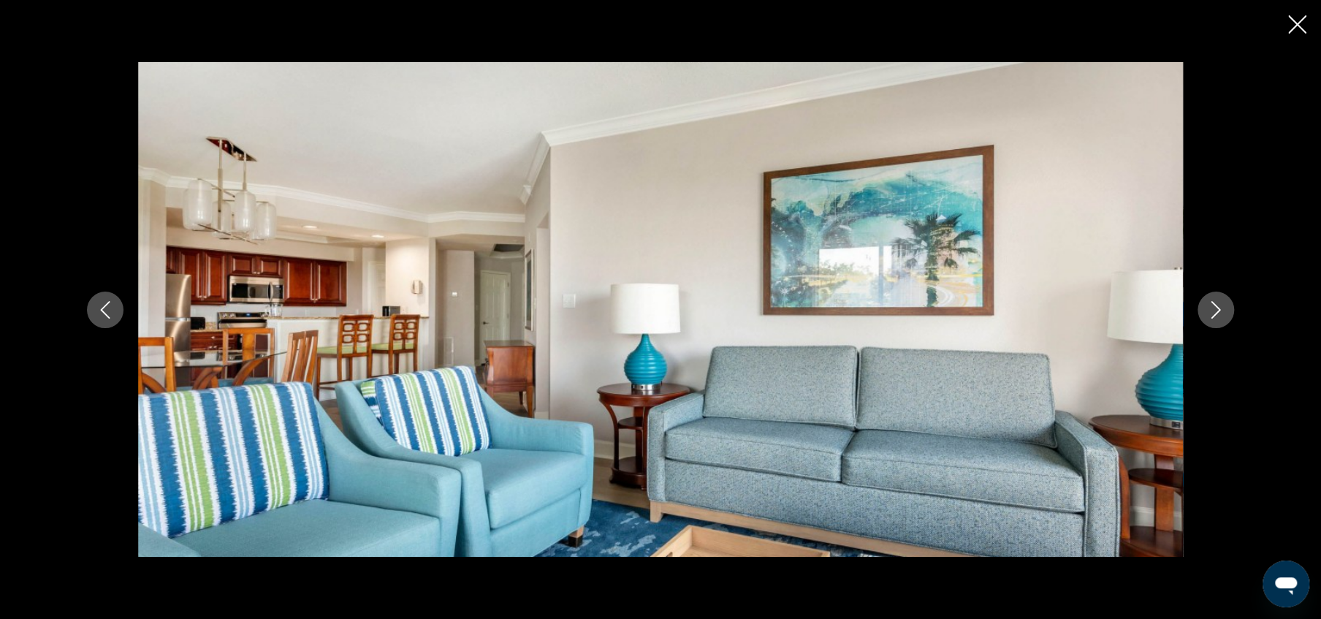
click at [1203, 308] on button "Next image" at bounding box center [1215, 310] width 37 height 37
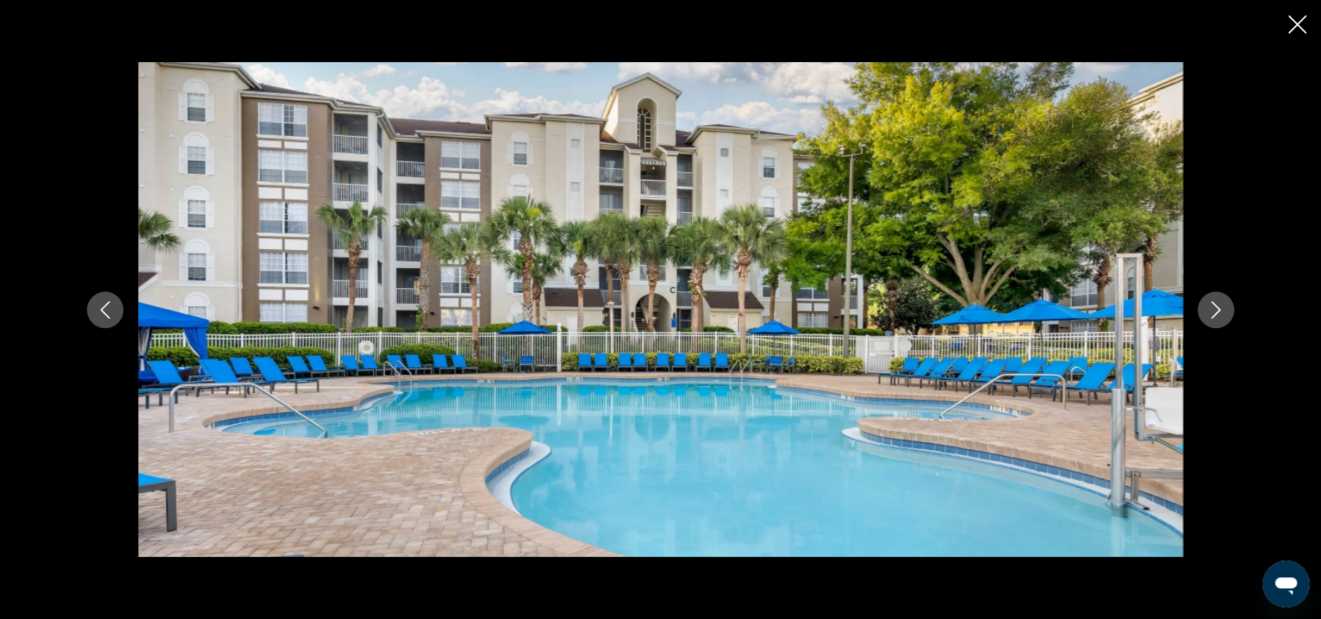
click at [1203, 308] on button "Next image" at bounding box center [1215, 310] width 37 height 37
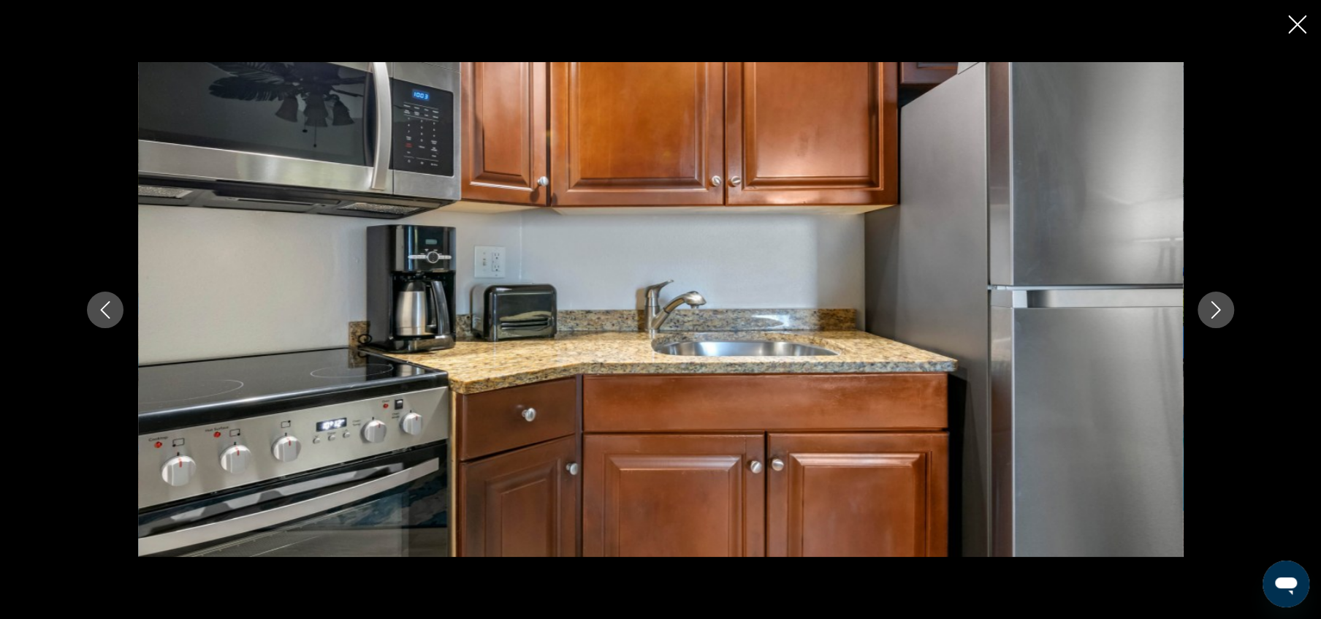
click at [1203, 308] on button "Next image" at bounding box center [1215, 310] width 37 height 37
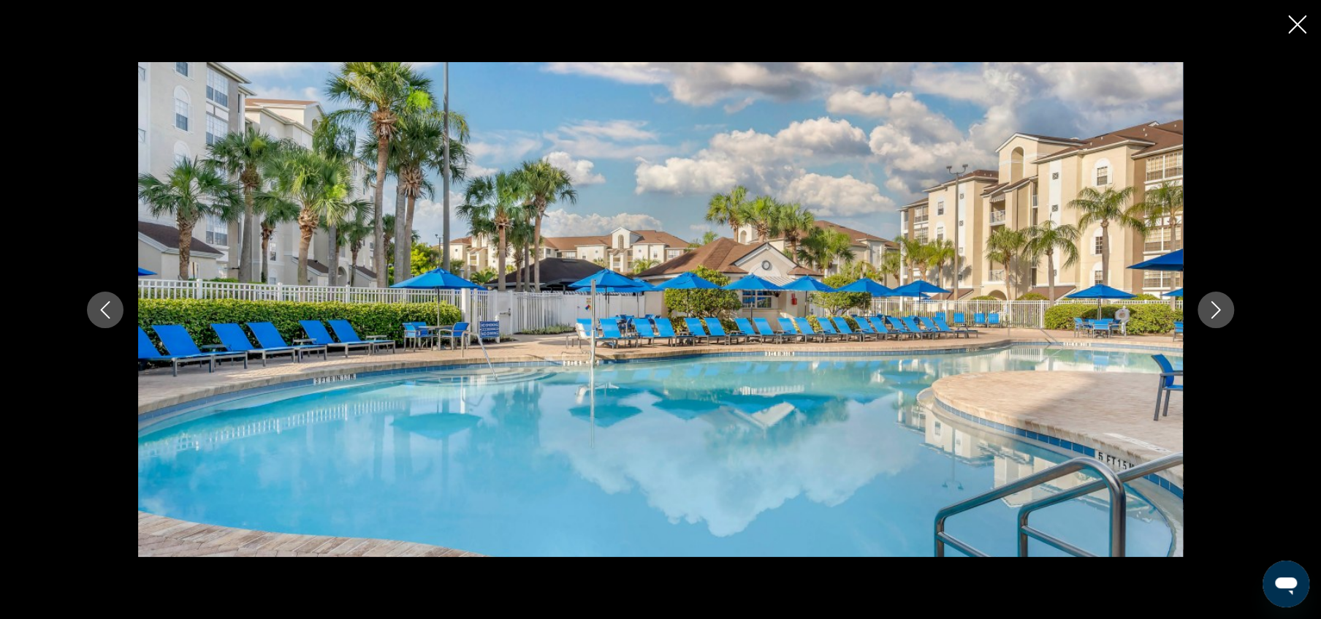
click at [1203, 308] on button "Next image" at bounding box center [1215, 310] width 37 height 37
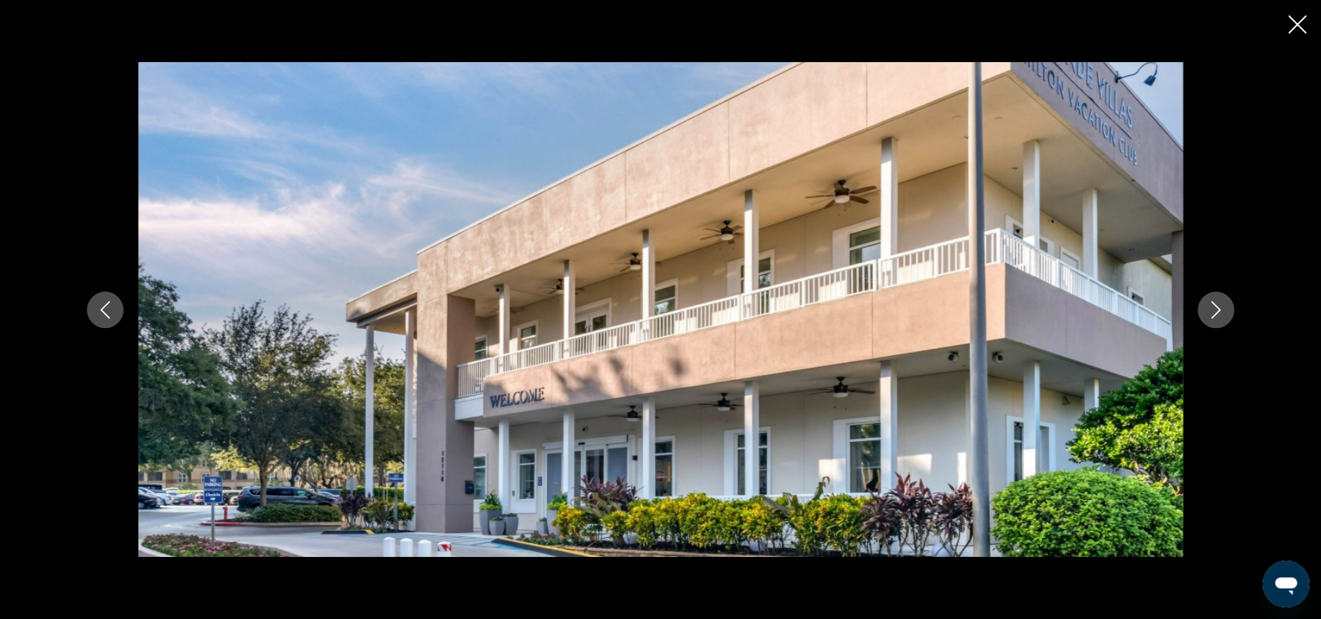
click at [1203, 308] on button "Next image" at bounding box center [1215, 310] width 37 height 37
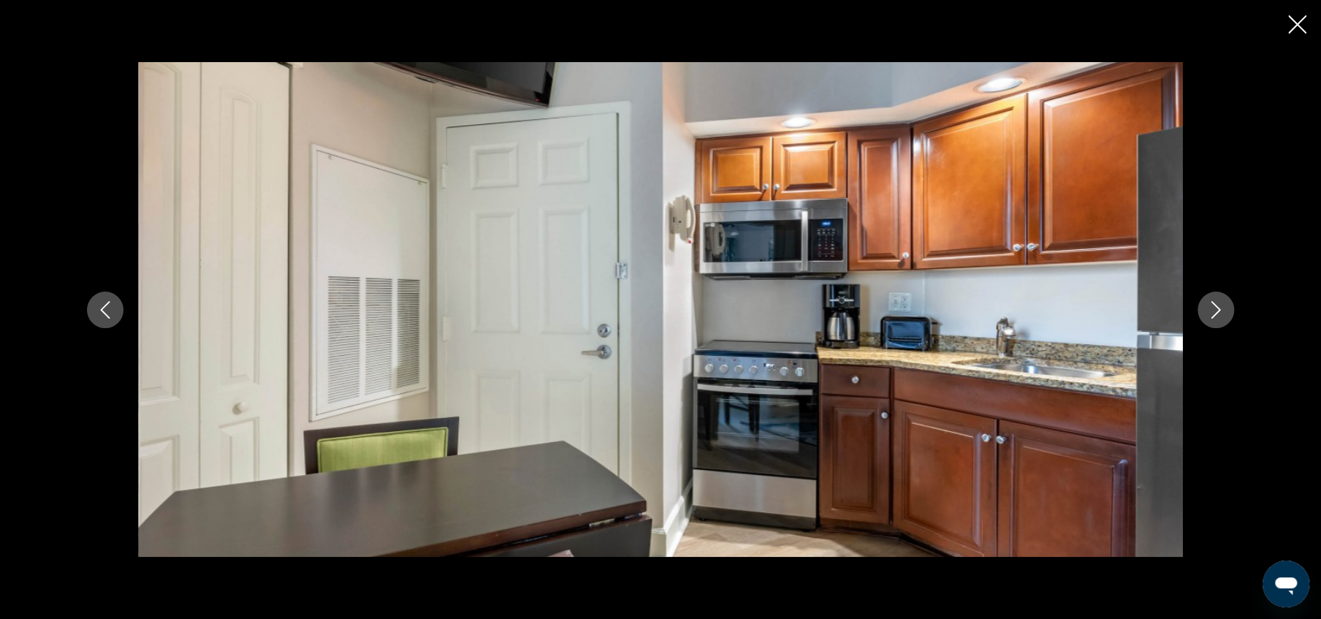
click at [1203, 308] on button "Next image" at bounding box center [1215, 310] width 37 height 37
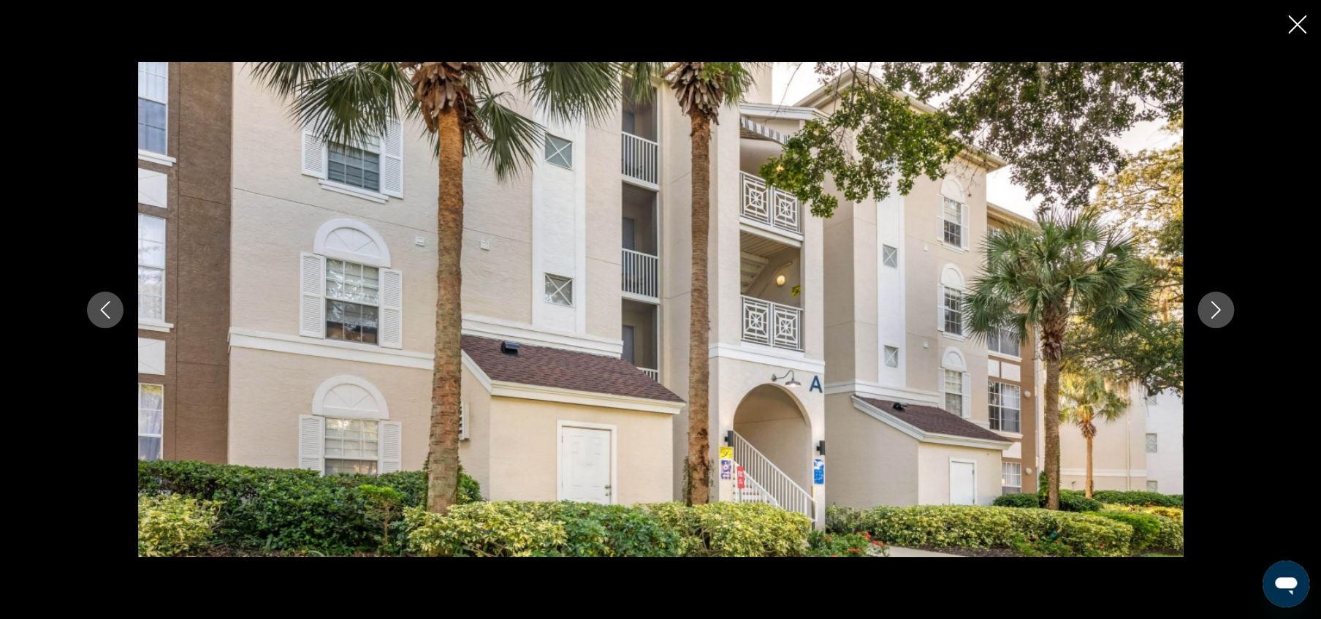
click at [1203, 308] on button "Next image" at bounding box center [1215, 310] width 37 height 37
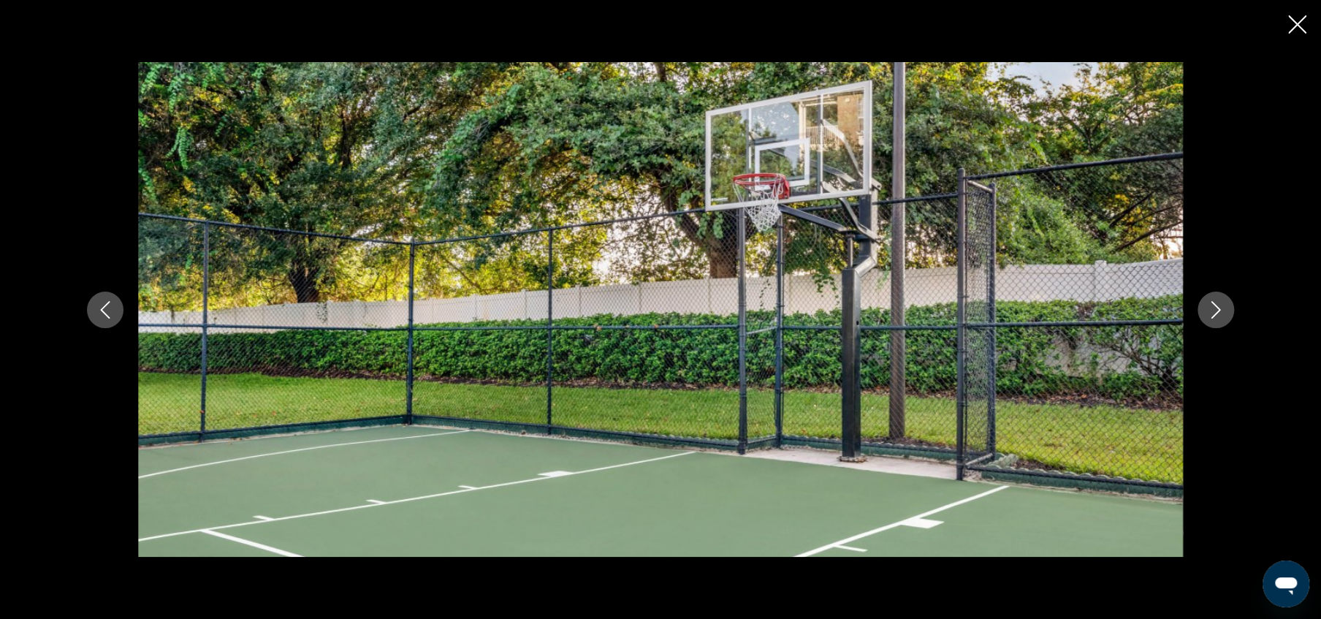
click at [1203, 308] on button "Next image" at bounding box center [1215, 310] width 37 height 37
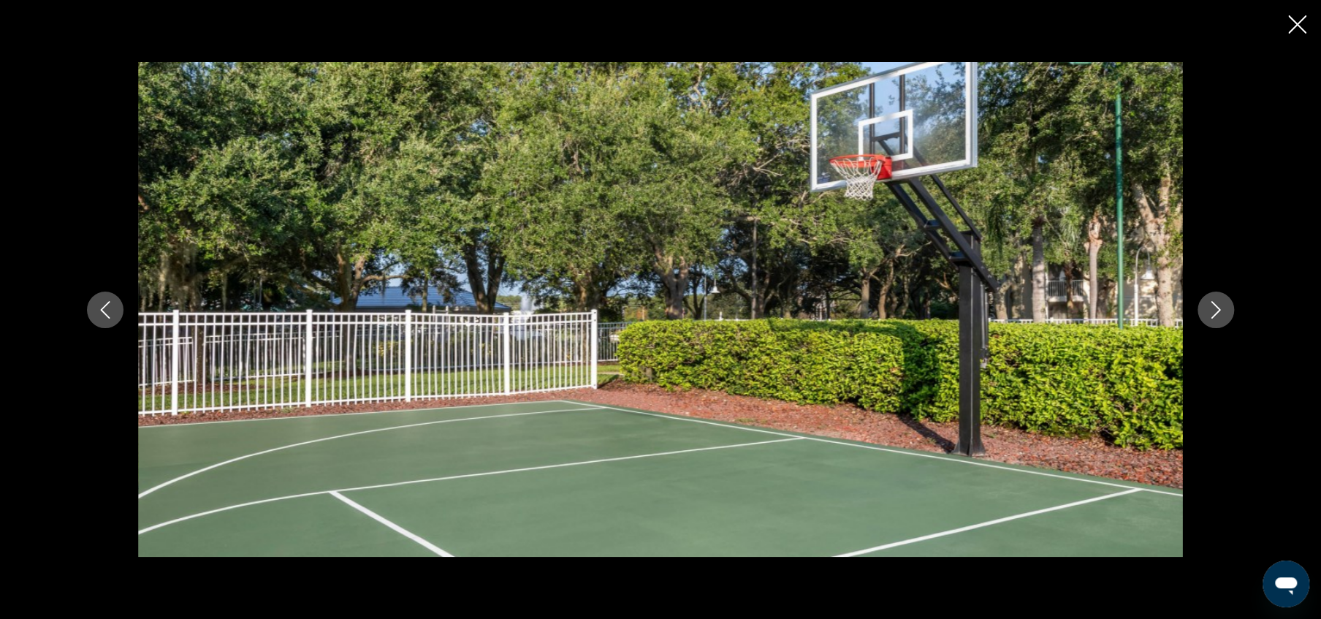
click at [1203, 308] on button "Next image" at bounding box center [1215, 310] width 37 height 37
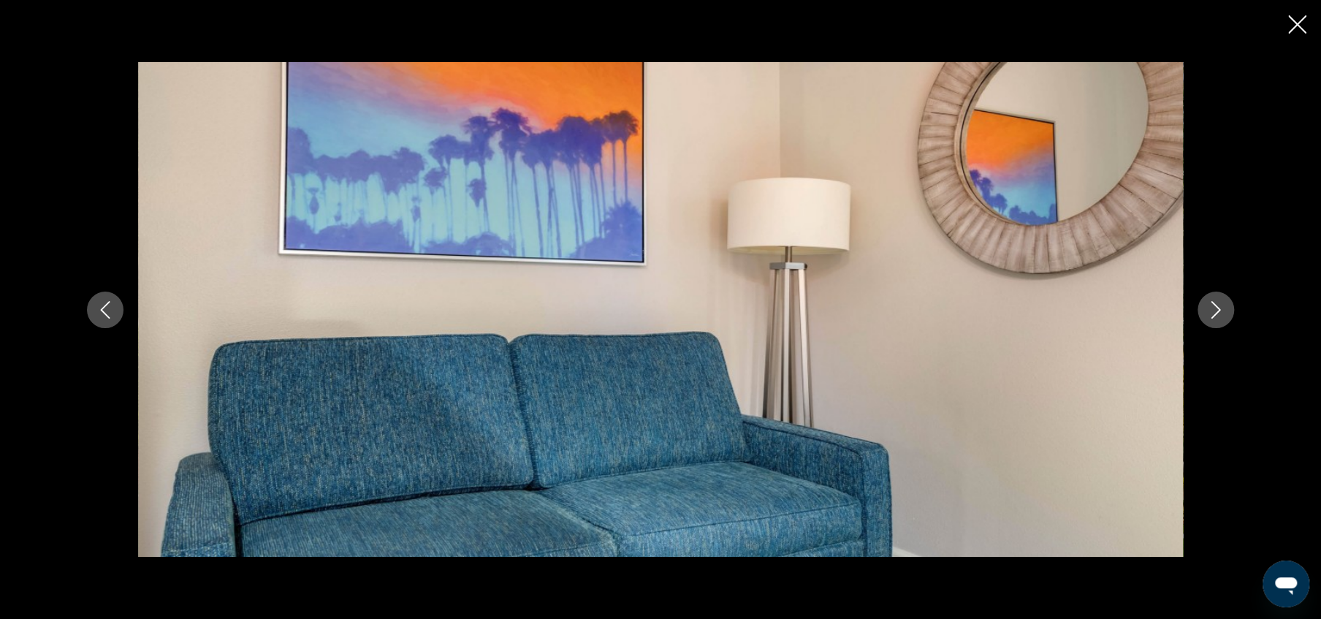
click at [1203, 308] on button "Next image" at bounding box center [1215, 310] width 37 height 37
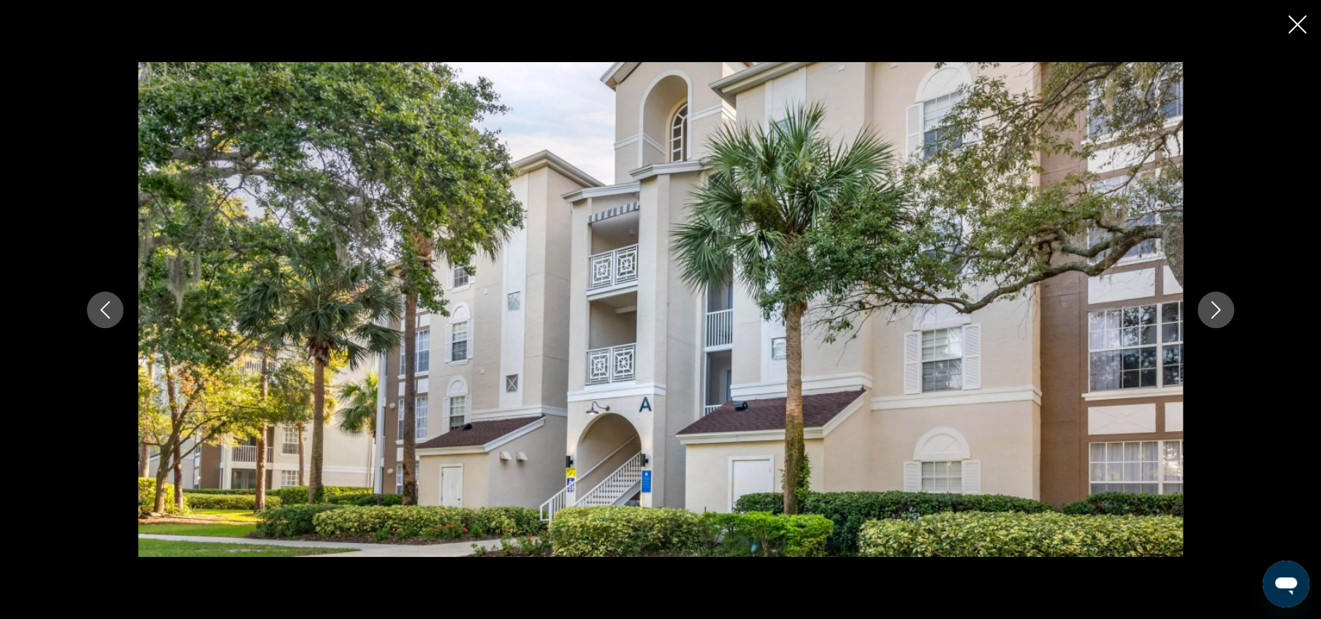
click at [1203, 308] on button "Next image" at bounding box center [1215, 310] width 37 height 37
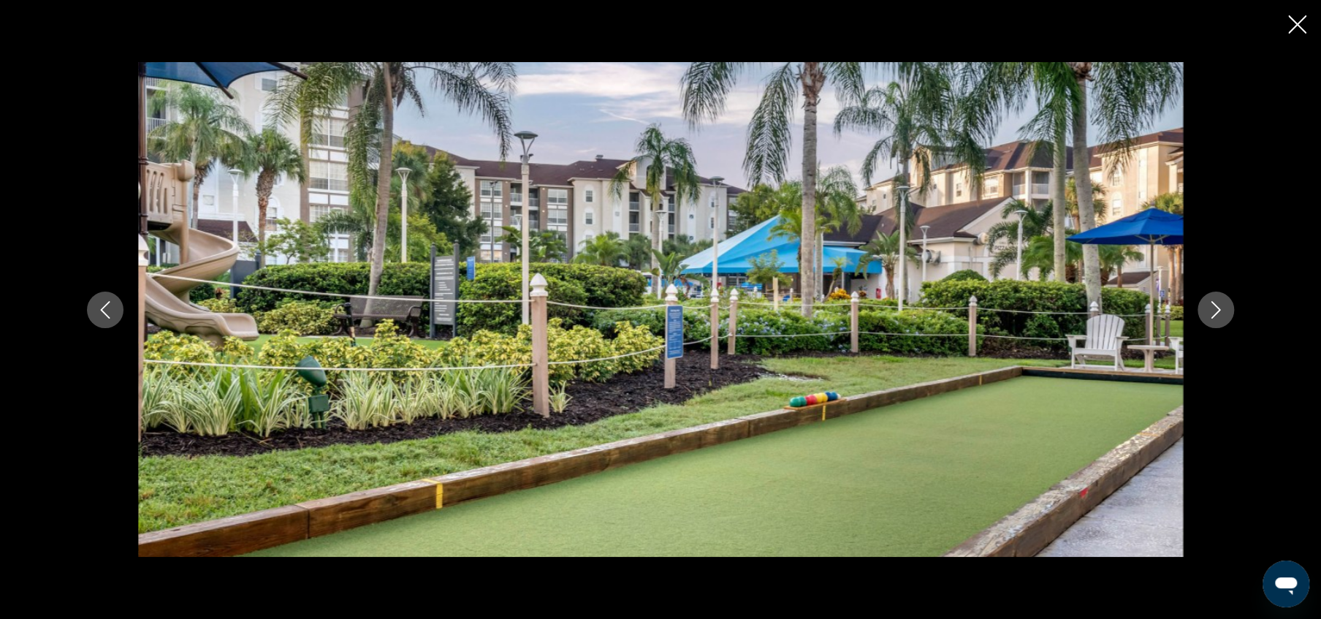
click at [1203, 308] on button "Next image" at bounding box center [1215, 310] width 37 height 37
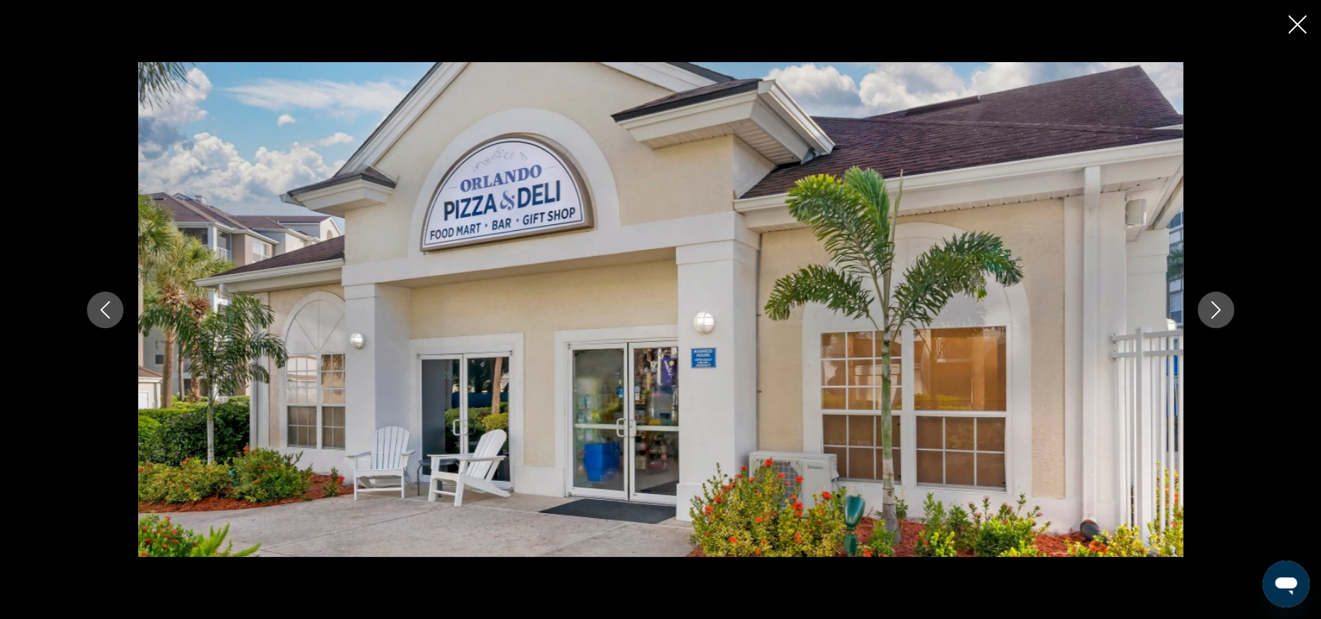
click at [1203, 308] on button "Next image" at bounding box center [1215, 310] width 37 height 37
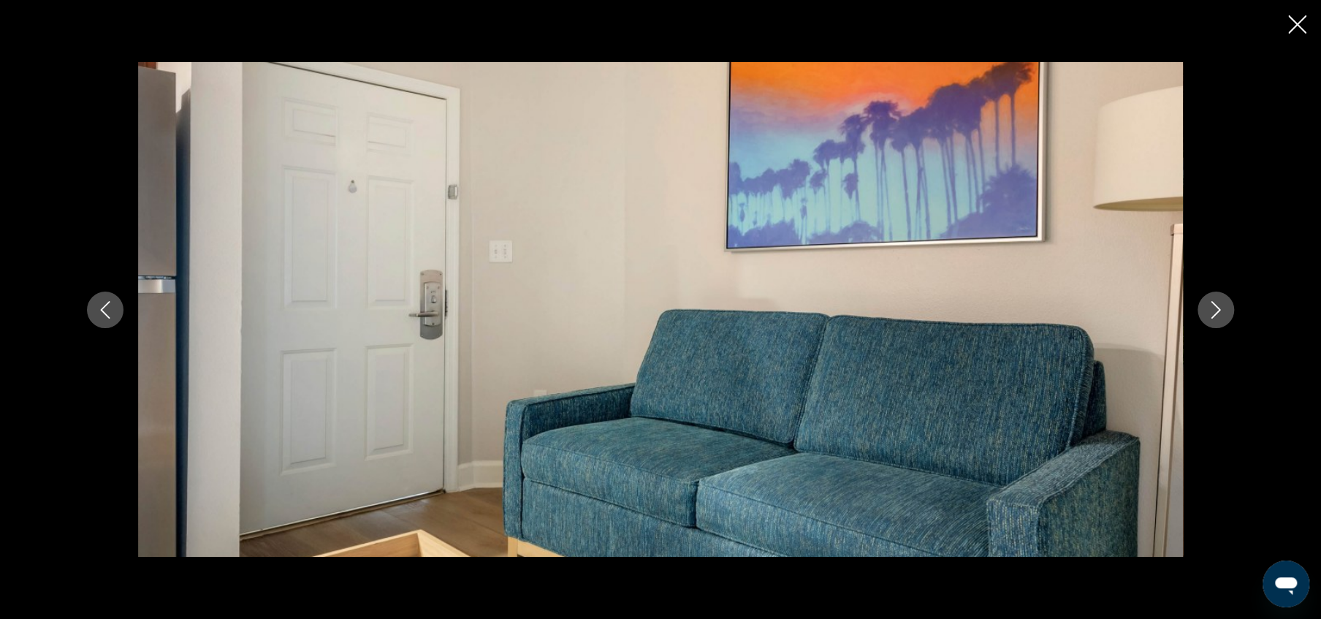
click at [1203, 308] on button "Next image" at bounding box center [1215, 310] width 37 height 37
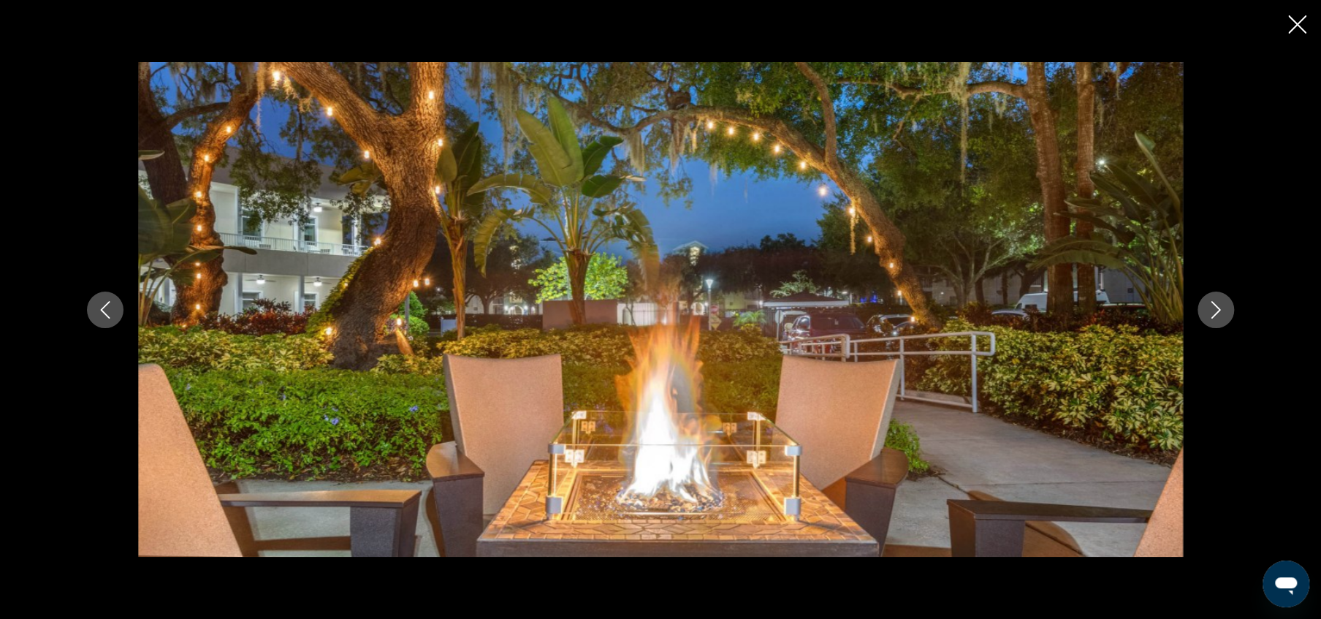
click at [1203, 308] on button "Next image" at bounding box center [1215, 310] width 37 height 37
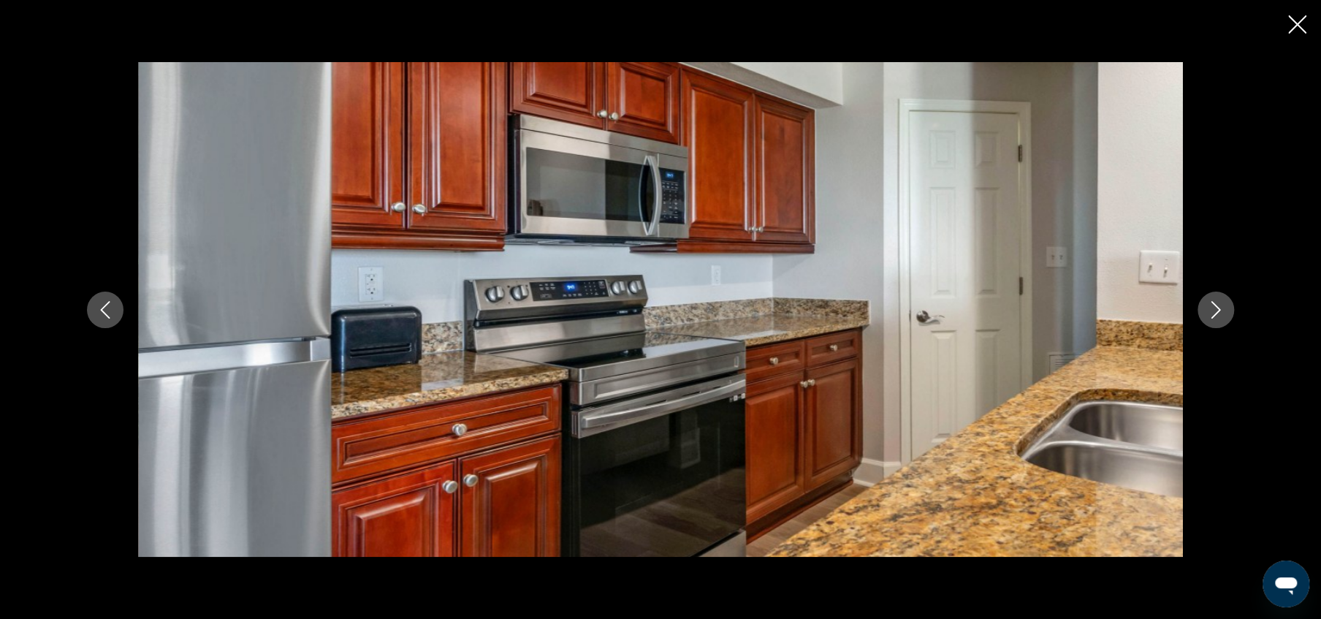
click at [1203, 308] on button "Next image" at bounding box center [1215, 310] width 37 height 37
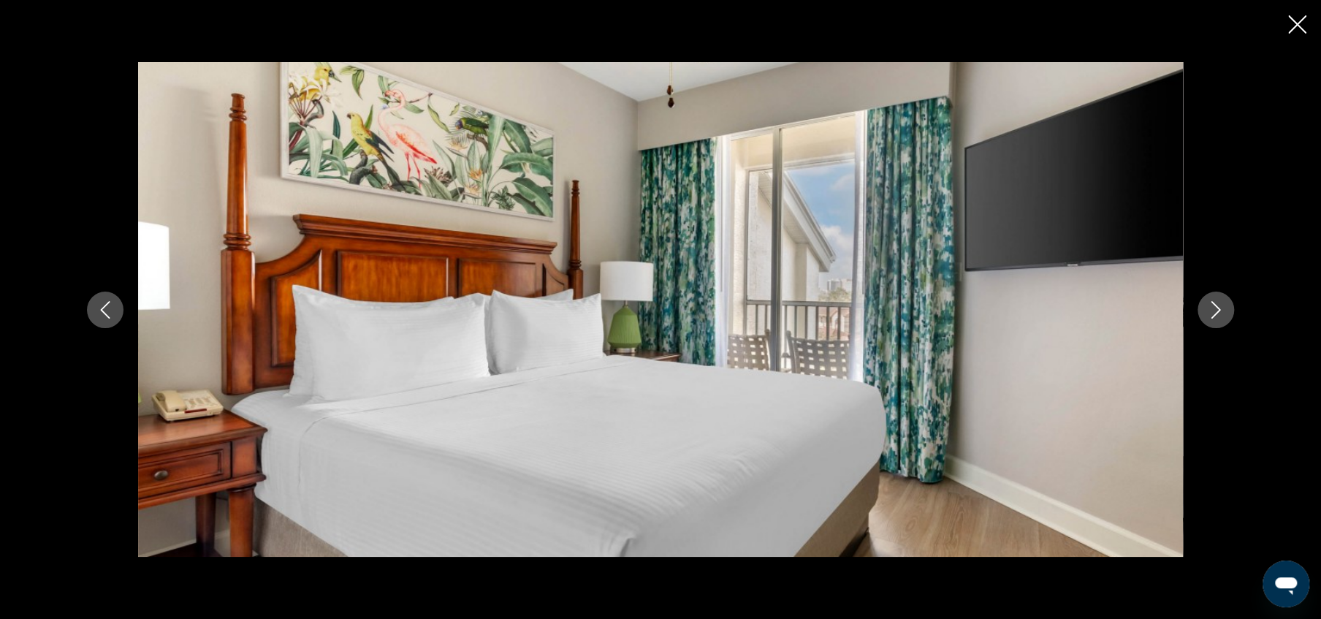
click at [1203, 308] on button "Next image" at bounding box center [1215, 310] width 37 height 37
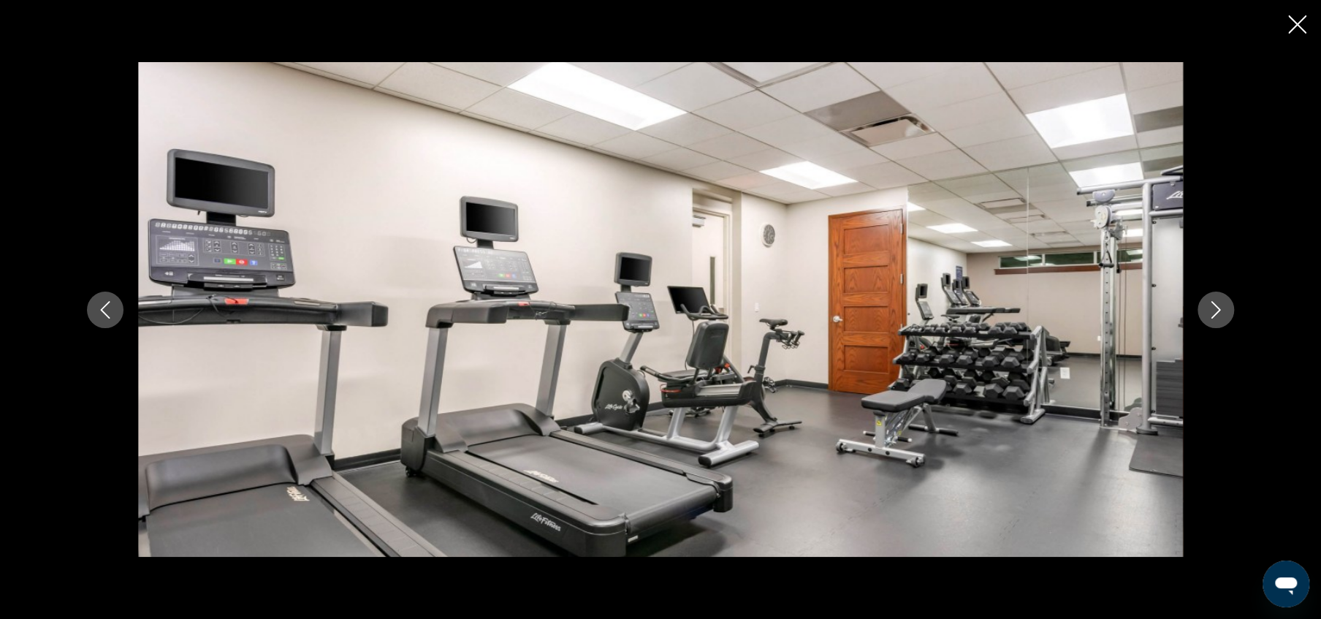
click at [1203, 308] on button "Next image" at bounding box center [1215, 310] width 37 height 37
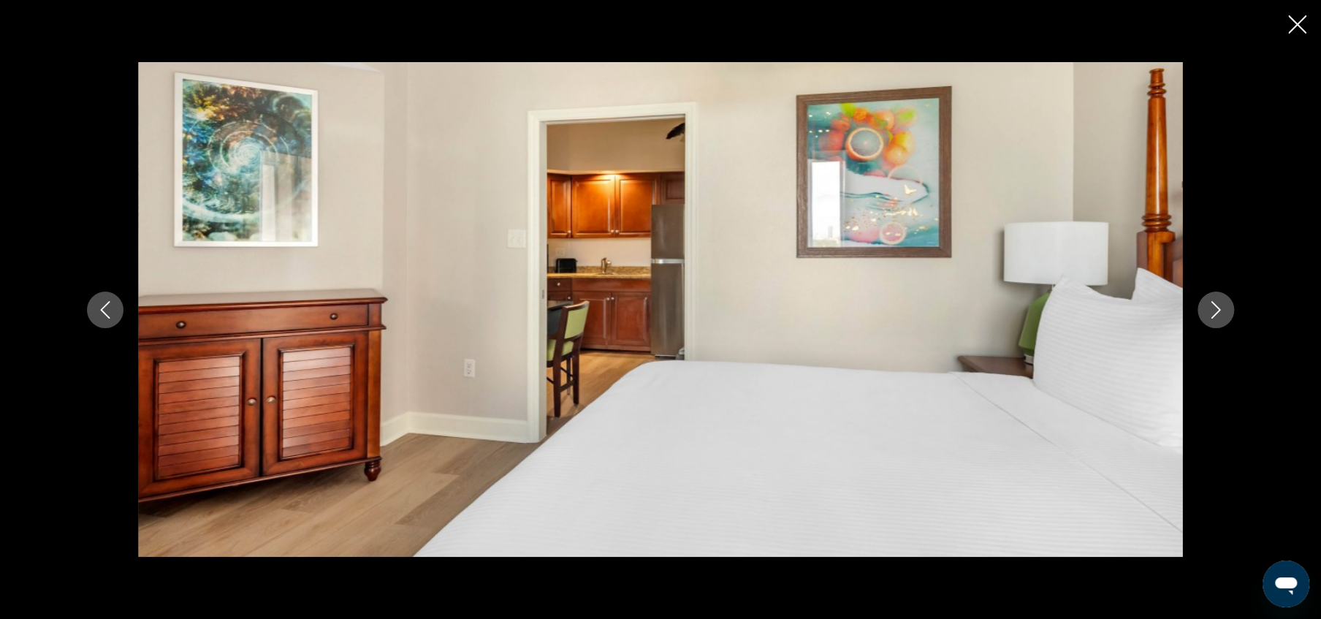
click at [1203, 308] on button "Next image" at bounding box center [1215, 310] width 37 height 37
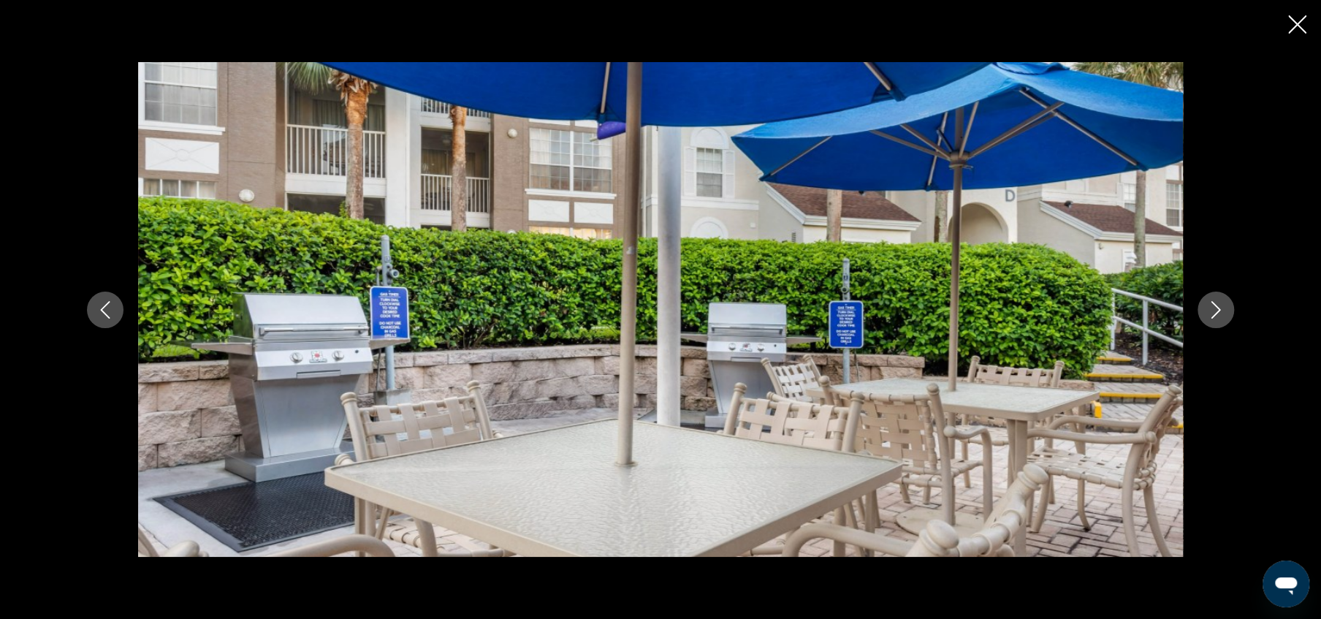
click at [1203, 308] on button "Next image" at bounding box center [1215, 310] width 37 height 37
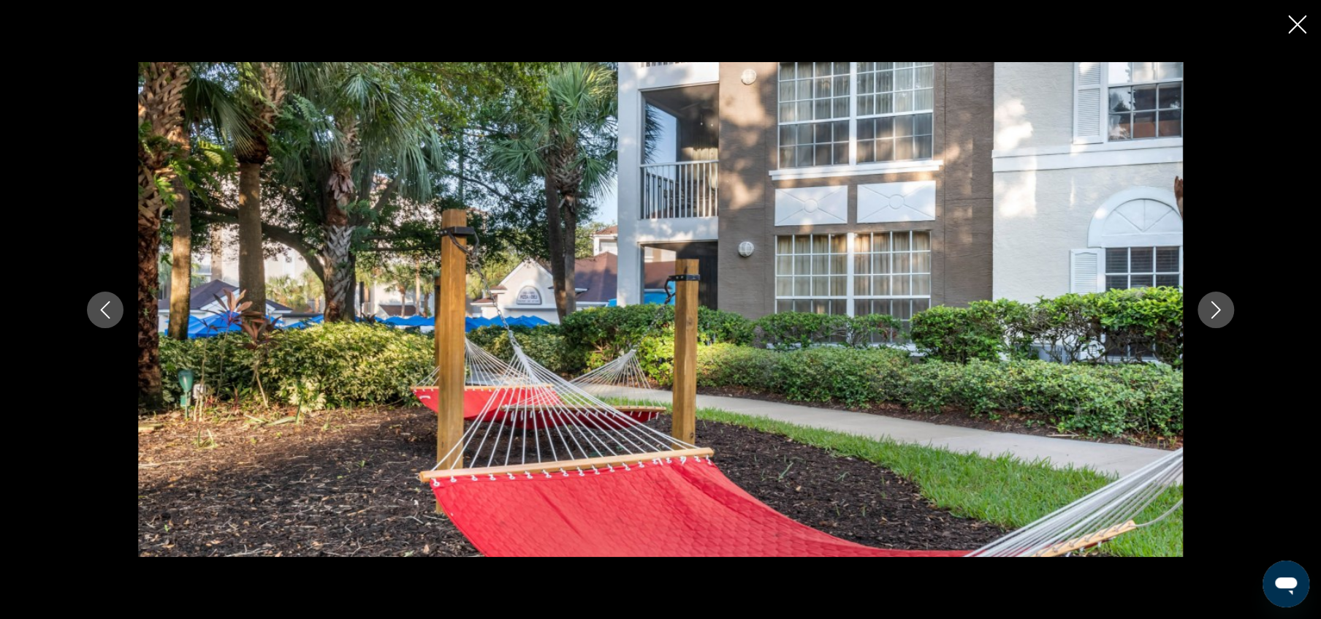
click at [1203, 308] on button "Next image" at bounding box center [1215, 310] width 37 height 37
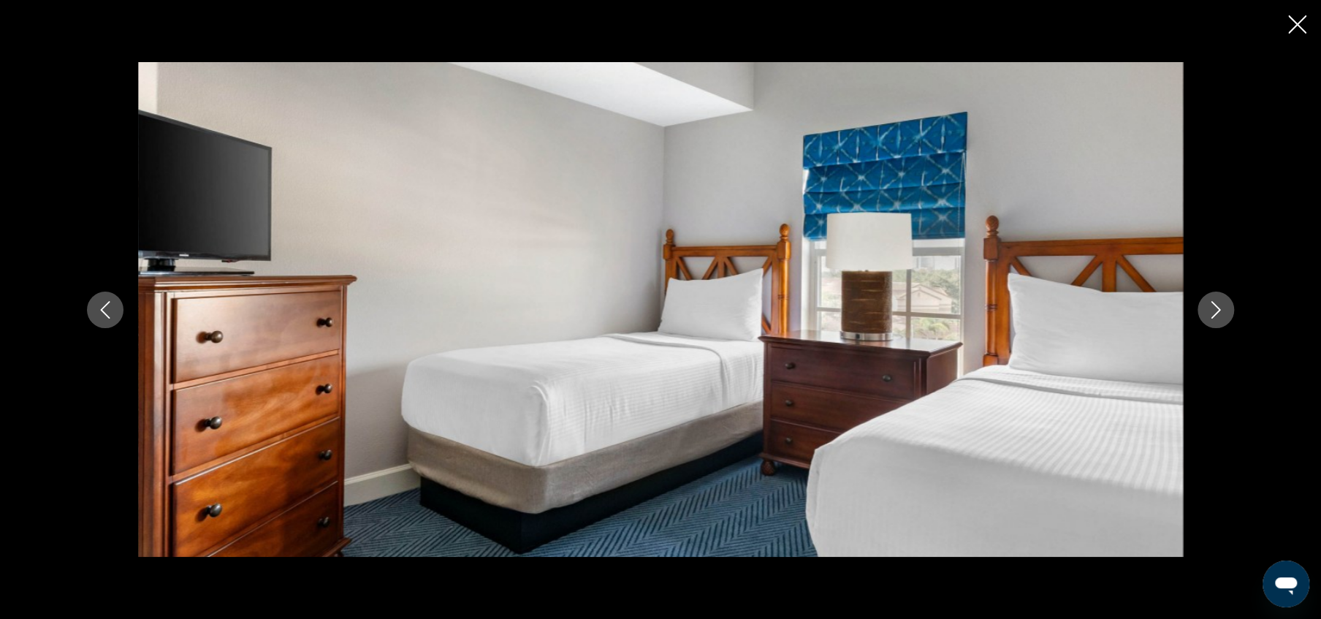
click at [1203, 308] on button "Next image" at bounding box center [1215, 310] width 37 height 37
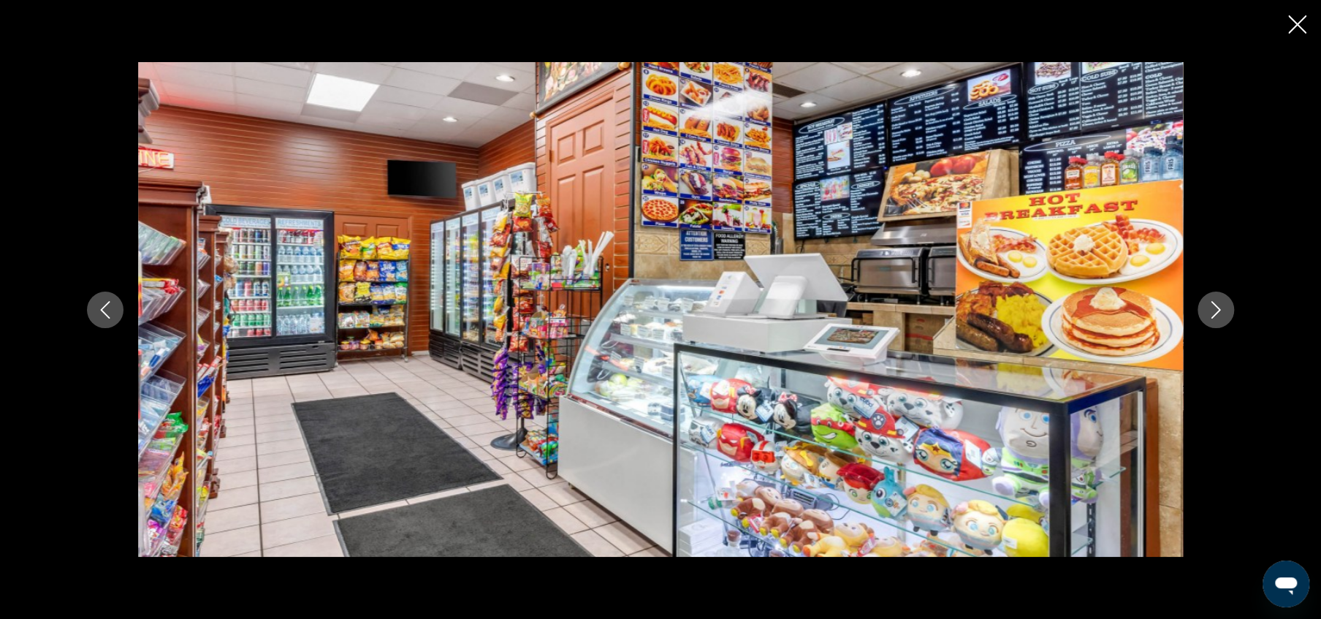
click at [1203, 308] on button "Next image" at bounding box center [1215, 310] width 37 height 37
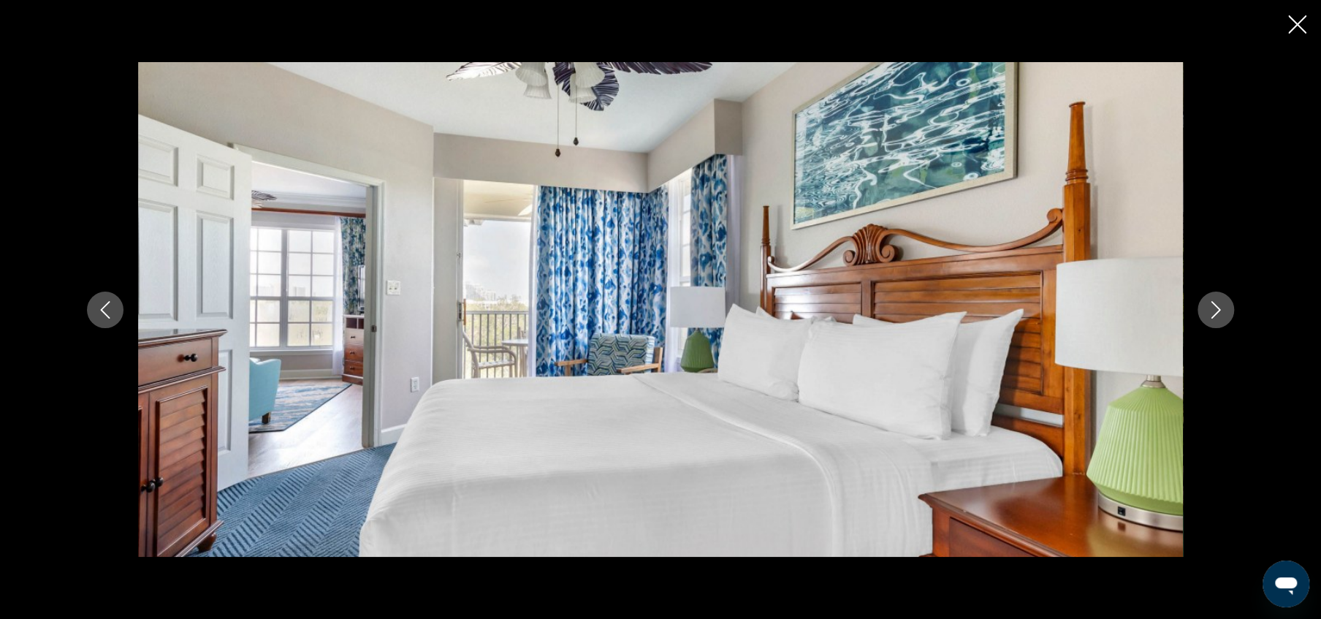
click at [1292, 20] on icon "Close slideshow" at bounding box center [1297, 24] width 18 height 18
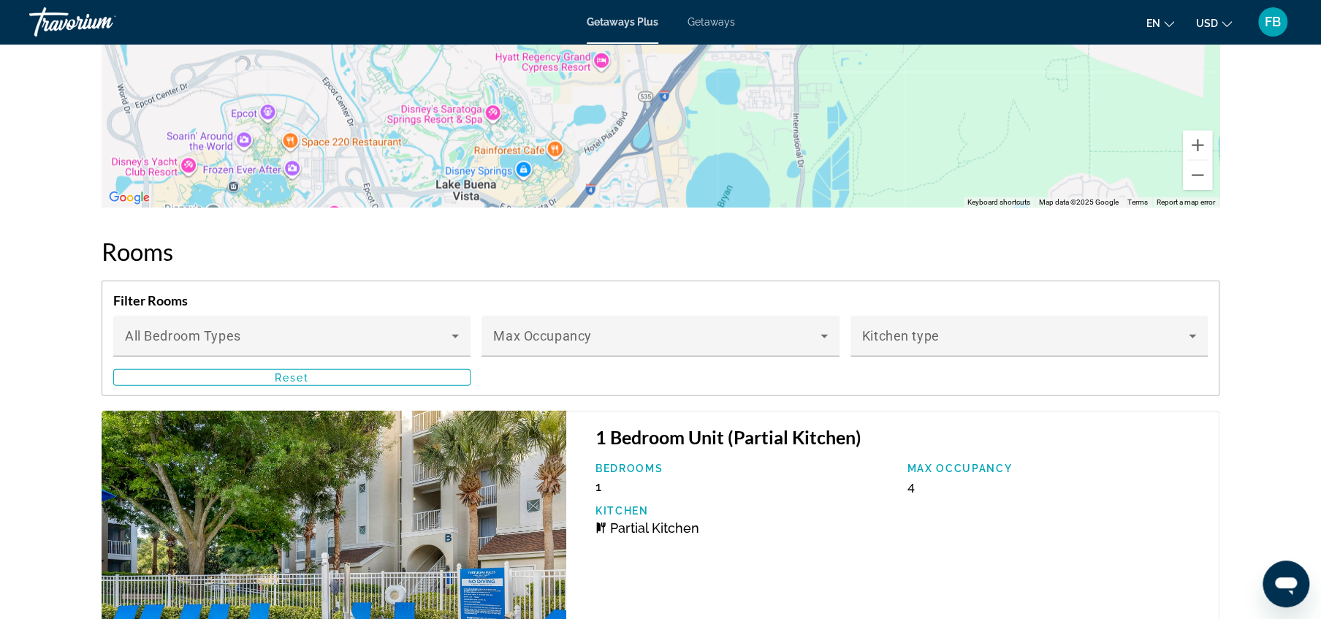
scroll to position [2105, 0]
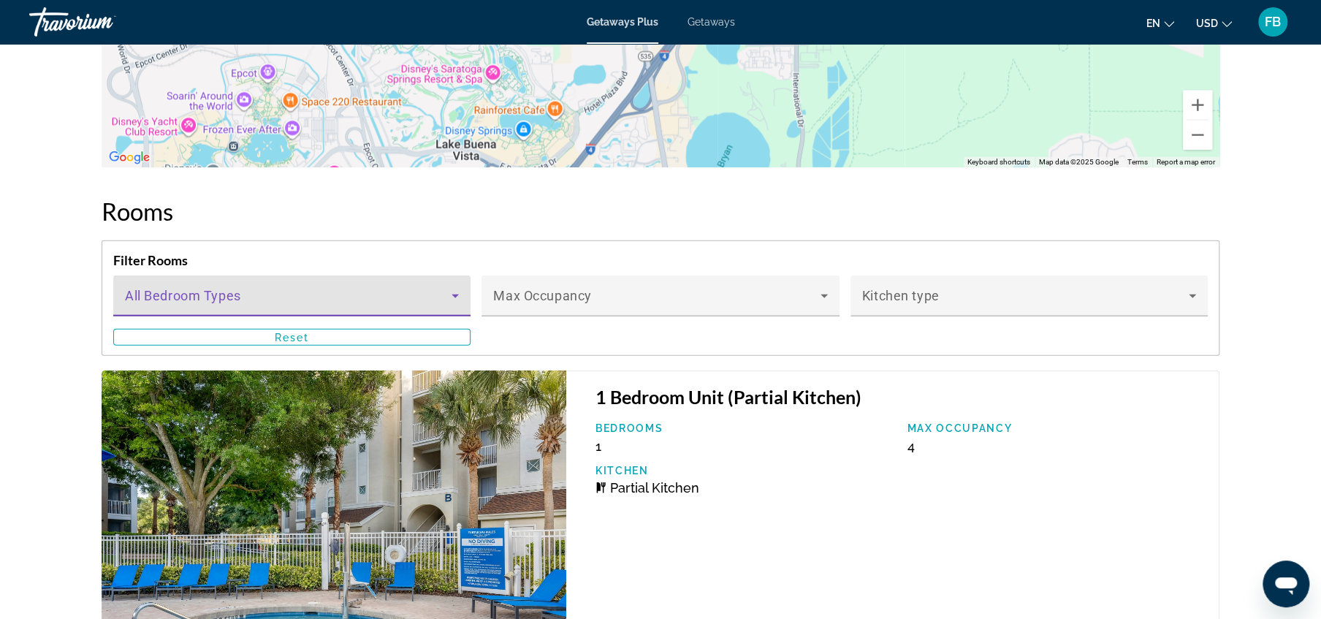
click at [459, 299] on icon "Main content" at bounding box center [455, 296] width 18 height 18
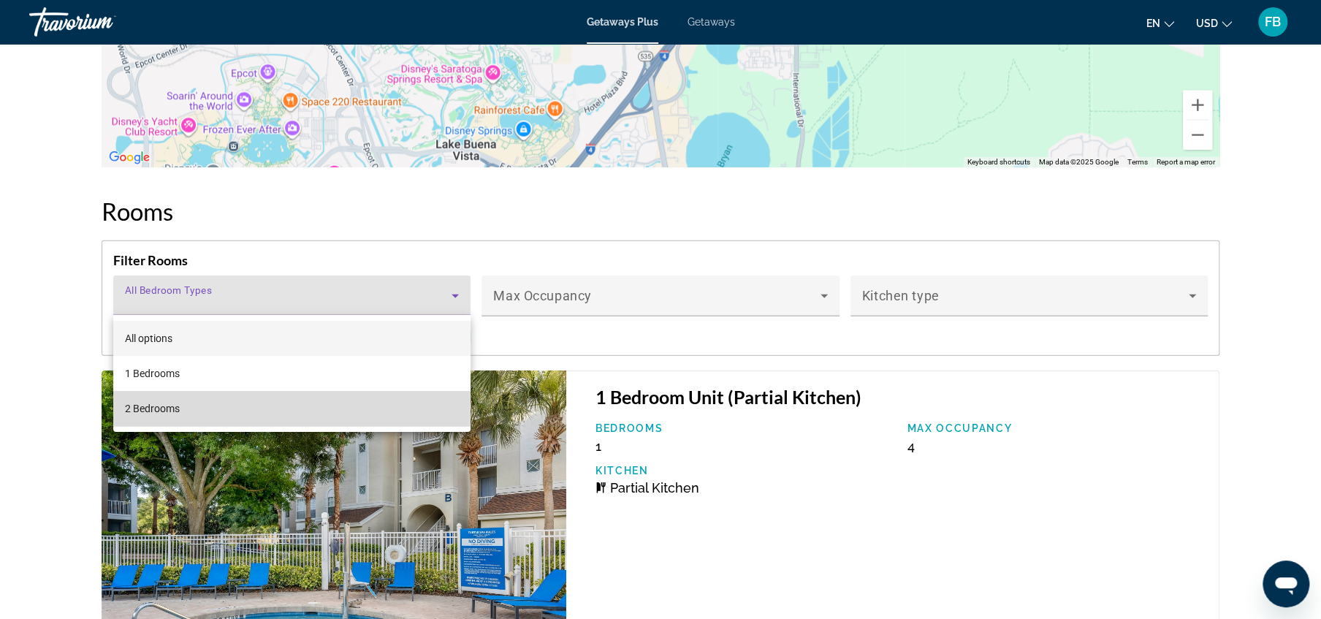
click at [165, 410] on span "2 Bedrooms" at bounding box center [152, 409] width 55 height 18
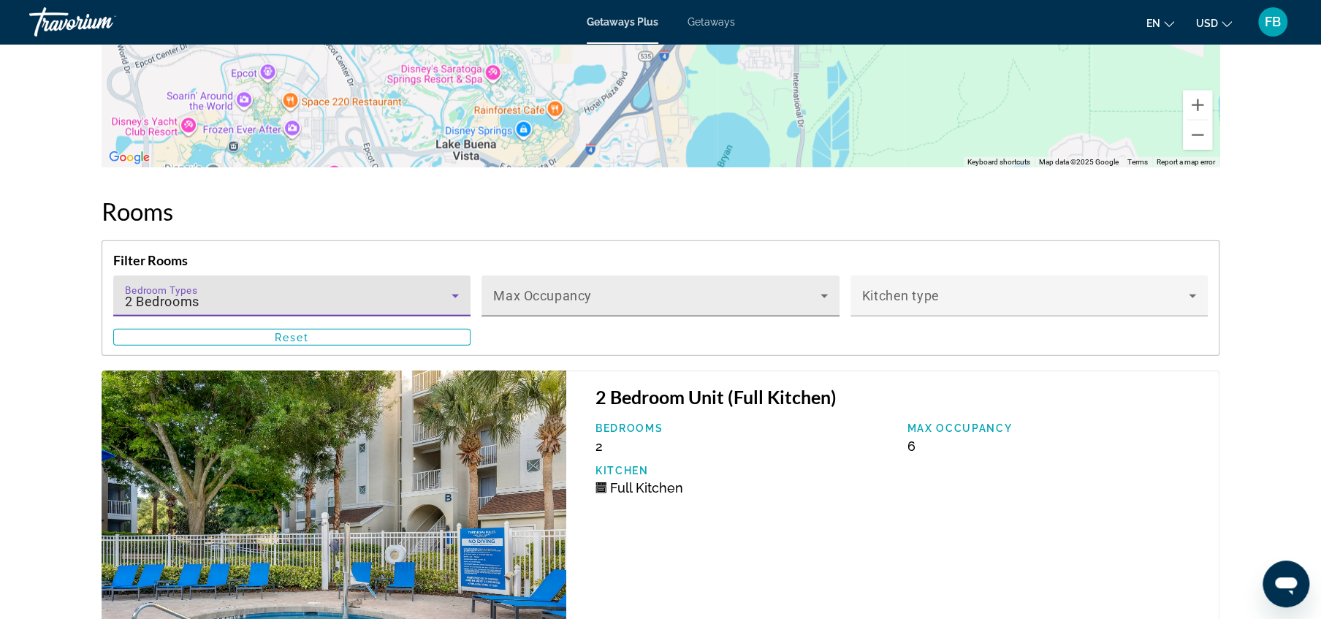
click at [823, 295] on icon "Main content" at bounding box center [823, 296] width 7 height 4
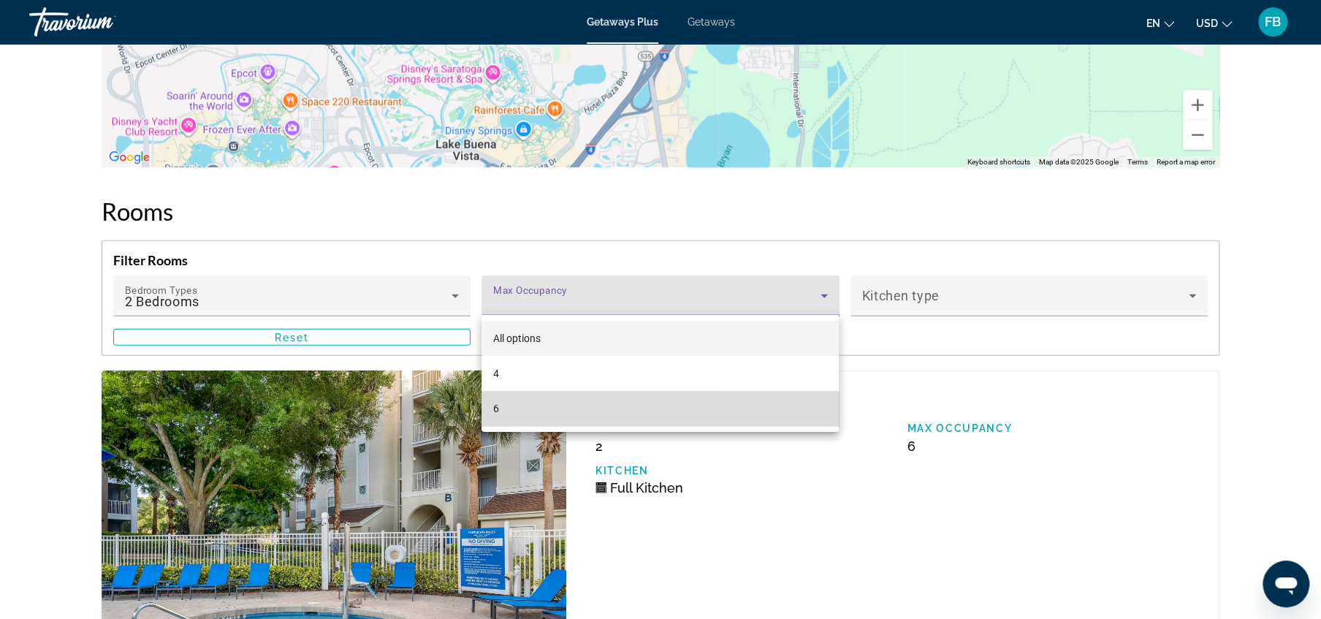
click at [501, 415] on mat-option "6" at bounding box center [659, 408] width 357 height 35
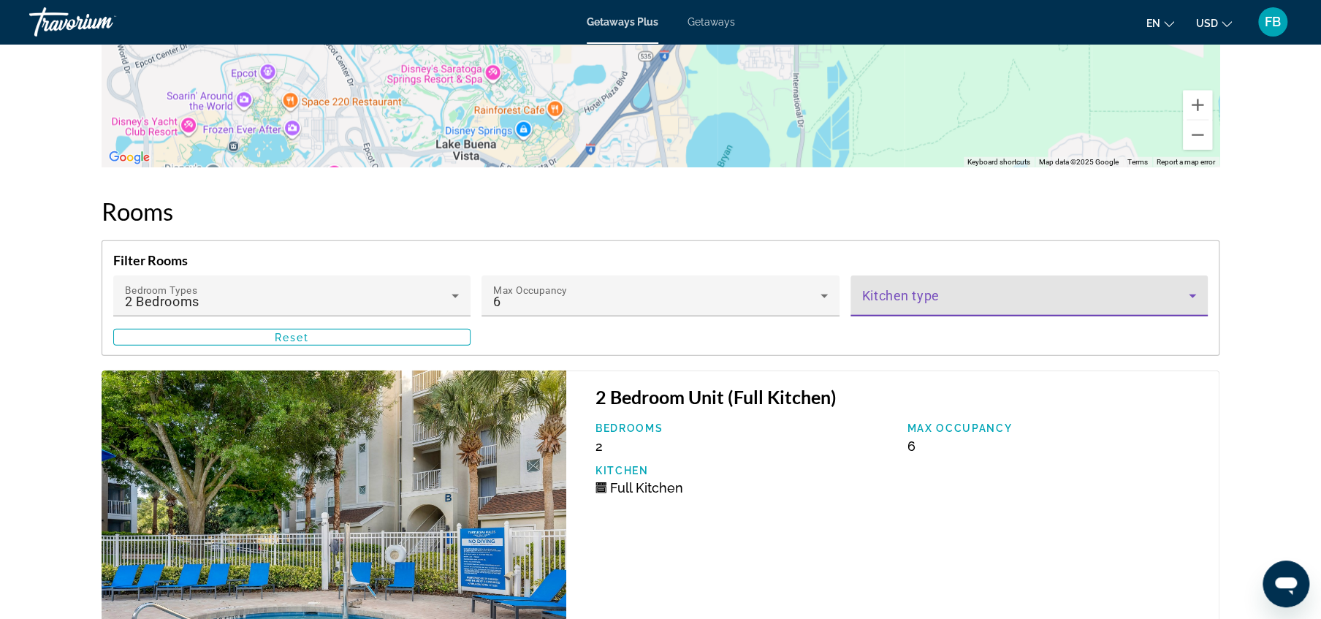
click at [1178, 296] on span "Main content" at bounding box center [1025, 302] width 327 height 18
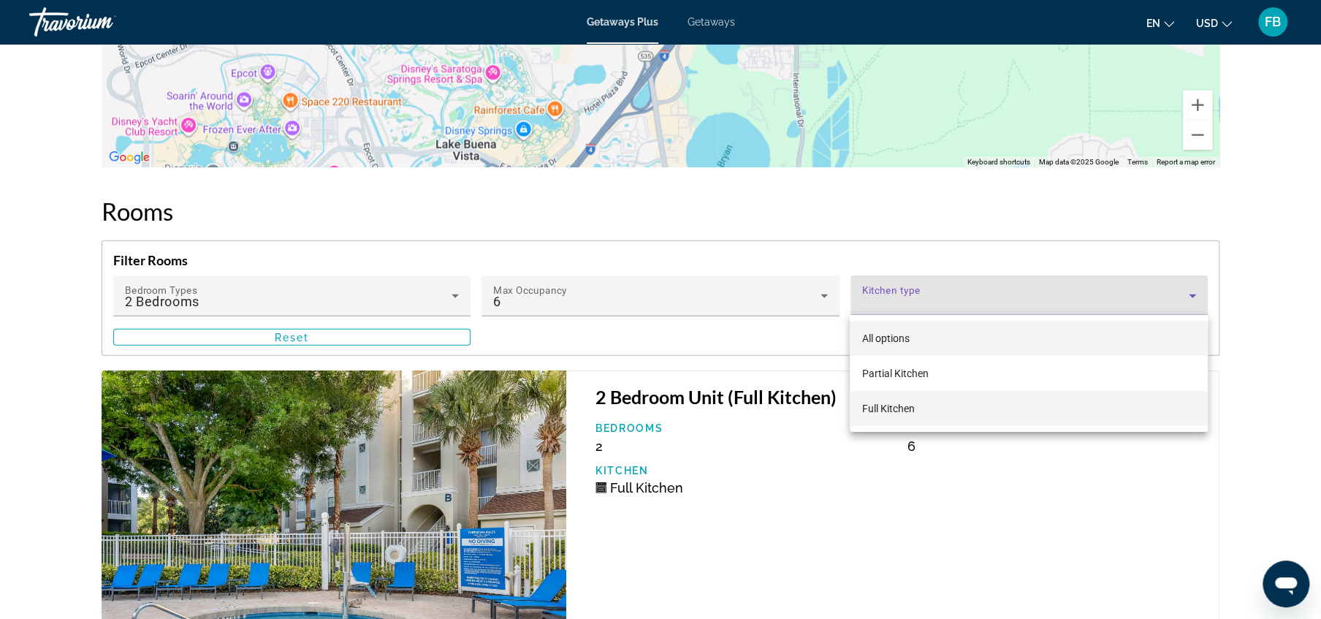
click at [880, 410] on span "Full Kitchen" at bounding box center [887, 409] width 53 height 12
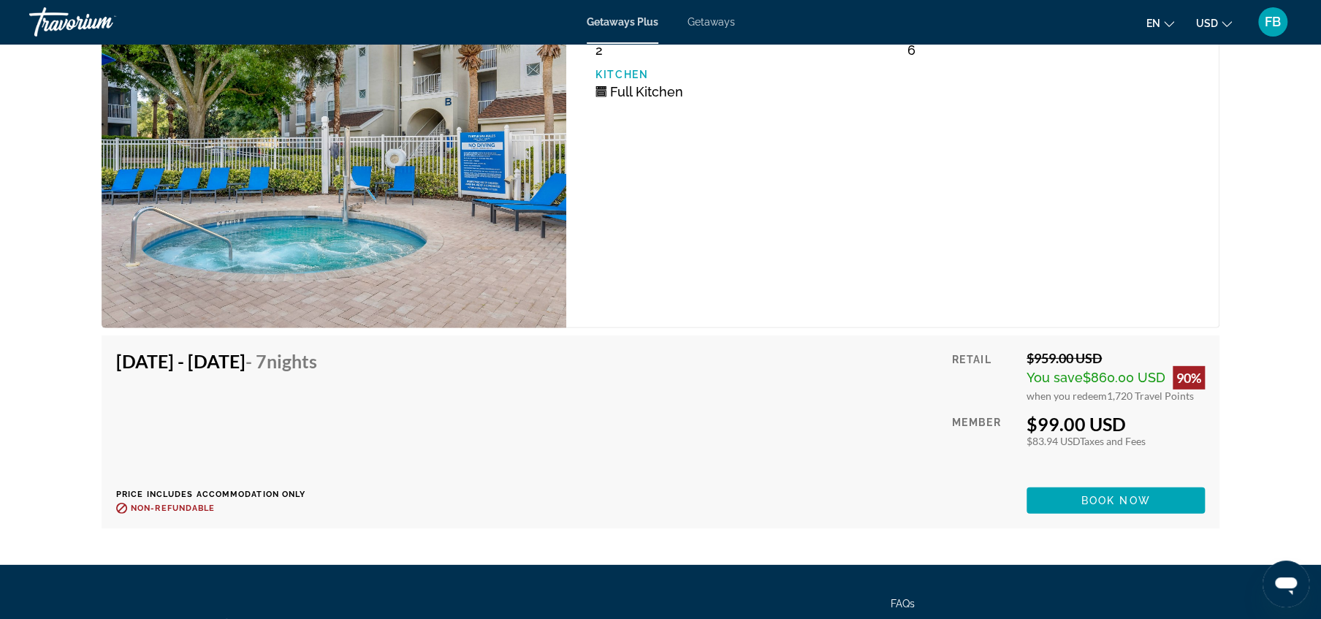
scroll to position [2583, 0]
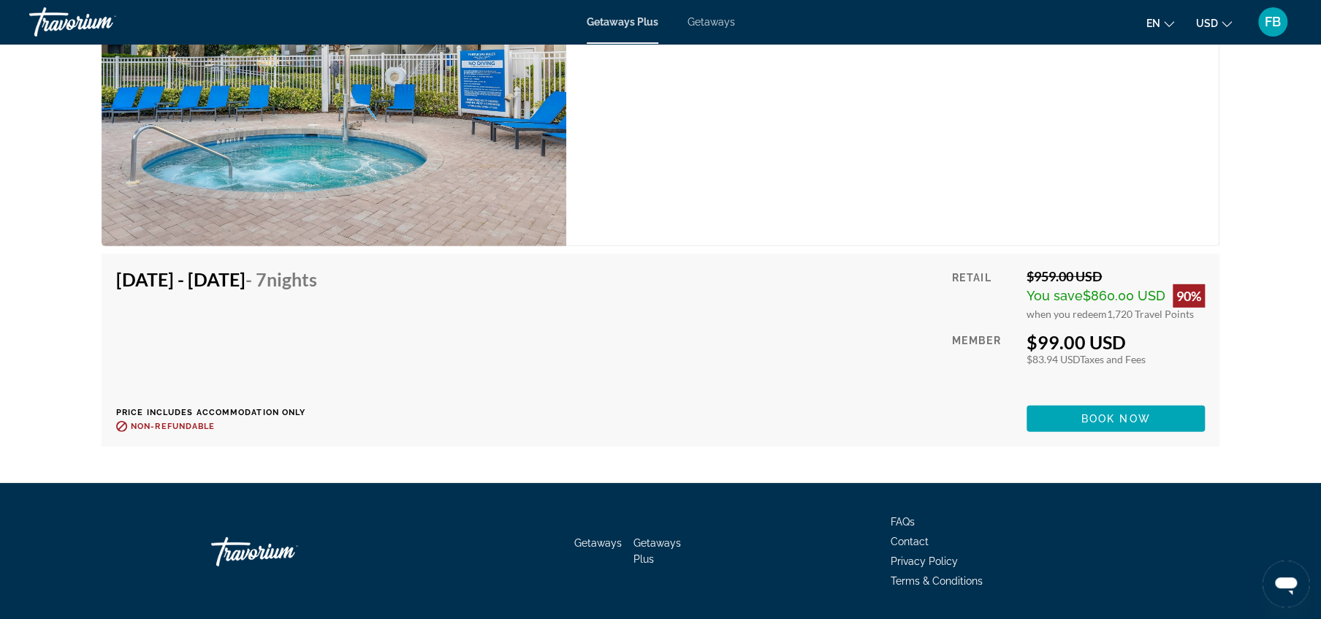
click at [143, 287] on h4 "[DATE] - [DATE] - 7 Nights" at bounding box center [216, 279] width 201 height 22
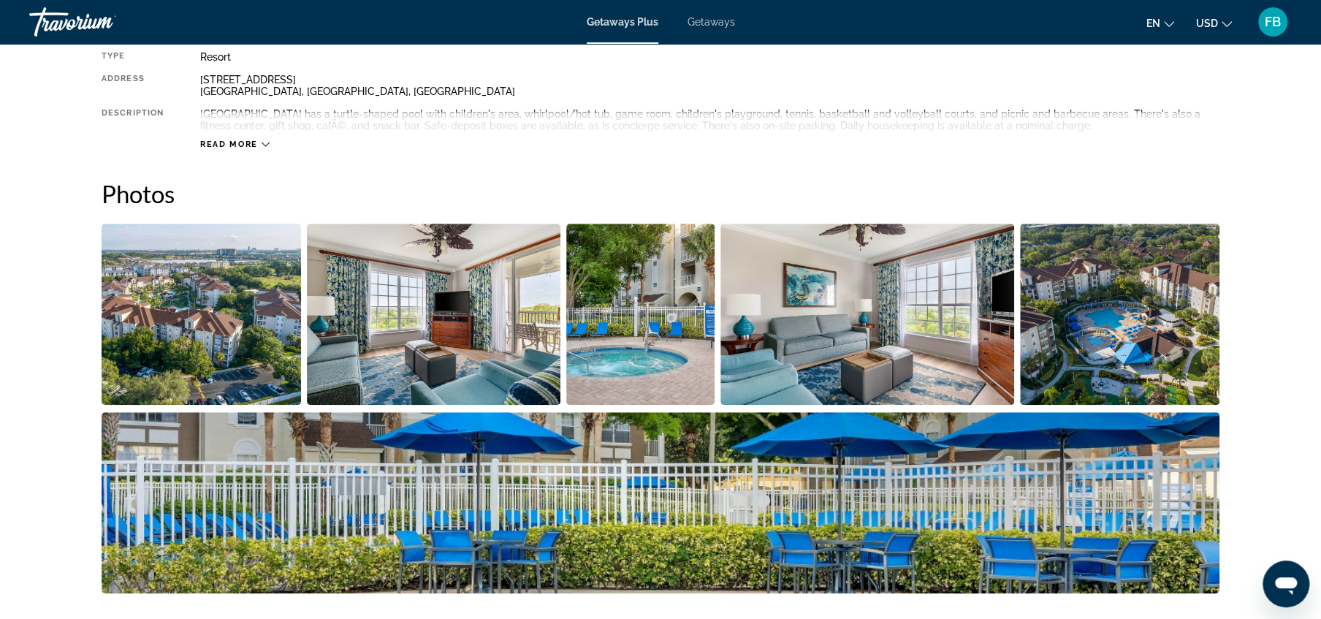
scroll to position [0, 0]
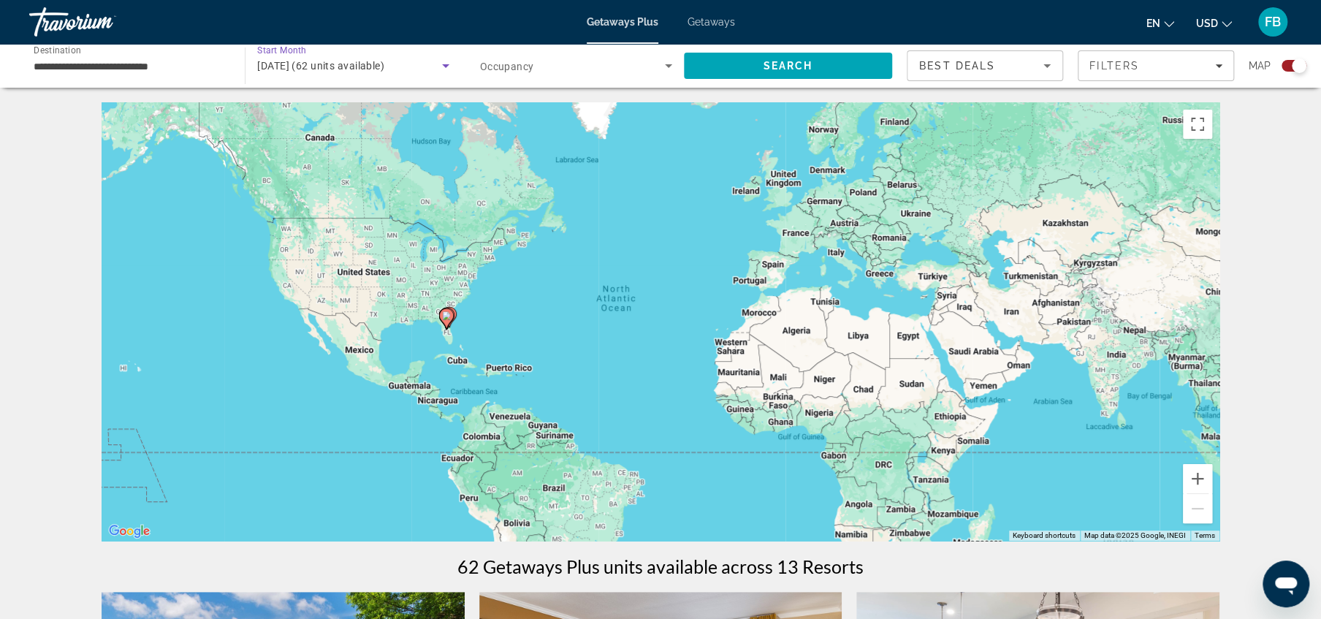
click at [449, 65] on icon "Search widget" at bounding box center [446, 66] width 18 height 18
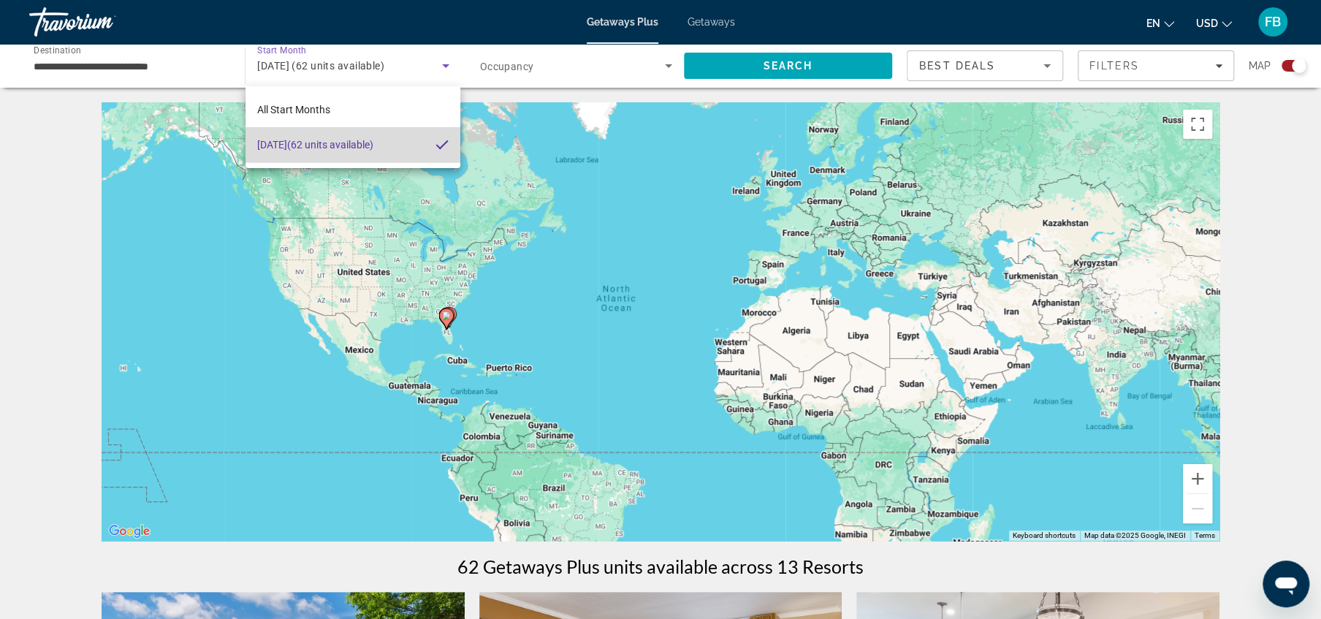
click at [365, 150] on span "[DATE] (62 units available)" at bounding box center [315, 145] width 116 height 18
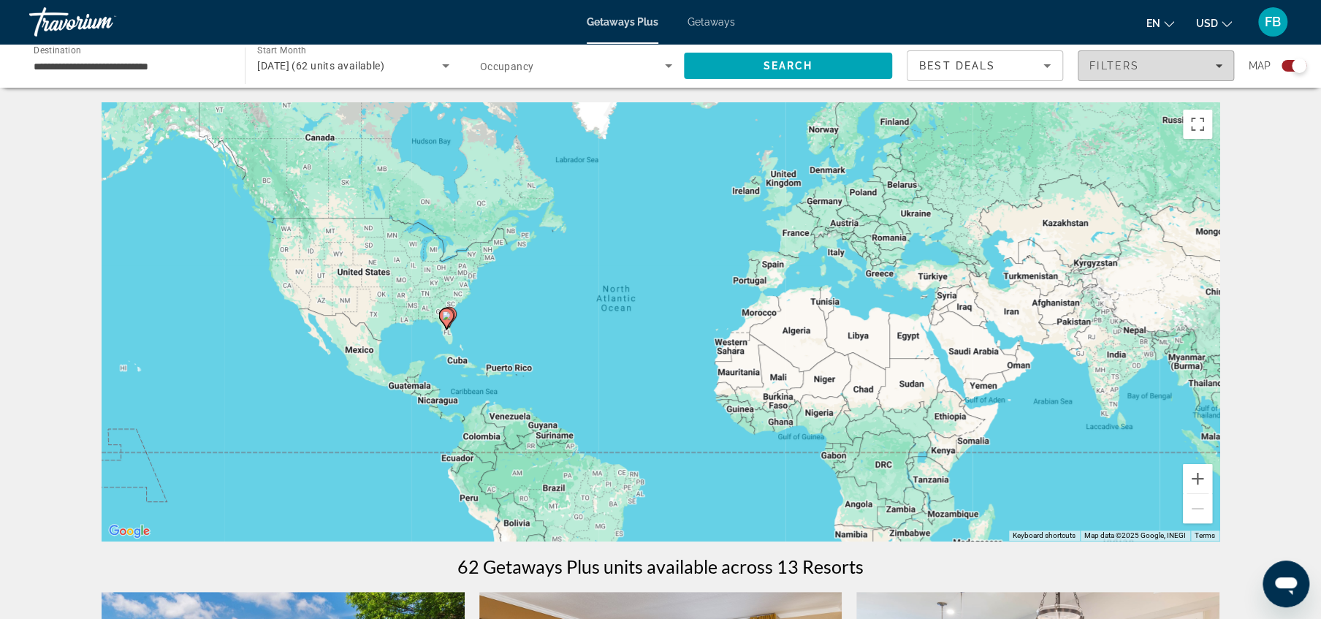
click at [1182, 66] on div "Filters" at bounding box center [1155, 66] width 133 height 12
